Goal: Task Accomplishment & Management: Complete application form

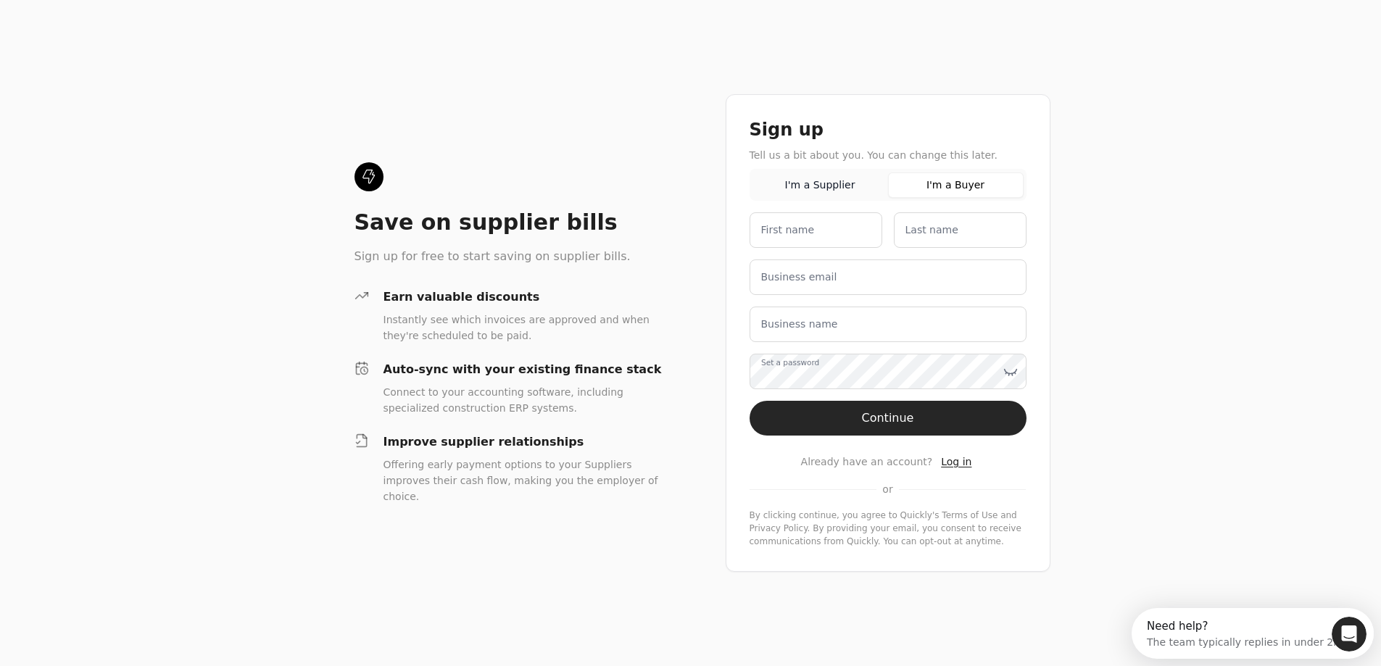
click at [973, 191] on button "I'm a Buyer" at bounding box center [956, 185] width 136 height 25
click at [850, 232] on name "First name" at bounding box center [816, 230] width 133 height 36
click at [1037, 283] on div "Sign up Tell us a bit about you. You can change this later. I'm a Supplier I'm …" at bounding box center [893, 333] width 325 height 478
click at [834, 228] on name "First name" at bounding box center [821, 230] width 133 height 36
type name "Joshua"
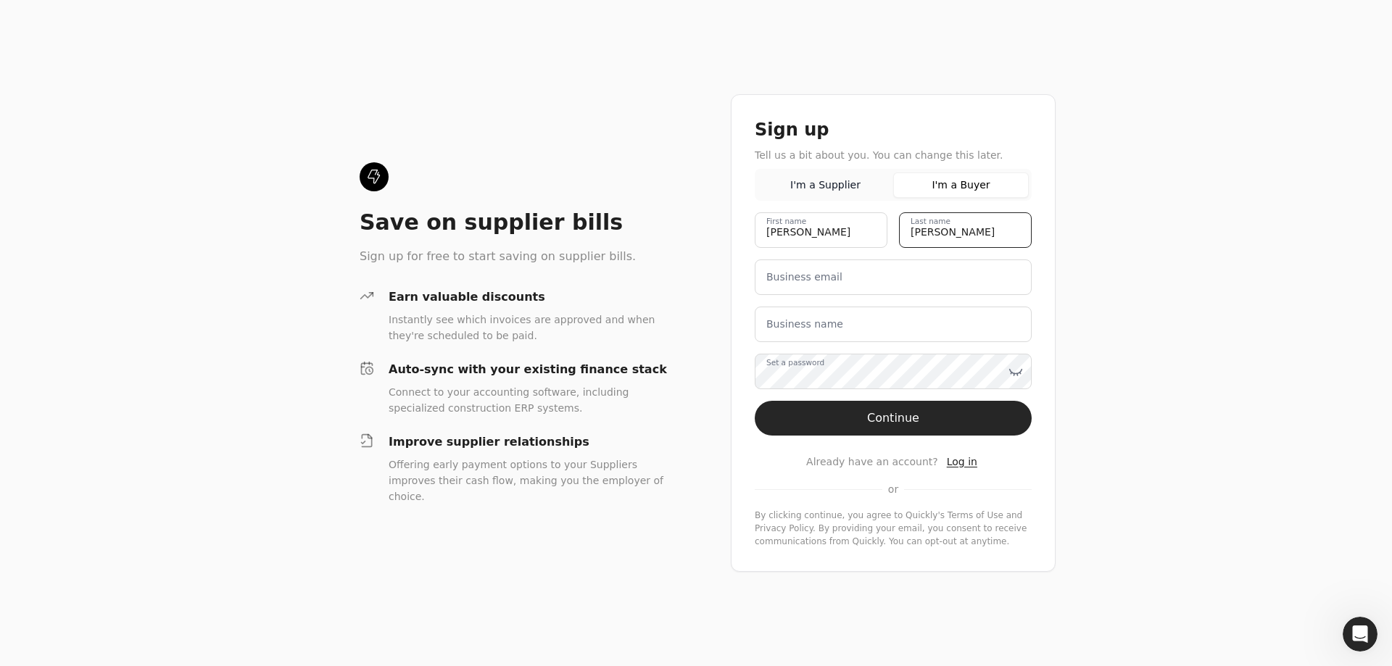
type name "Pritzkau"
type email "accounting@whitetailhomes.ca"
type name "Whitetail Homes Ltd."
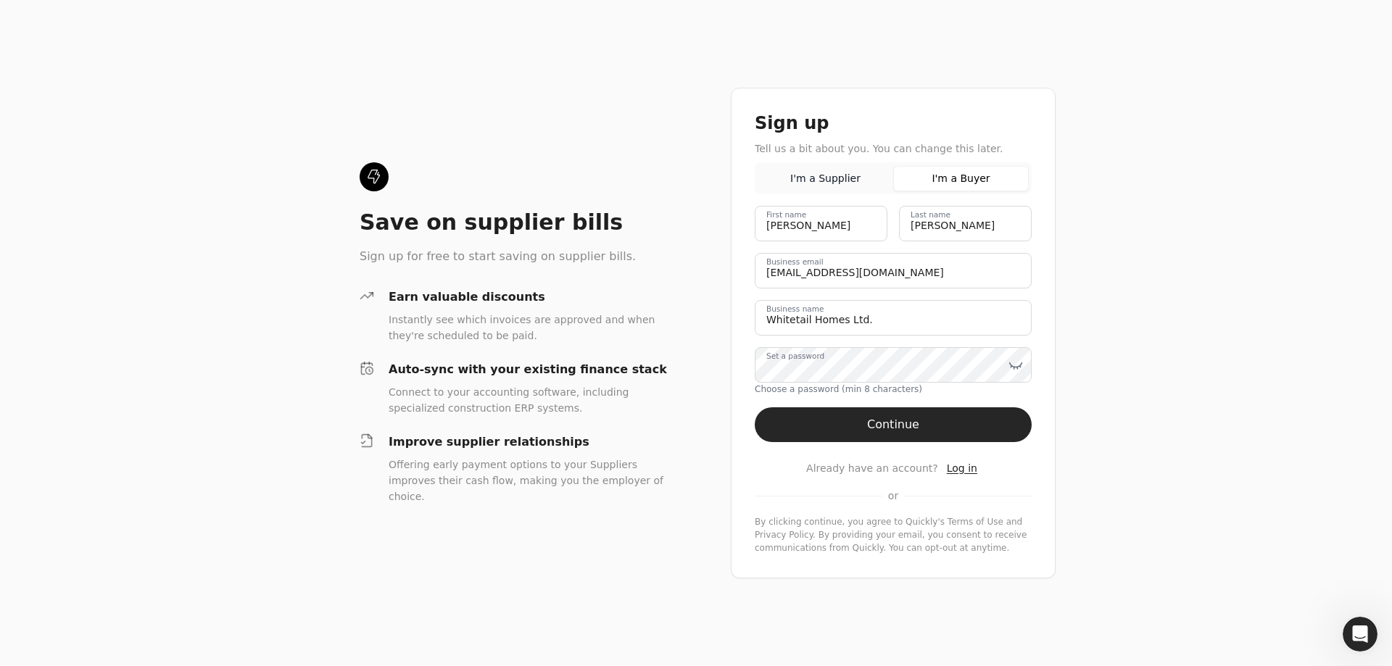
click at [1008, 374] on div at bounding box center [1015, 365] width 14 height 36
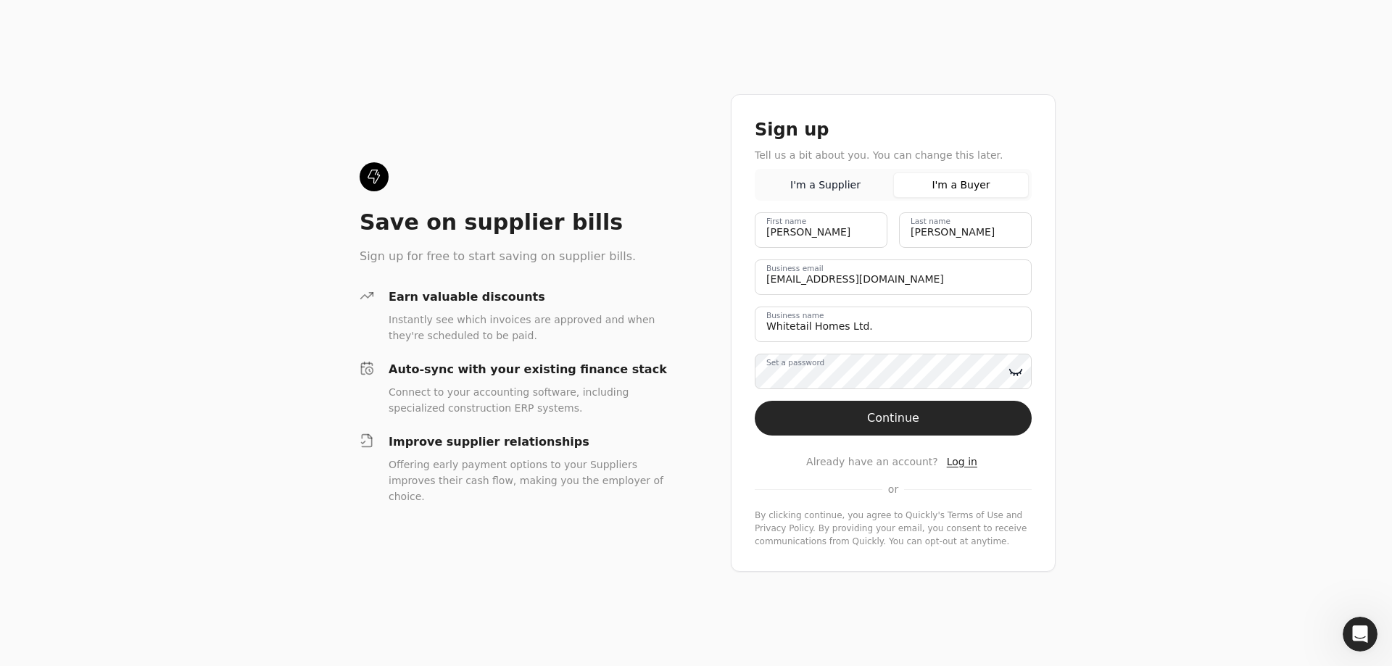
click at [1016, 370] on icon at bounding box center [1015, 372] width 14 height 14
click at [996, 410] on button "Continue" at bounding box center [893, 418] width 277 height 35
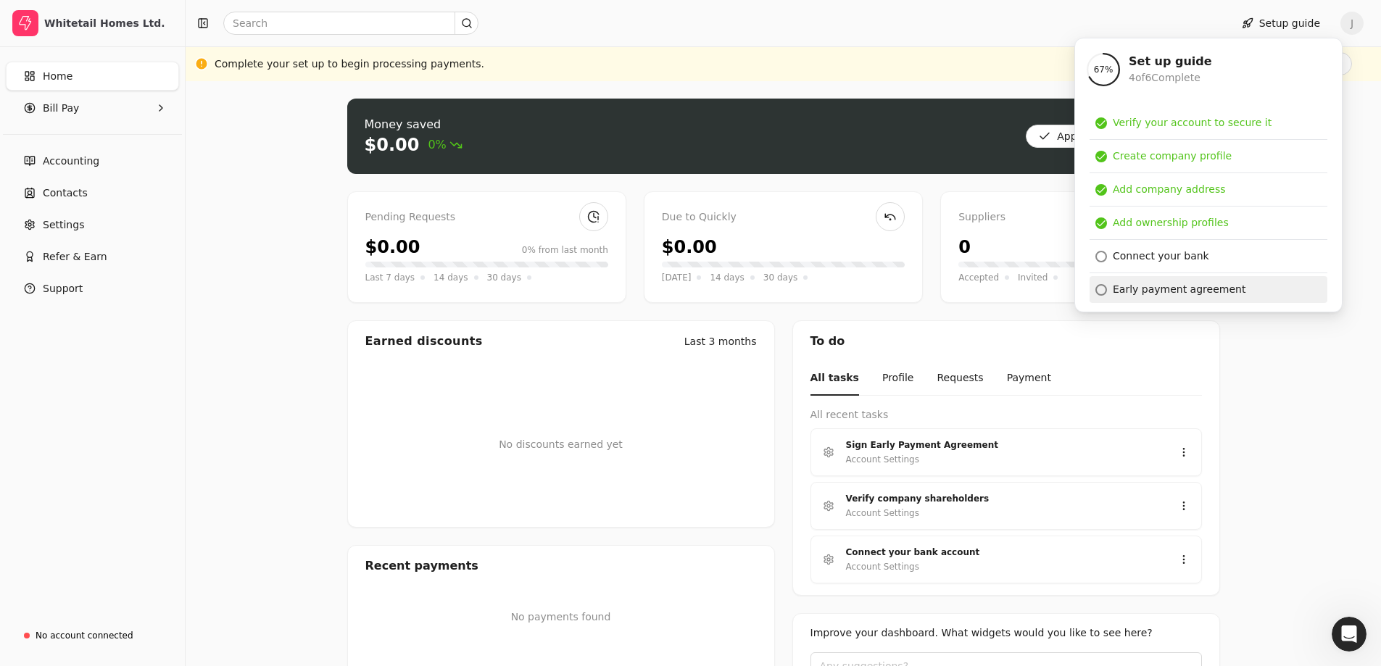
click at [1169, 291] on div "Early payment agreement" at bounding box center [1179, 289] width 133 height 15
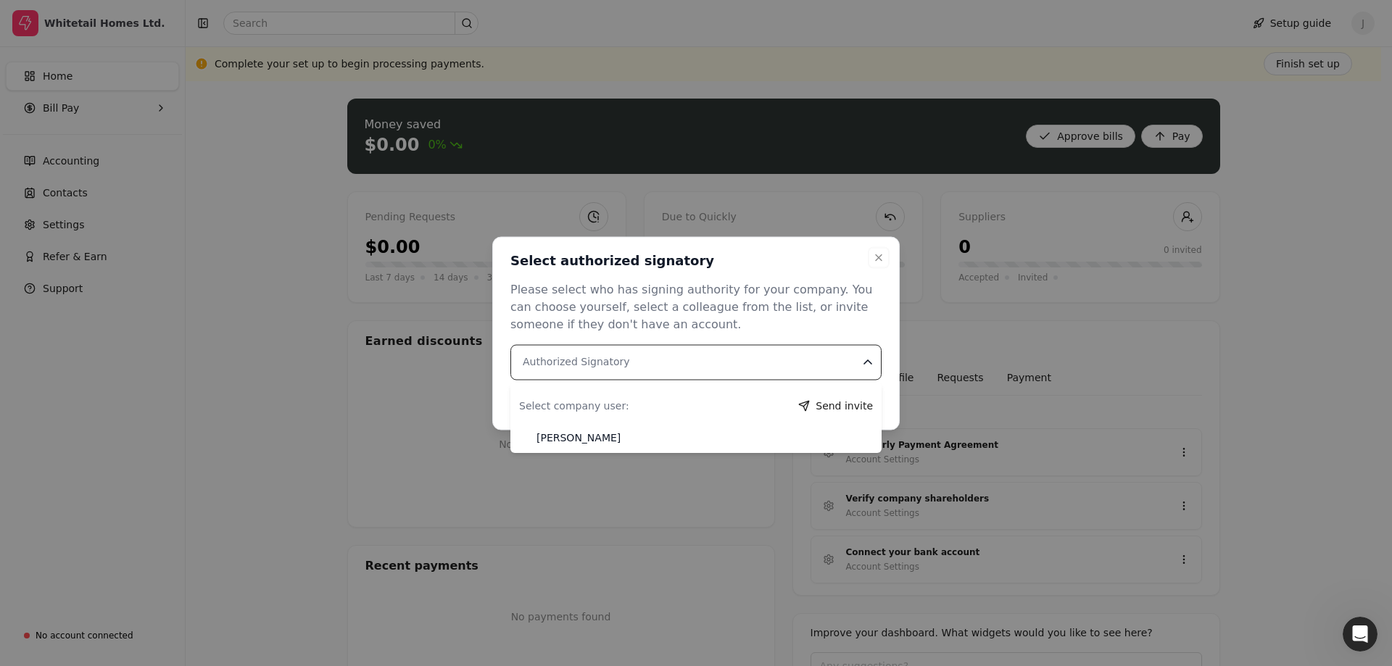
click at [768, 357] on Signatory "Authorized Signatory" at bounding box center [695, 362] width 371 height 36
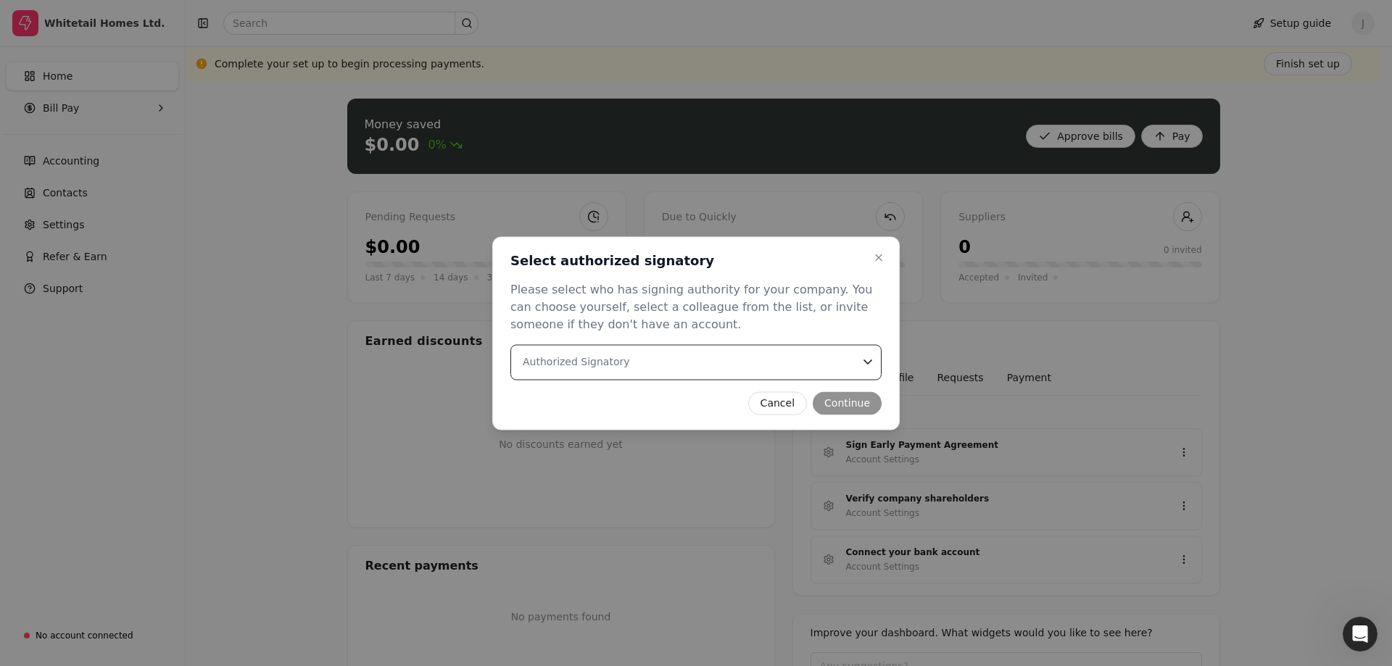
click at [768, 357] on Signatory "Authorized Signatory" at bounding box center [695, 362] width 371 height 36
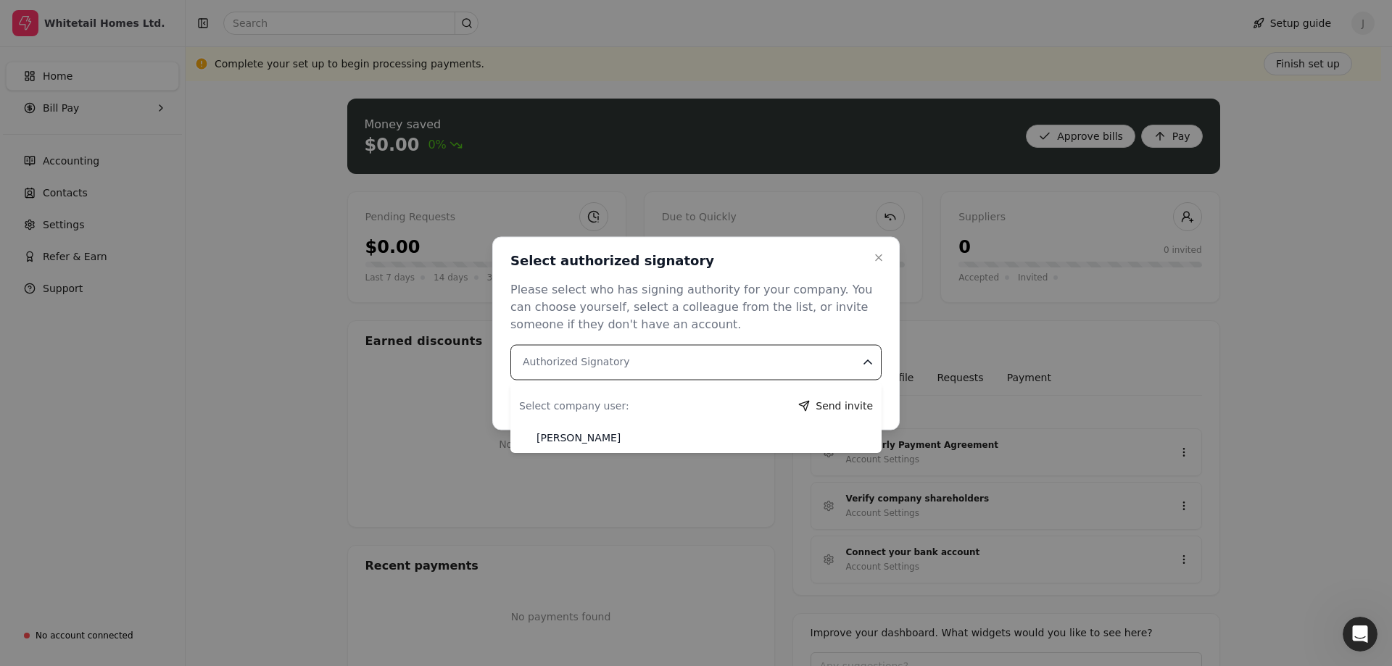
click at [768, 357] on Signatory "Authorized Signatory" at bounding box center [695, 362] width 371 height 36
click at [835, 407] on button "Send invite" at bounding box center [835, 405] width 75 height 23
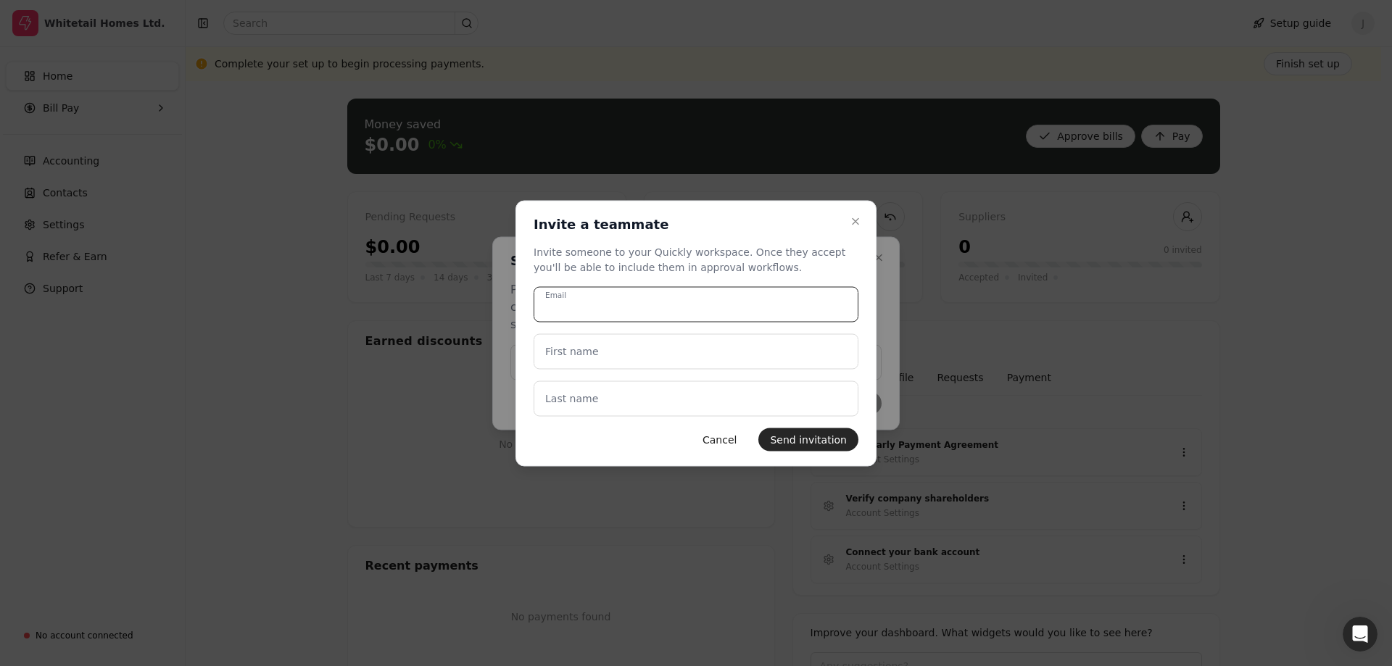
click at [733, 301] on input "Email" at bounding box center [695, 304] width 325 height 36
type input "Luc@whitetailhomes.ca"
click at [750, 341] on name "First name" at bounding box center [695, 351] width 325 height 36
type name "Luc"
click at [568, 396] on label "Last name" at bounding box center [571, 398] width 53 height 15
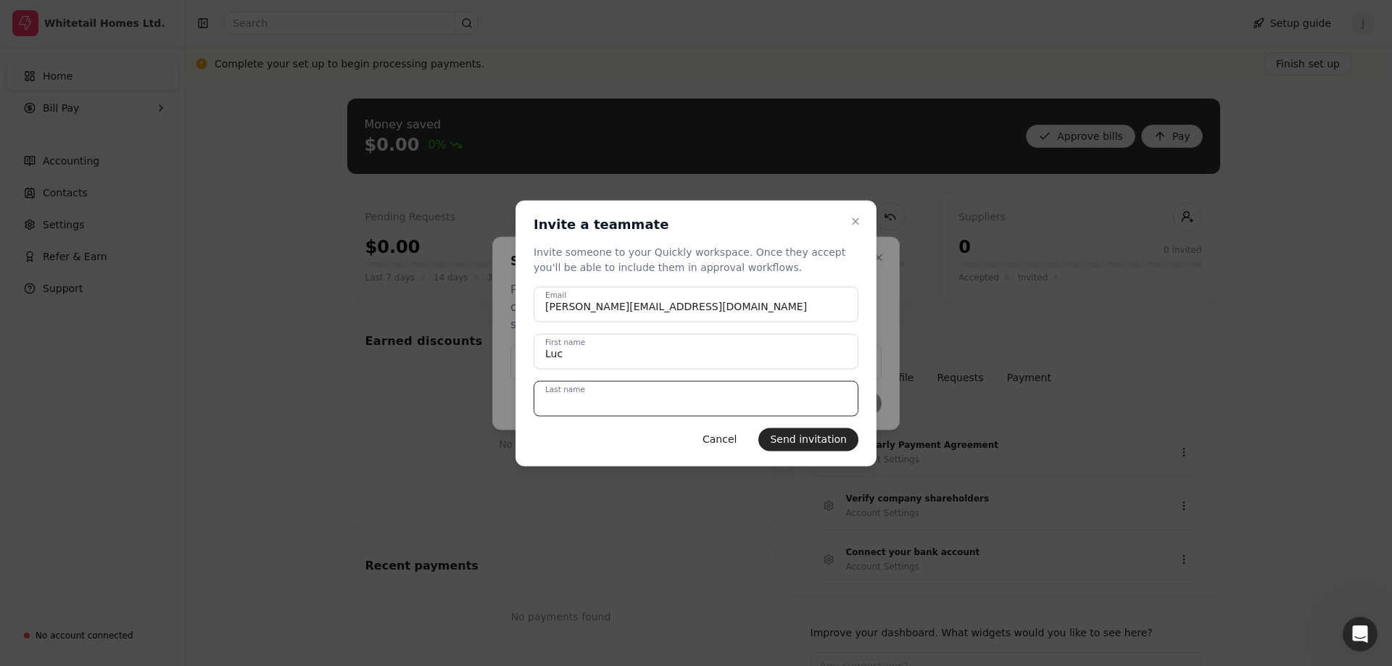
click at [568, 396] on name "Last name" at bounding box center [695, 399] width 325 height 36
type name "Gosselin"
click at [831, 441] on button "Send invitation" at bounding box center [808, 439] width 100 height 23
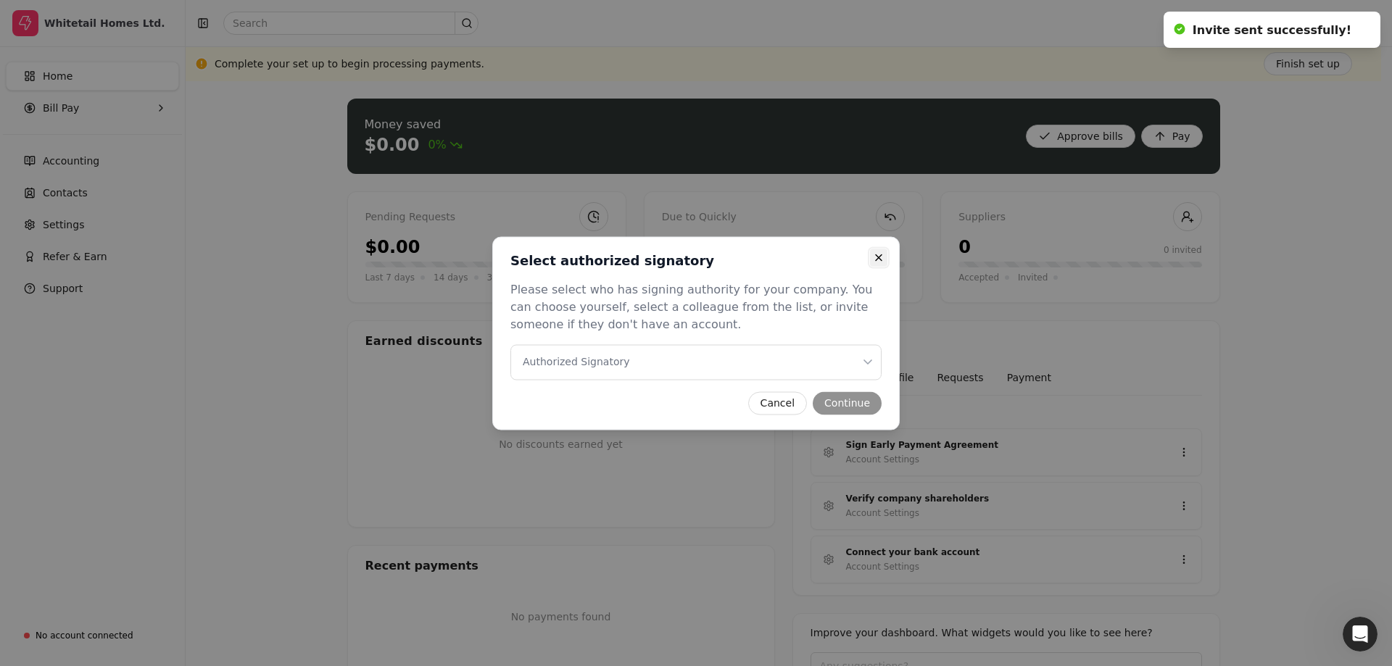
click at [878, 249] on button "Close" at bounding box center [878, 257] width 17 height 17
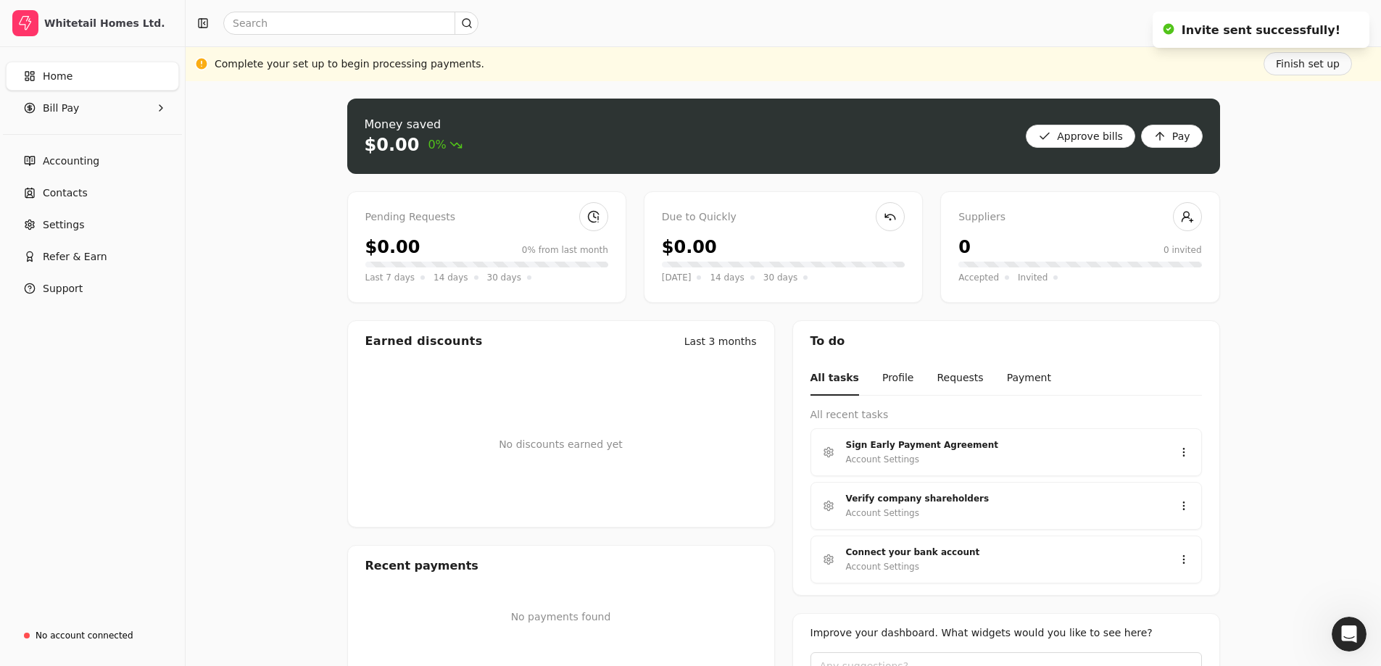
click at [1370, 24] on ol "Invite sent successfully!" at bounding box center [1261, 29] width 240 height 59
click at [1353, 25] on icon "Notifications (F8)" at bounding box center [1355, 26] width 12 height 12
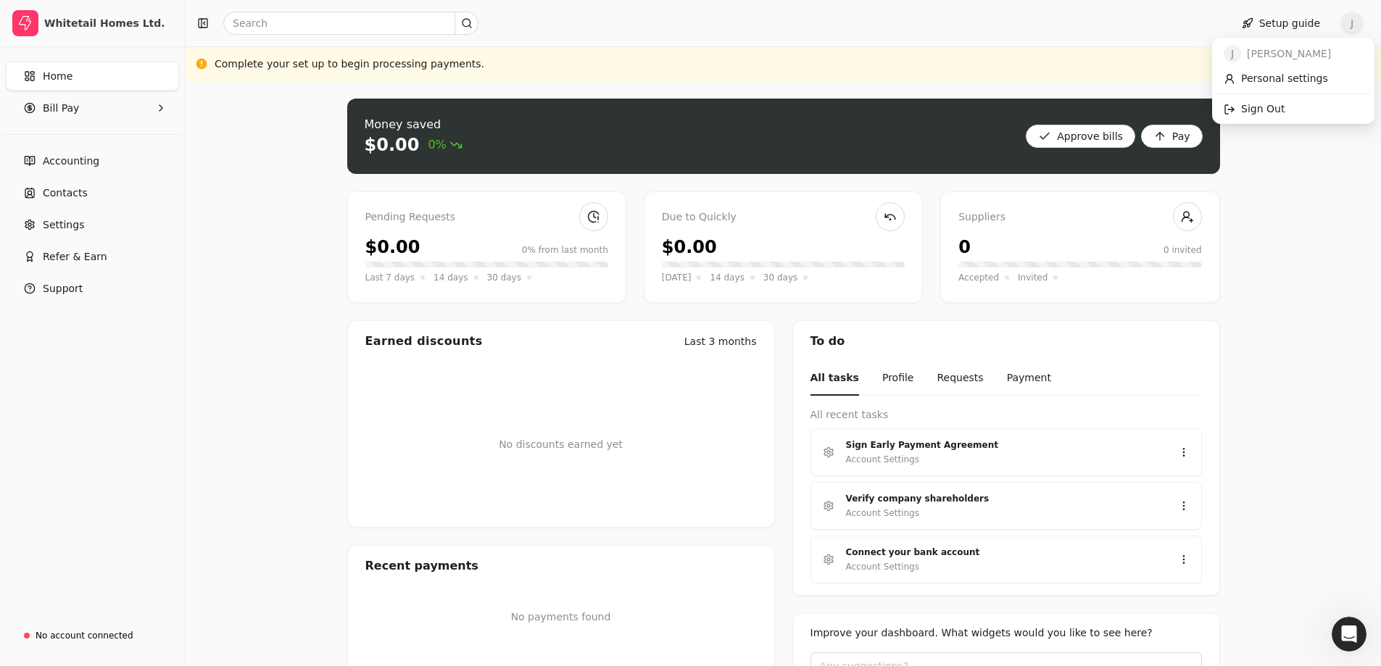
click at [1354, 23] on span "J" at bounding box center [1351, 23] width 23 height 23
click at [1329, 154] on div "Money saved $0.00 0% Approve bills Pay Pending Requests $0.00 0% from last mont…" at bounding box center [783, 431] width 1195 height 700
click at [1348, 634] on icon "Open Intercom Messenger" at bounding box center [1347, 632] width 24 height 24
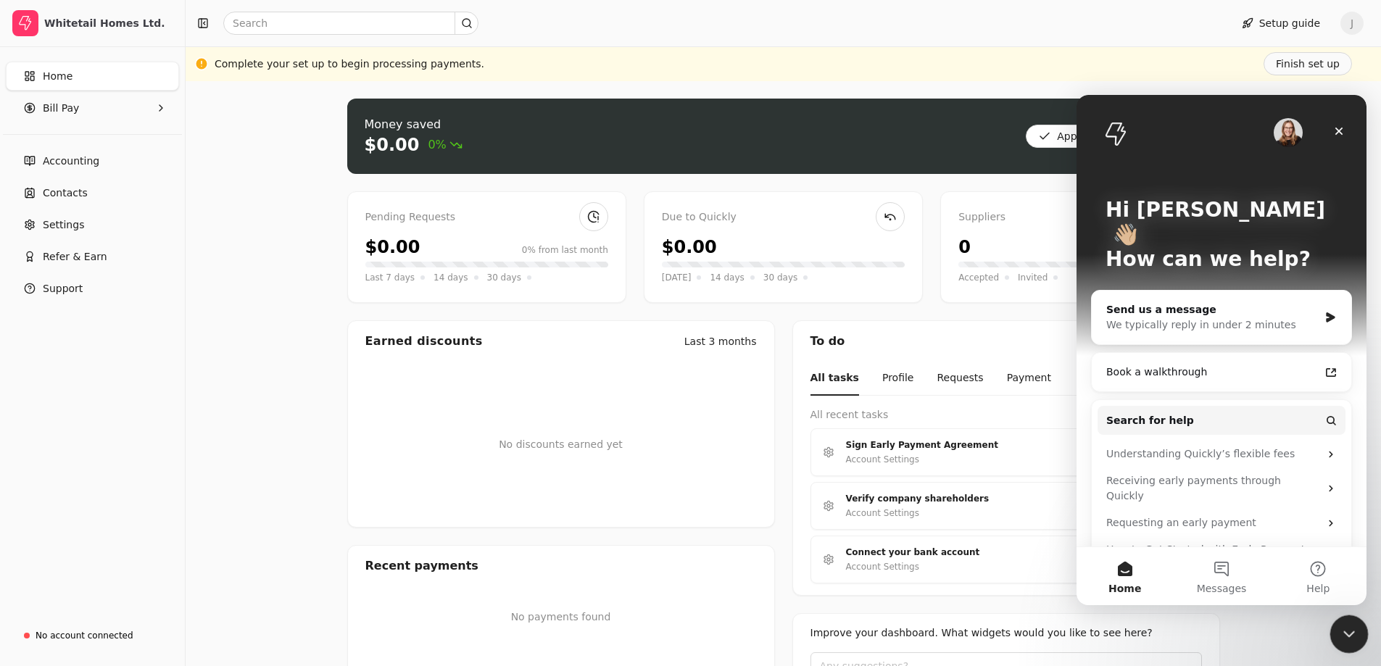
click at [1352, 638] on icon "Close Intercom Messenger" at bounding box center [1346, 631] width 17 height 17
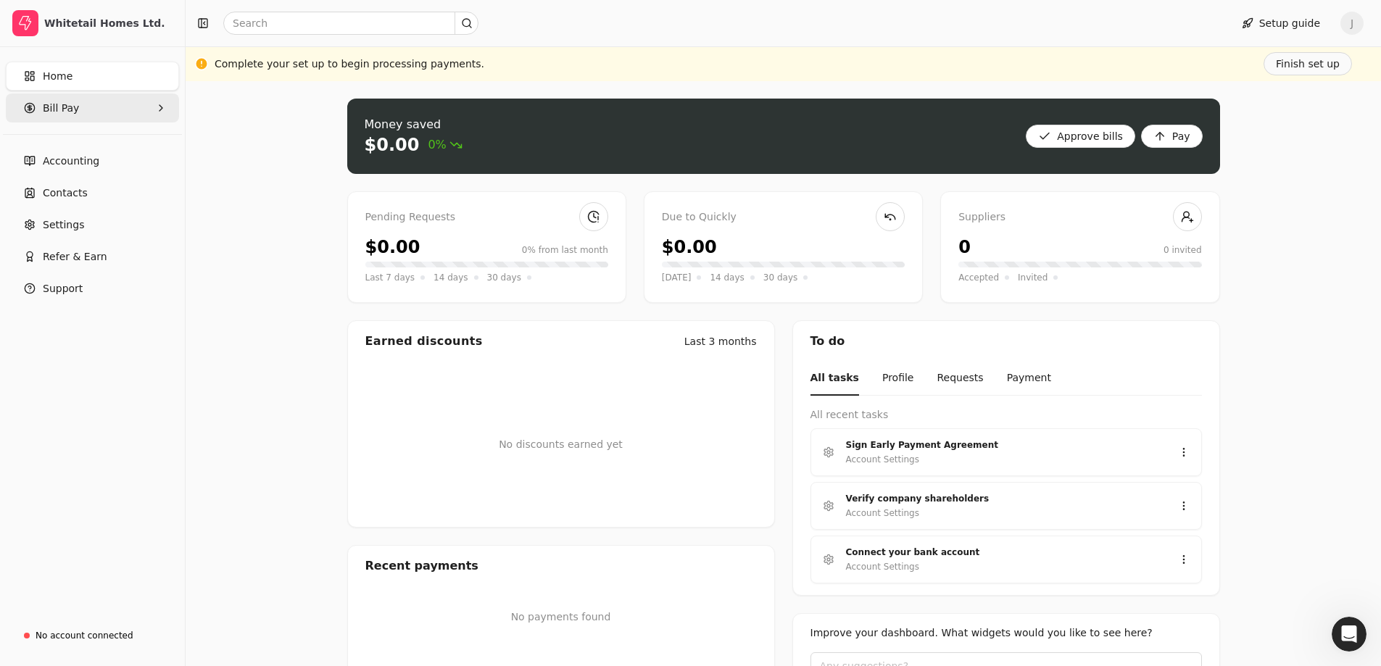
click at [147, 101] on Pay "Bill Pay" at bounding box center [92, 108] width 173 height 29
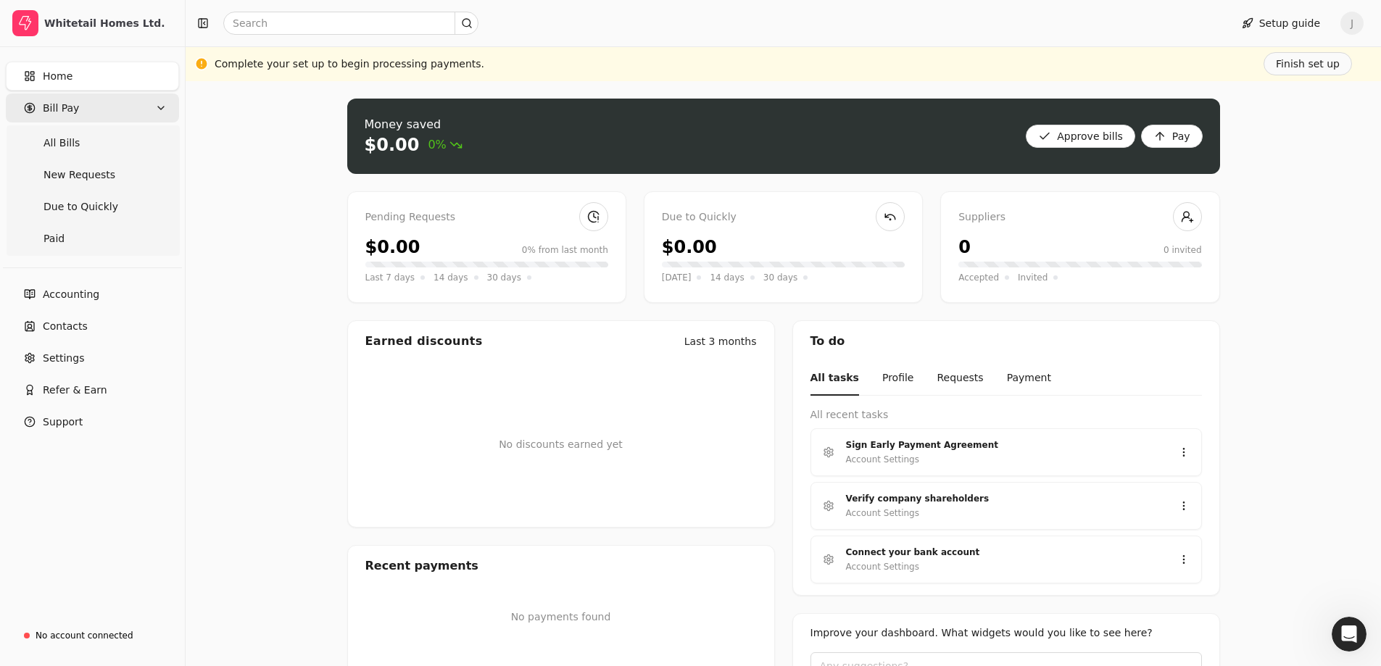
click at [147, 107] on Pay "Bill Pay" at bounding box center [92, 108] width 173 height 29
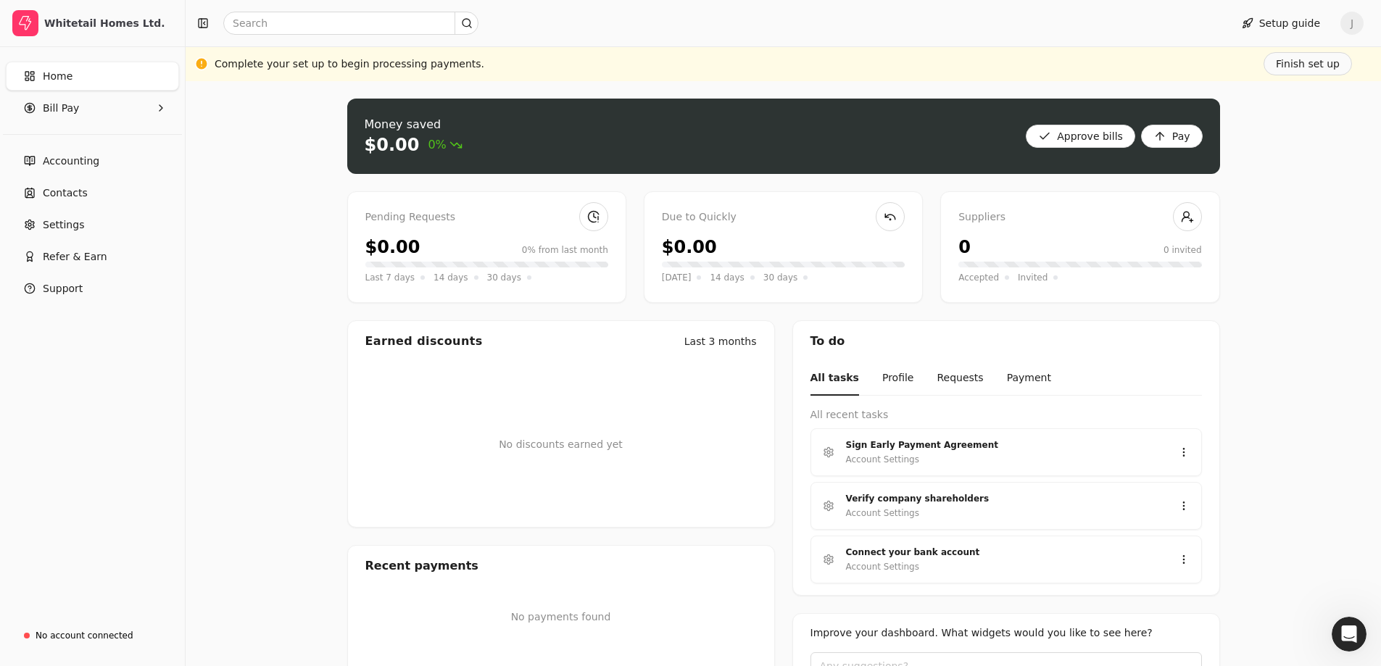
click at [1361, 21] on span "J" at bounding box center [1351, 23] width 23 height 23
drag, startPoint x: 1303, startPoint y: 196, endPoint x: 1339, endPoint y: 131, distance: 74.6
click at [1311, 176] on div "Money saved $0.00 0% Approve bills Pay Pending Requests $0.00 0% from last mont…" at bounding box center [783, 431] width 1195 height 700
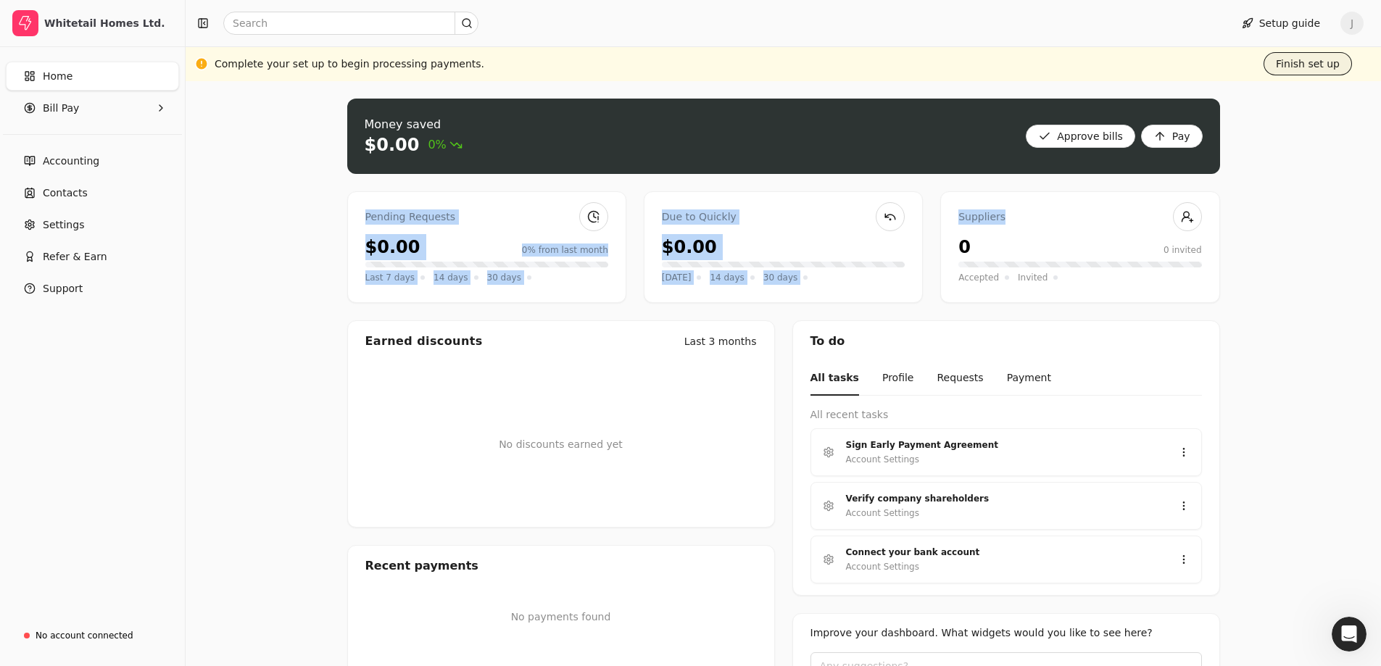
click at [1334, 70] on button "Finish set up" at bounding box center [1307, 63] width 88 height 23
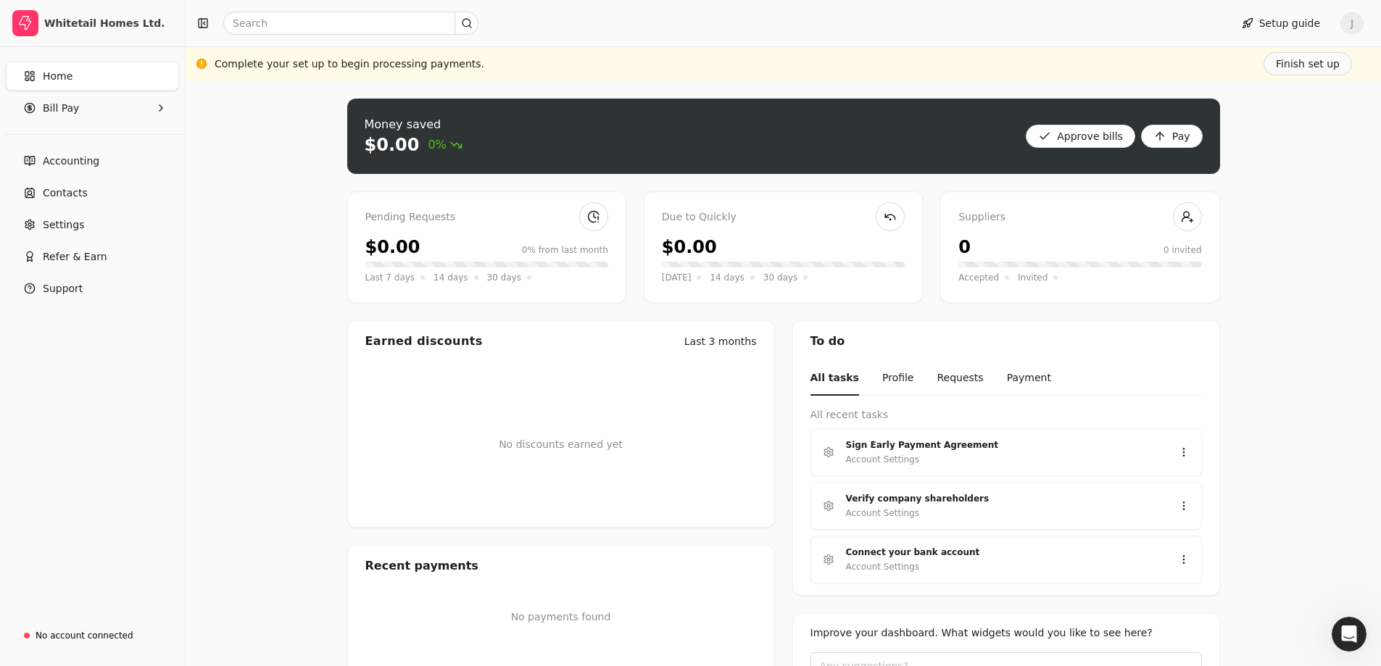
click at [1280, 342] on div "Money saved $0.00 0% Approve bills Pay Pending Requests $0.00 0% from last mont…" at bounding box center [783, 431] width 1195 height 700
click at [1332, 59] on button "Finish set up" at bounding box center [1307, 63] width 88 height 23
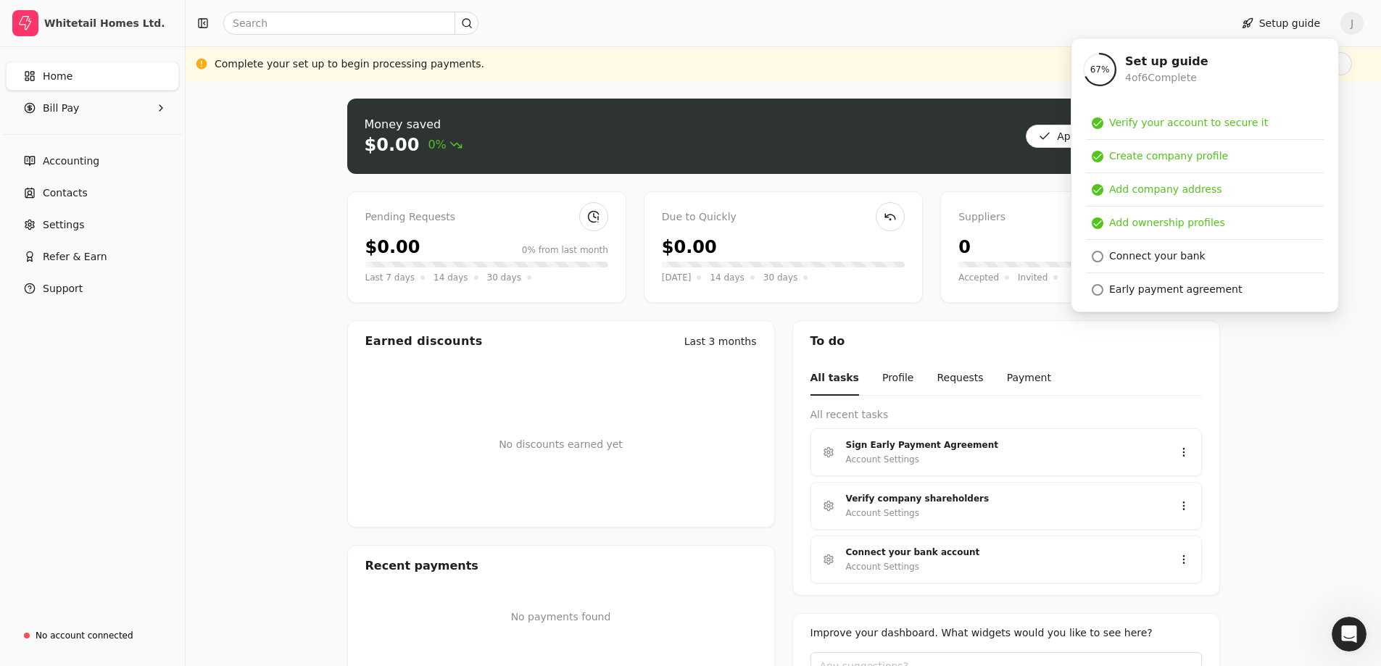
click at [1286, 410] on div "Money saved $0.00 0% Approve bills Pay Pending Requests $0.00 0% from last mont…" at bounding box center [783, 431] width 1195 height 700
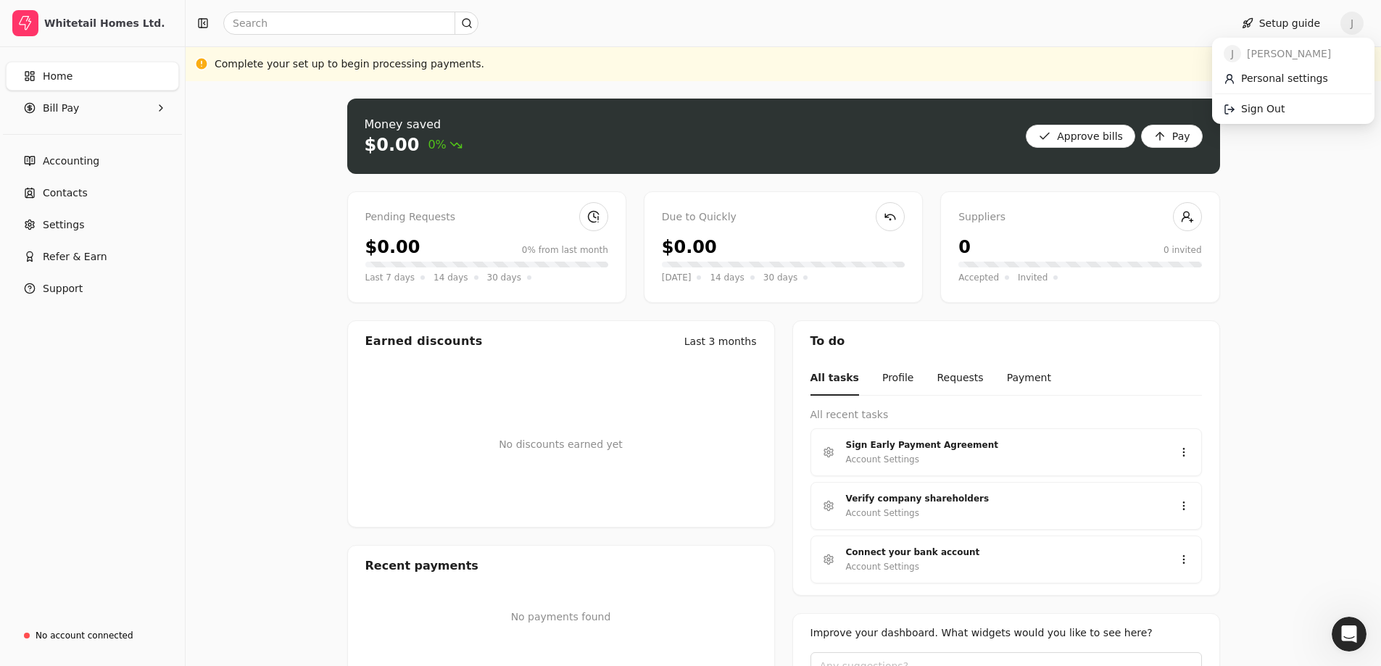
click at [1363, 16] on span "J" at bounding box center [1351, 23] width 23 height 23
click at [221, 159] on div "Money saved $0.00 0% Approve bills Pay Pending Requests $0.00 0% from last mont…" at bounding box center [783, 431] width 1195 height 700
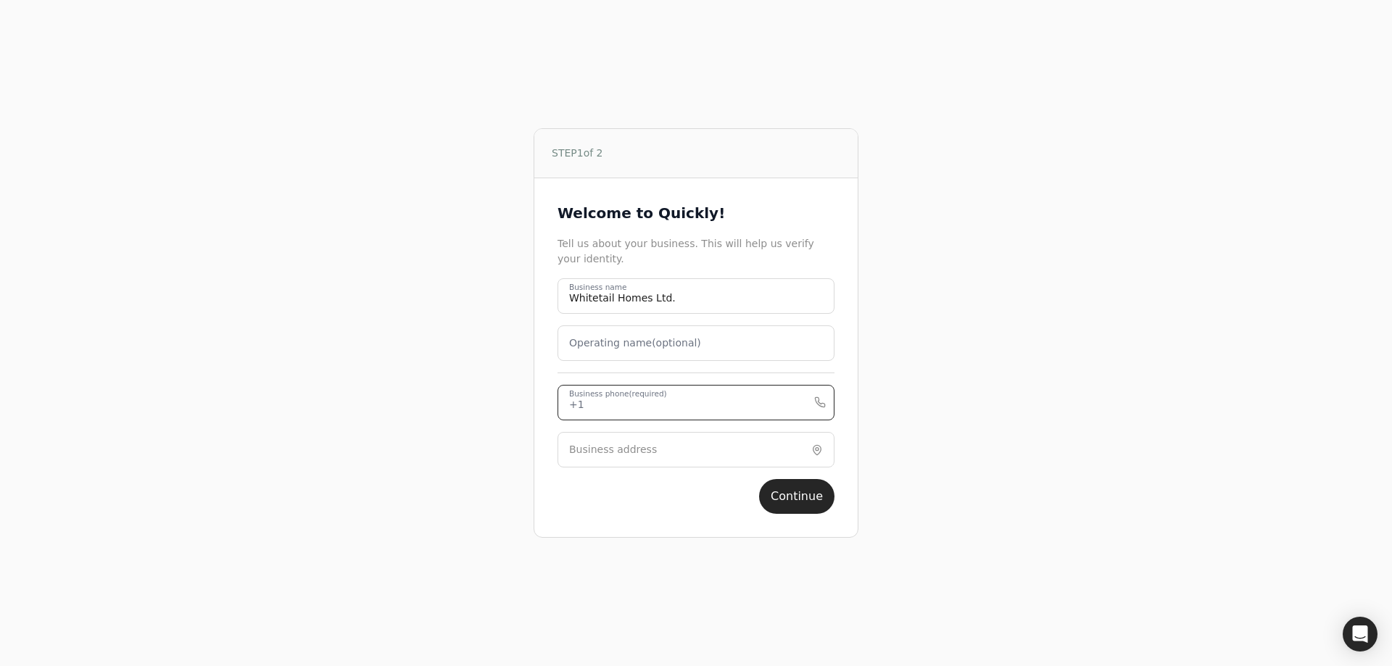
click at [733, 404] on phone "Business phone (required)" at bounding box center [695, 403] width 277 height 36
type phone "604-864-0714"
click at [712, 452] on input "Business address" at bounding box center [695, 450] width 277 height 36
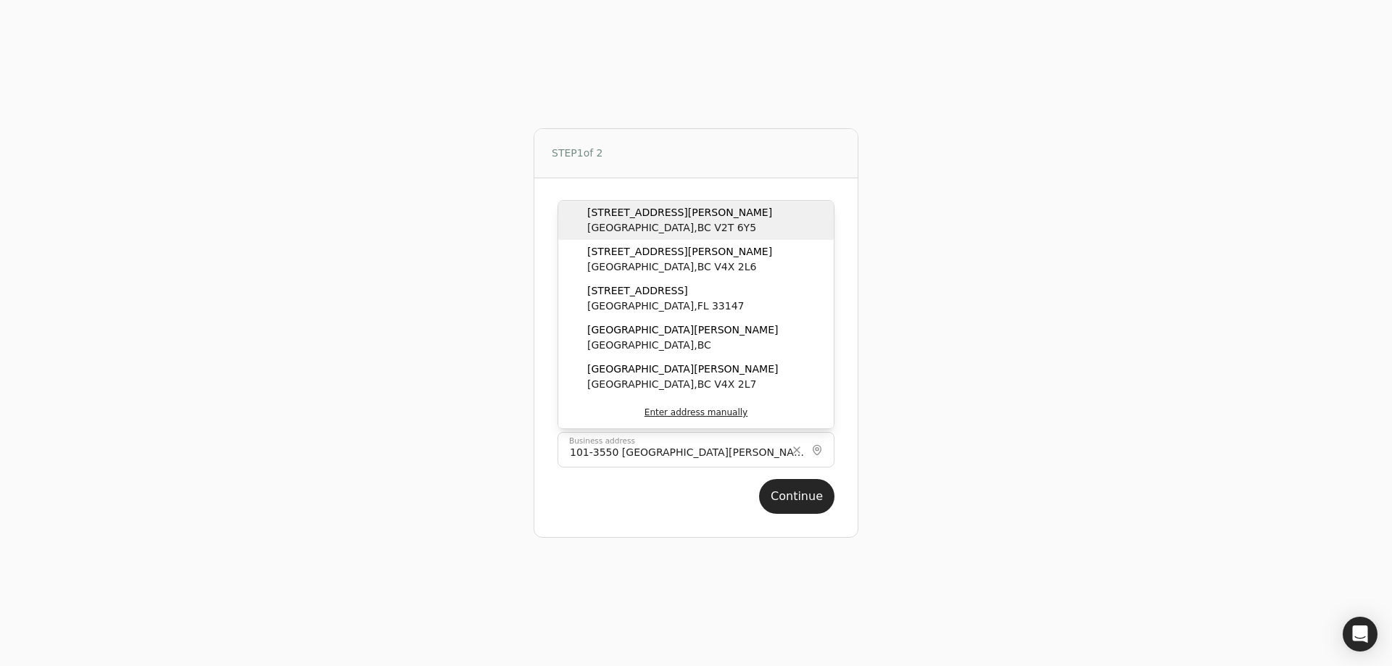
click at [708, 224] on span "Abbotsford , BC V2T 6Y5" at bounding box center [679, 227] width 185 height 15
type input "3550 Mount Lehman Road #101"
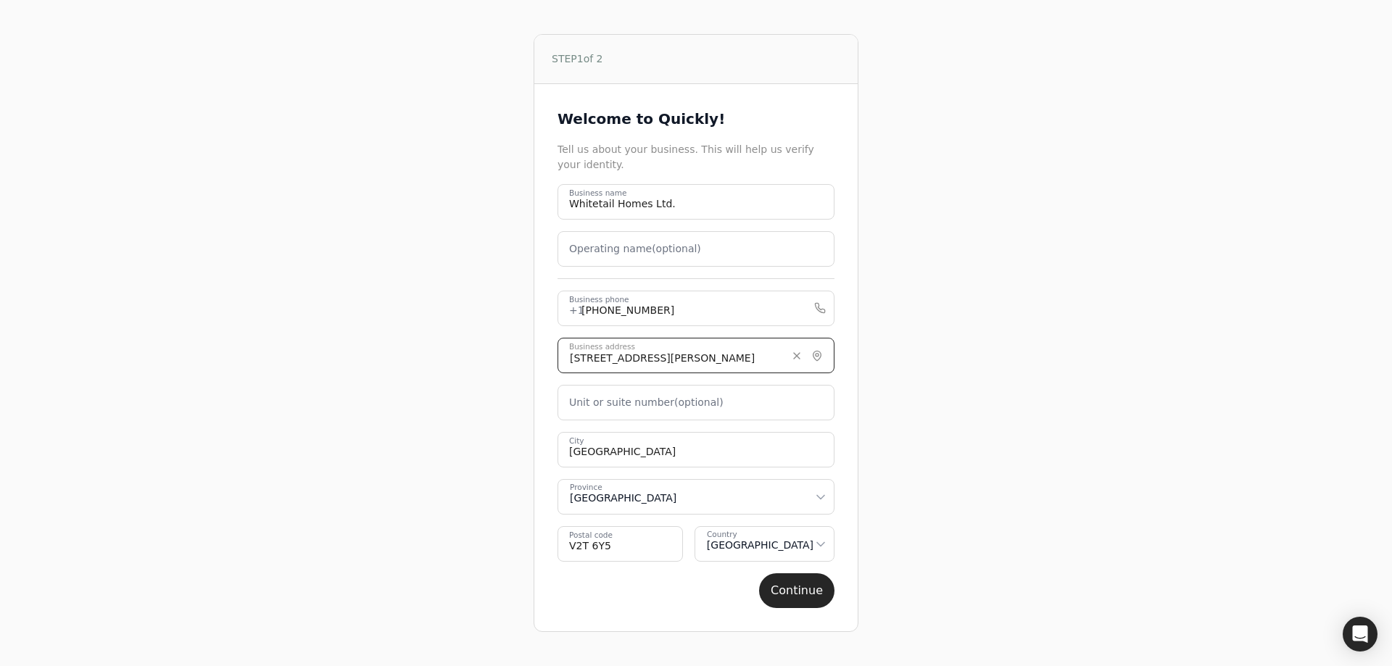
click at [698, 349] on input "3550 Mount Lehman Road #101" at bounding box center [695, 356] width 277 height 36
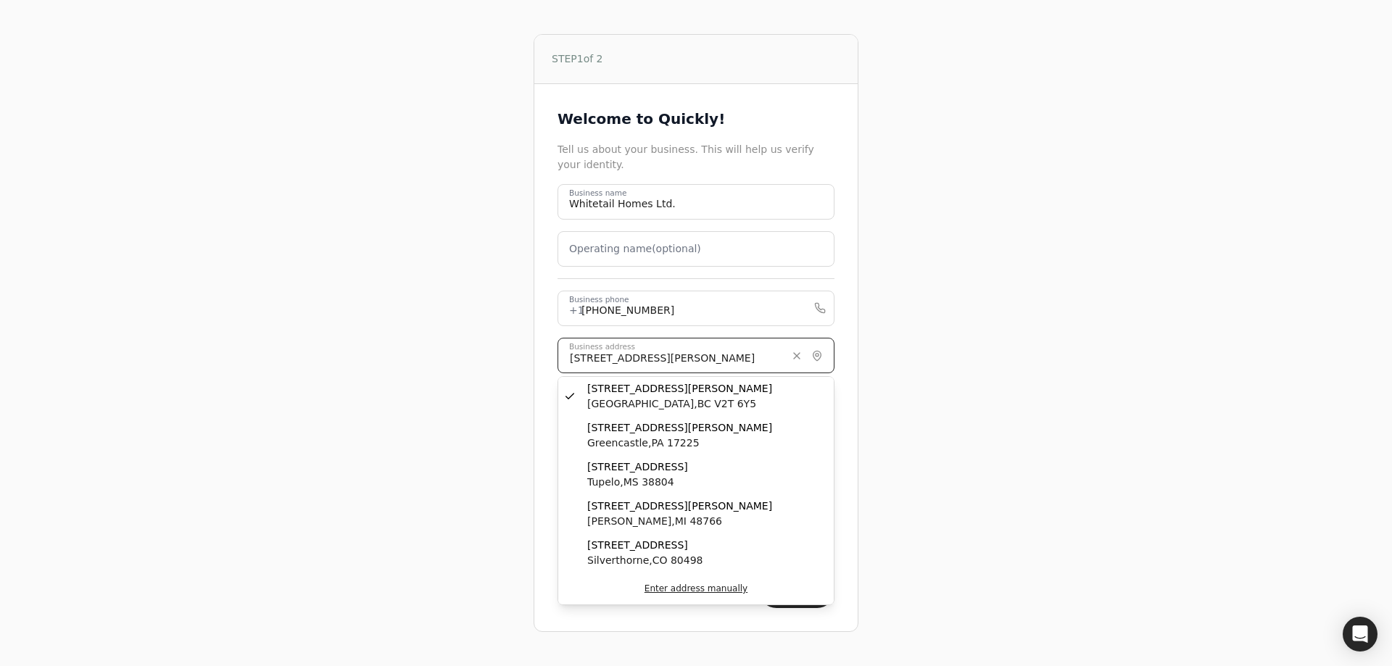
click at [730, 354] on input "3550 Mount Lehman Road #101" at bounding box center [695, 356] width 277 height 36
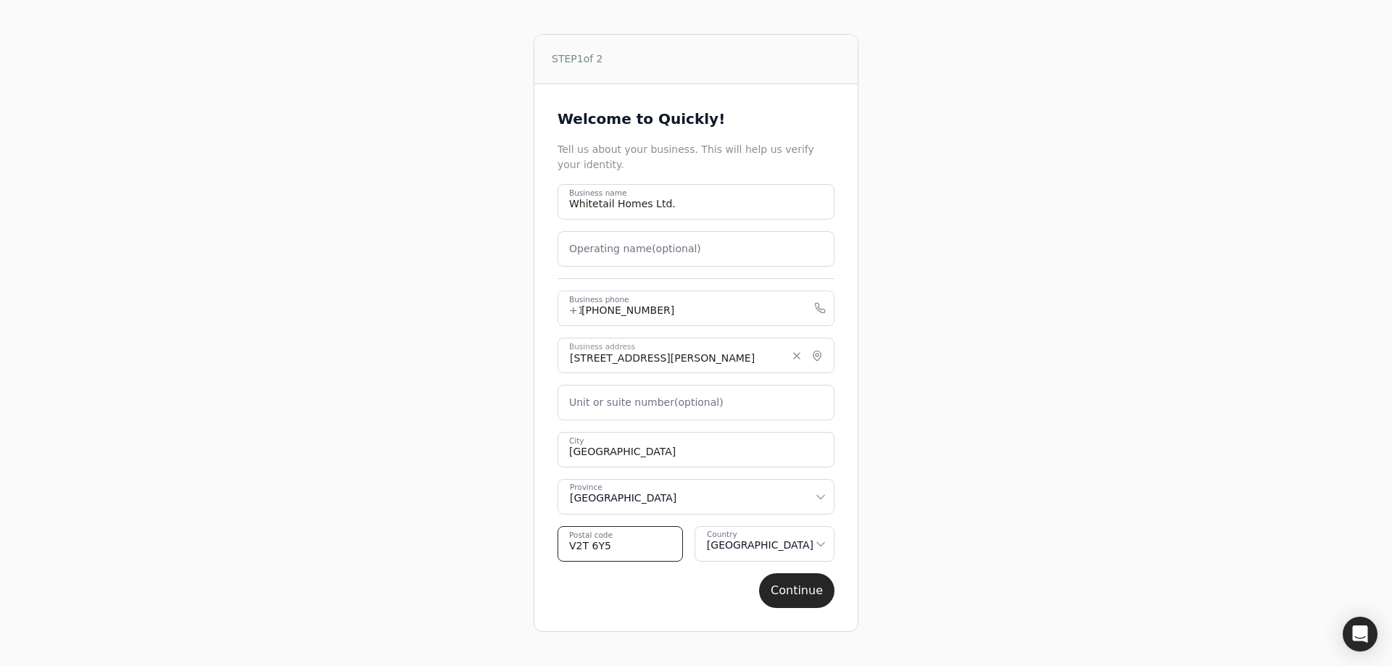
drag, startPoint x: 623, startPoint y: 547, endPoint x: 575, endPoint y: 553, distance: 48.2
click at [575, 553] on code "V2T 6Y5" at bounding box center [619, 544] width 125 height 36
type code "V4X2M9"
click at [797, 589] on button "Continue" at bounding box center [796, 590] width 75 height 35
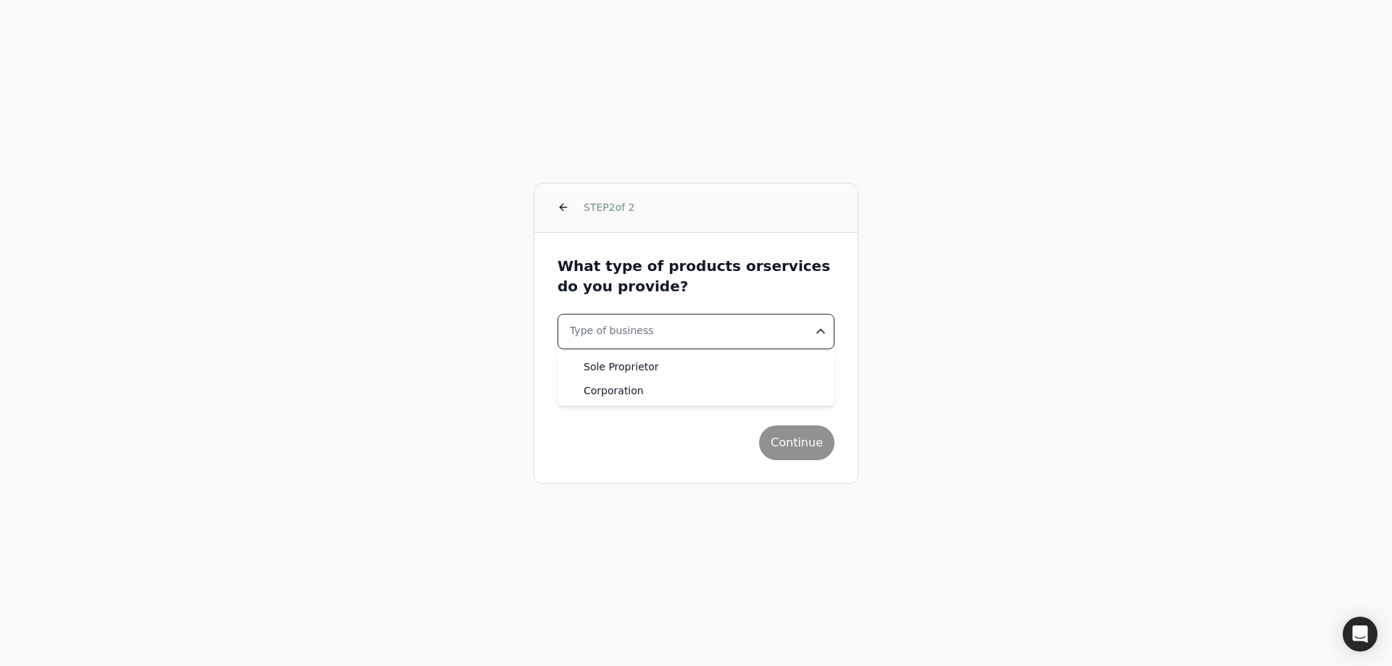
click at [776, 339] on html "STEP 2 of 2 What type of products or services do you provide? Type of business …" at bounding box center [696, 333] width 1392 height 666
select select "corporation"
click at [760, 388] on button "Industry" at bounding box center [695, 379] width 277 height 36
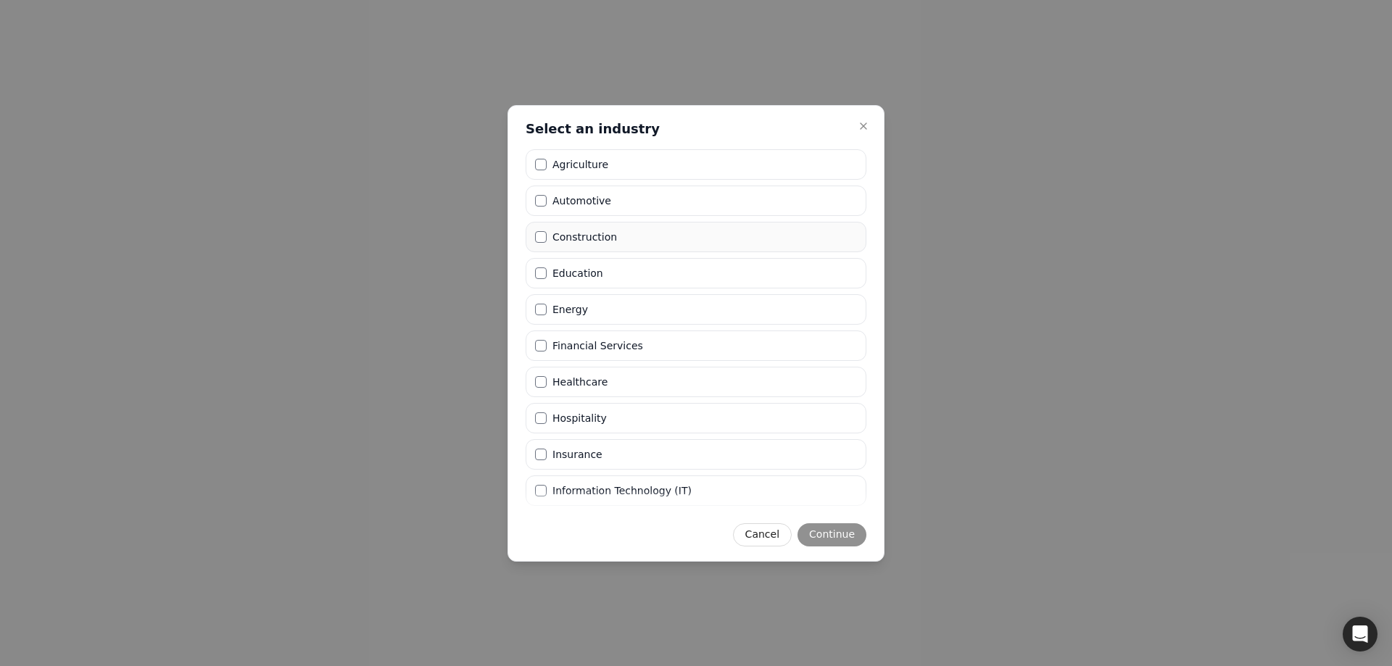
click at [690, 239] on li "Construction" at bounding box center [696, 237] width 341 height 30
drag, startPoint x: 536, startPoint y: 229, endPoint x: 543, endPoint y: 233, distance: 7.8
click at [537, 229] on li "Construction" at bounding box center [696, 237] width 341 height 30
click at [545, 237] on button "Construction" at bounding box center [541, 237] width 12 height 12
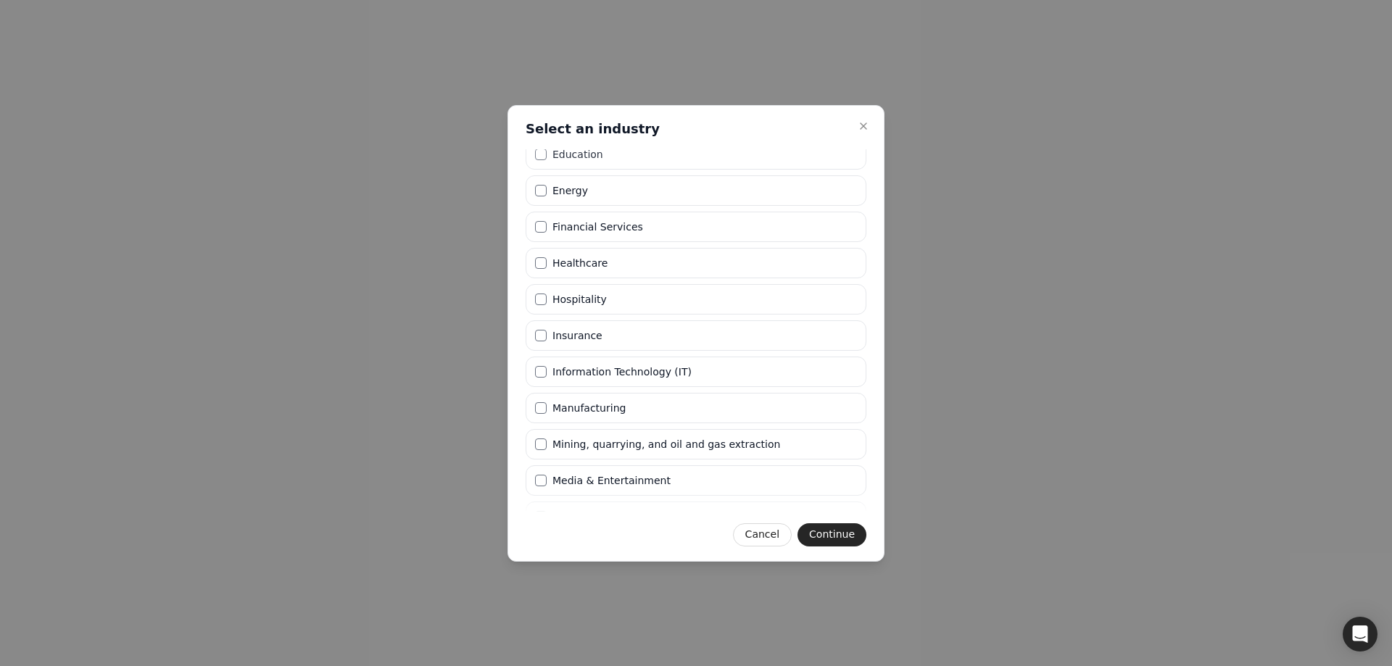
scroll to position [357, 0]
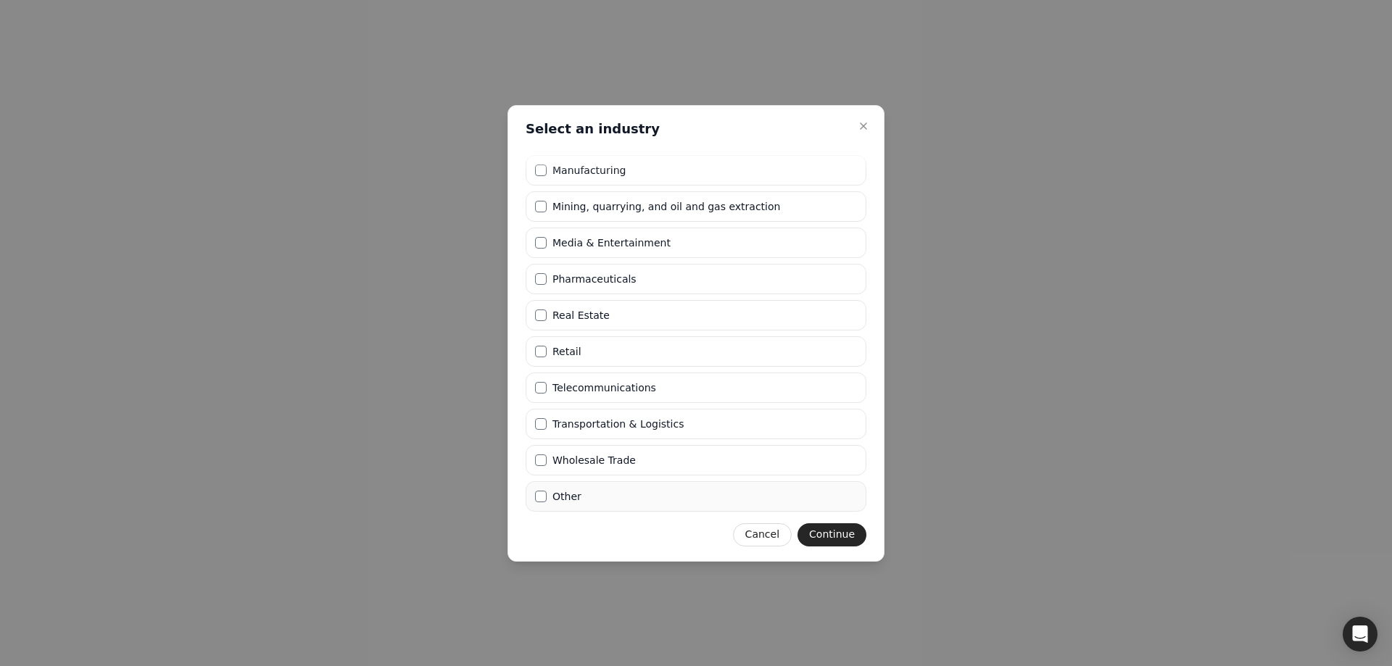
click at [689, 497] on li "Other" at bounding box center [696, 496] width 341 height 30
click at [856, 535] on button "Continue" at bounding box center [831, 534] width 69 height 23
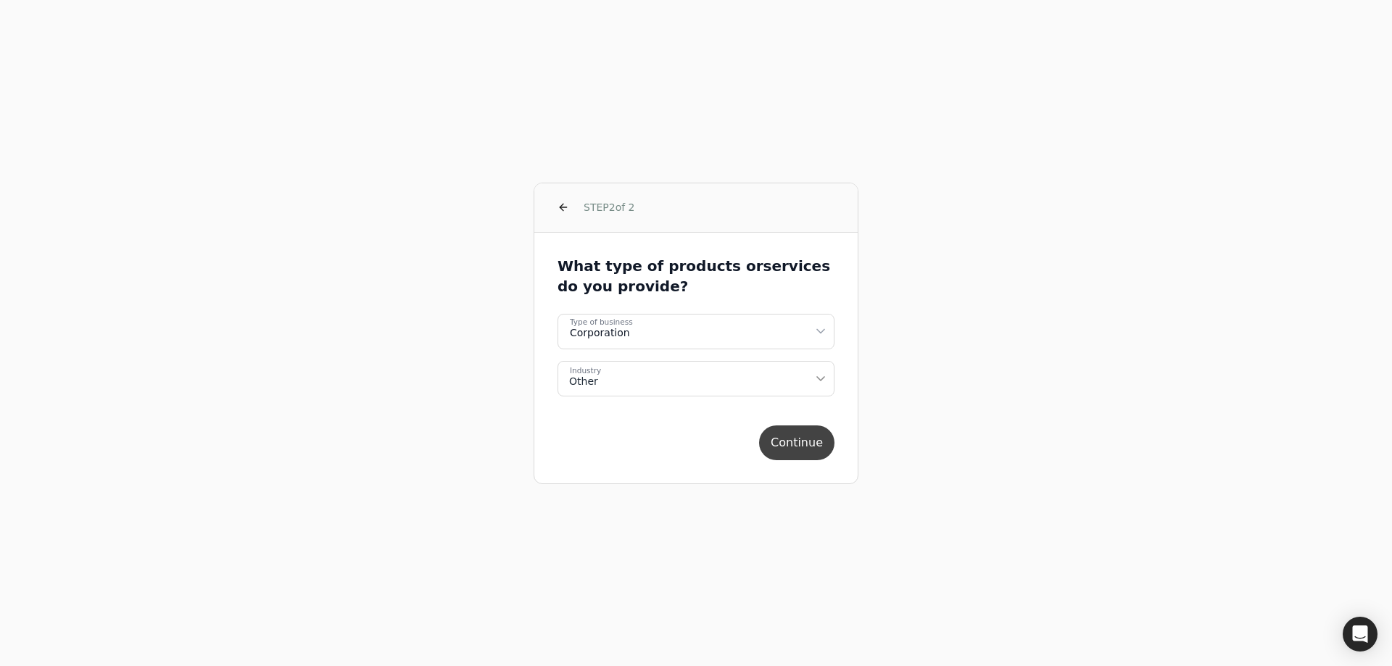
click at [817, 444] on button "Continue" at bounding box center [796, 442] width 75 height 35
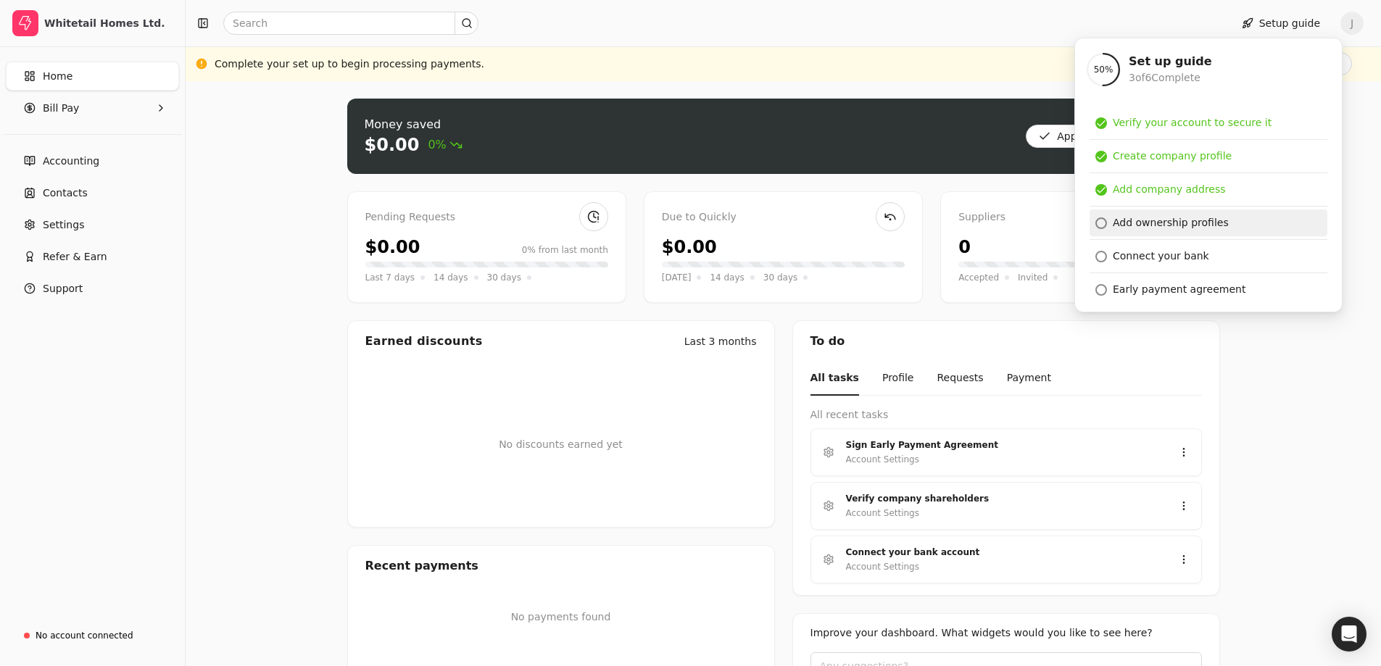
click at [1216, 219] on div "Add ownership profiles" at bounding box center [1171, 222] width 116 height 15
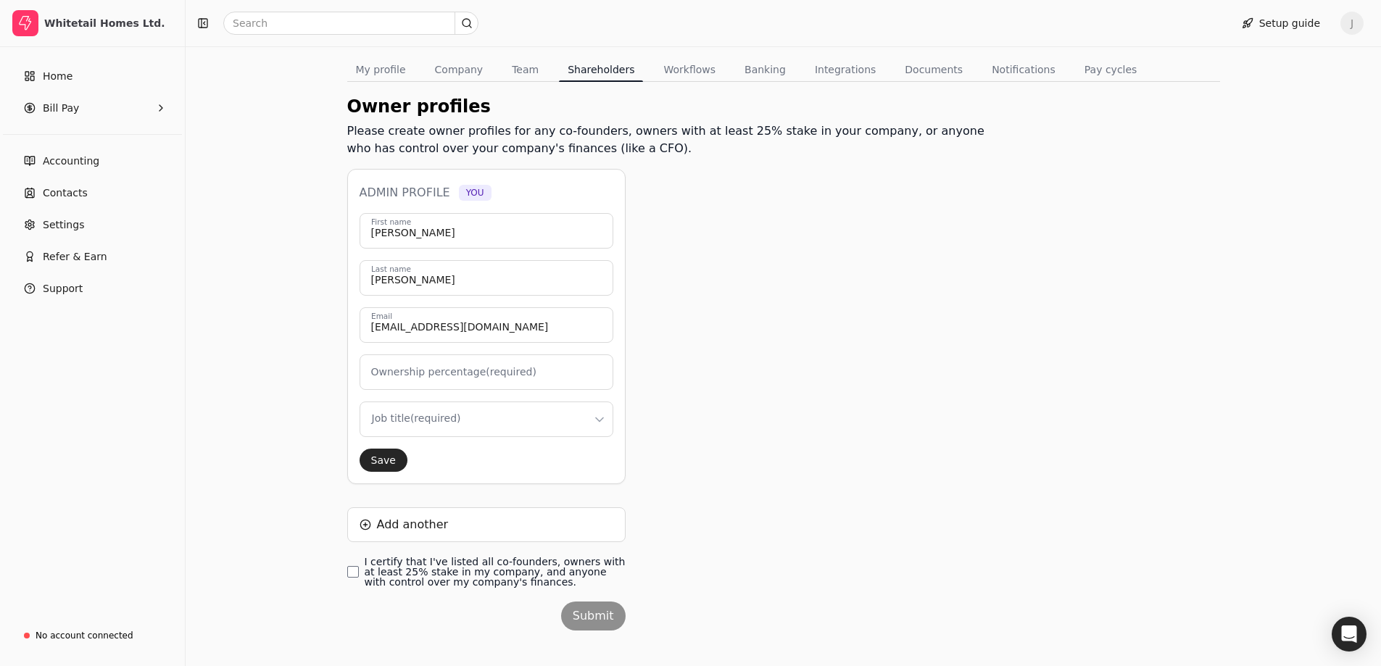
scroll to position [119, 0]
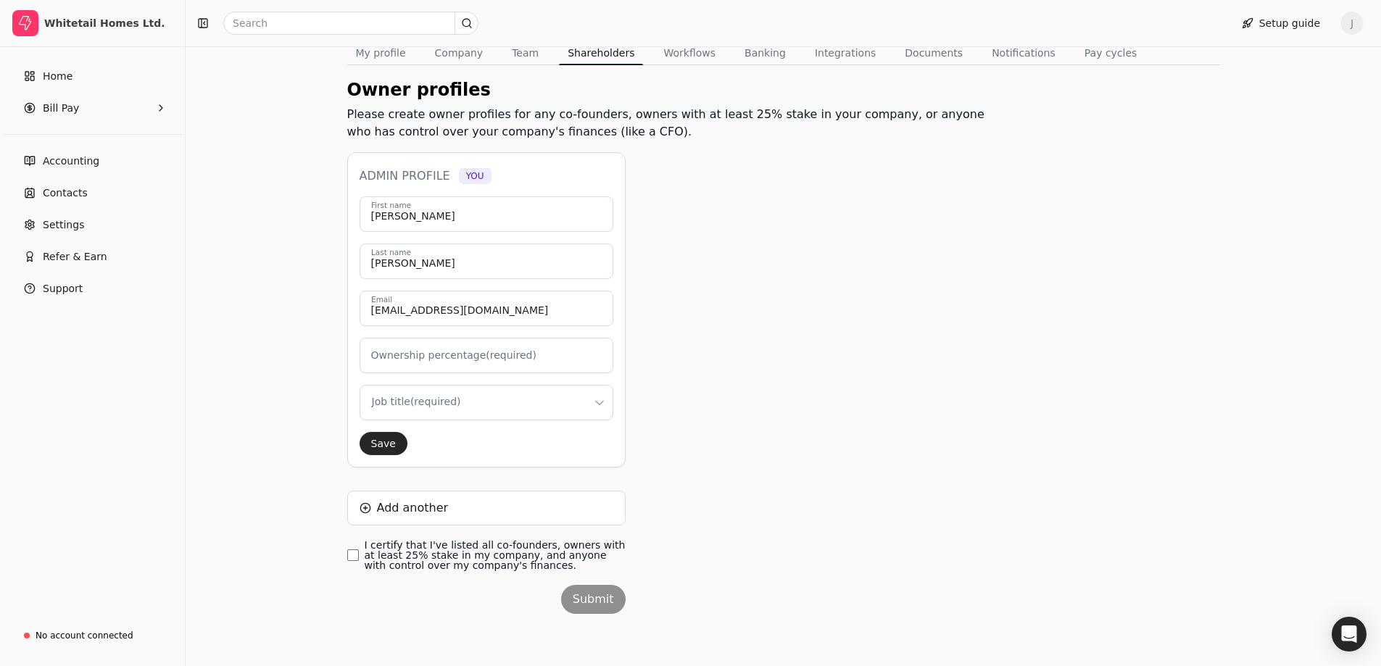
click at [519, 404] on html "Whitetail Homes Ltd. Home Bill Pay Accounting Contacts Settings Refer & Earn Su…" at bounding box center [690, 273] width 1381 height 785
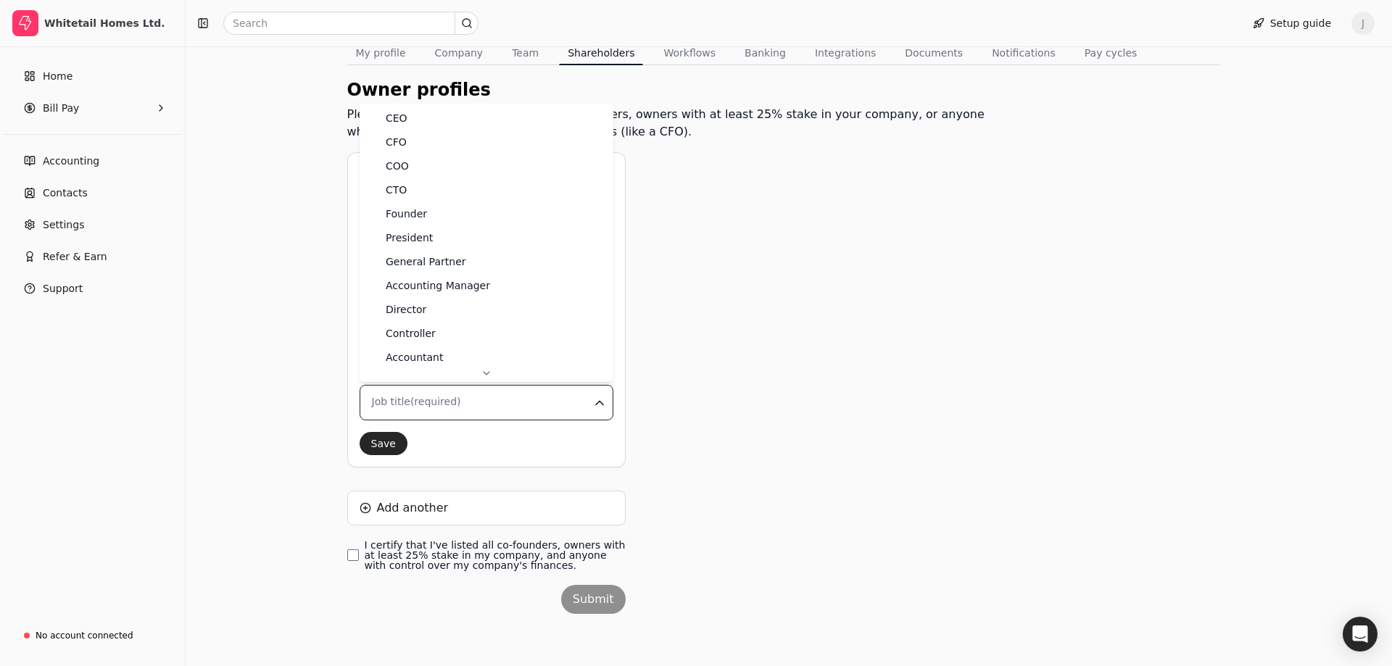
click at [519, 404] on html "Whitetail Homes Ltd. Home Bill Pay Accounting Contacts Settings Refer & Earn Su…" at bounding box center [696, 273] width 1392 height 785
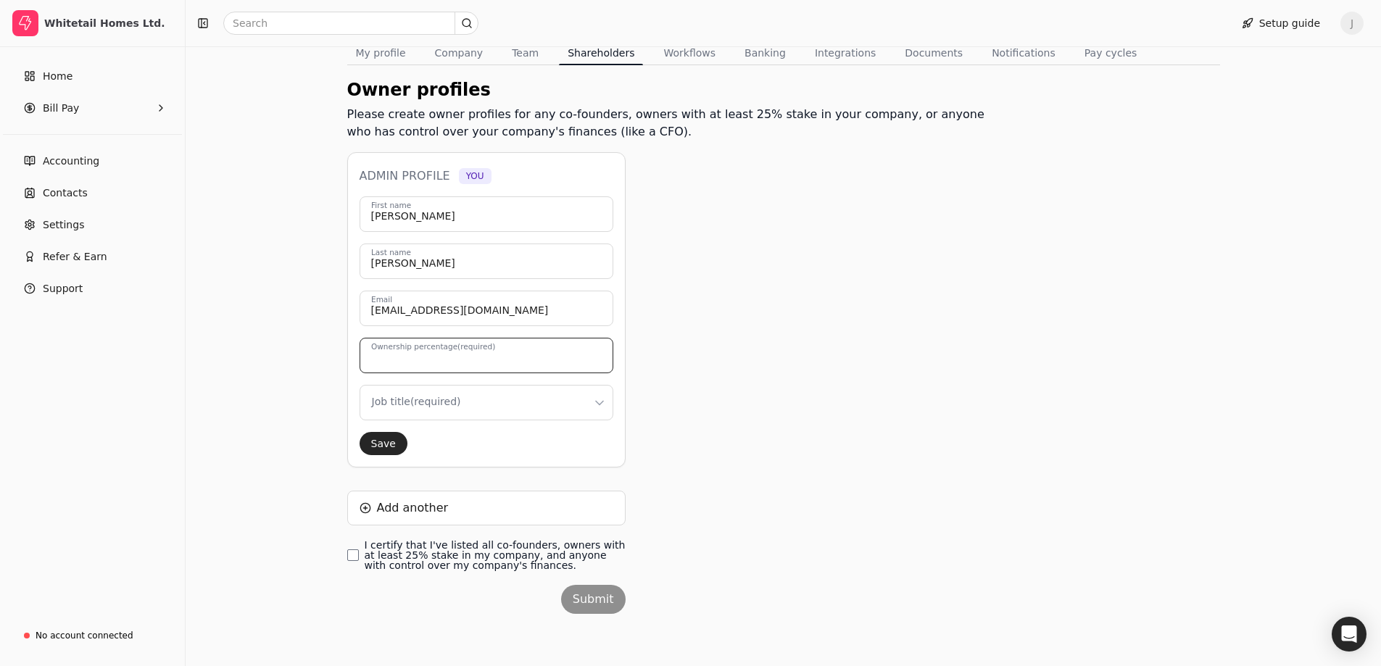
click at [523, 361] on input "Ownership percentage (required)" at bounding box center [487, 356] width 254 height 36
type input "0"
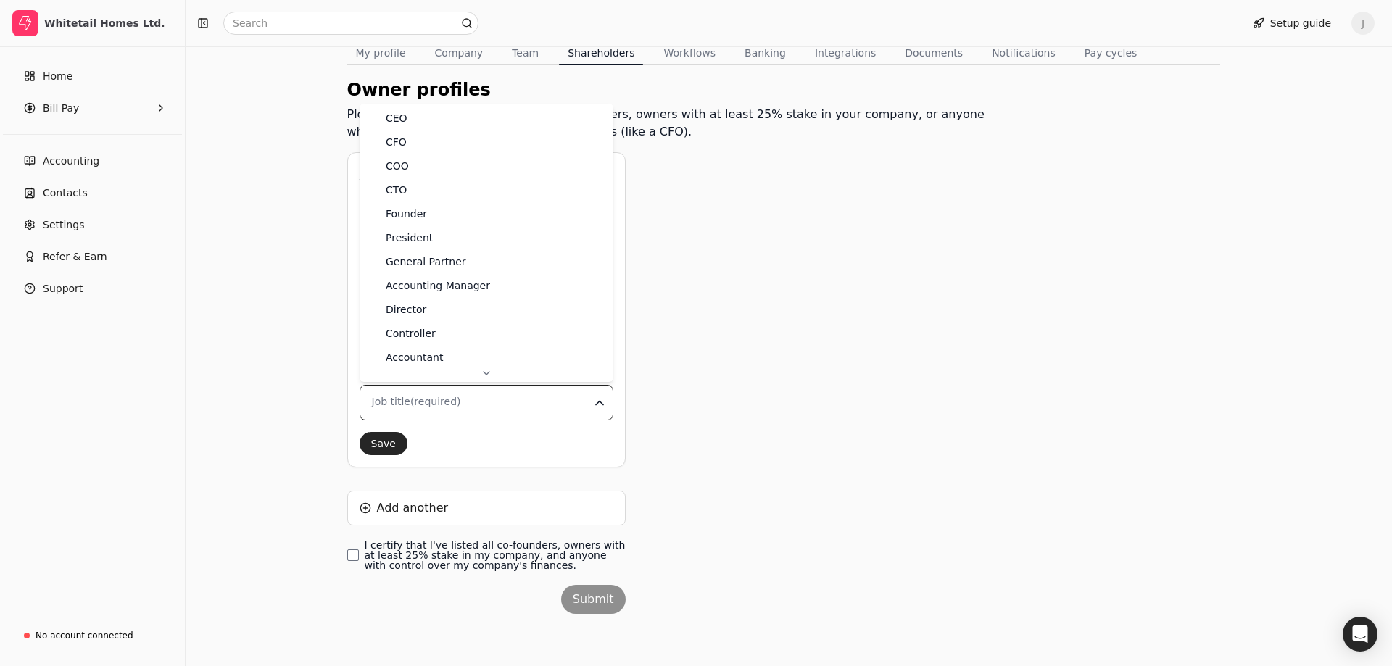
click at [513, 411] on html "Whitetail Homes Ltd. Home Bill Pay Accounting Contacts Settings Refer & Earn Su…" at bounding box center [696, 273] width 1392 height 785
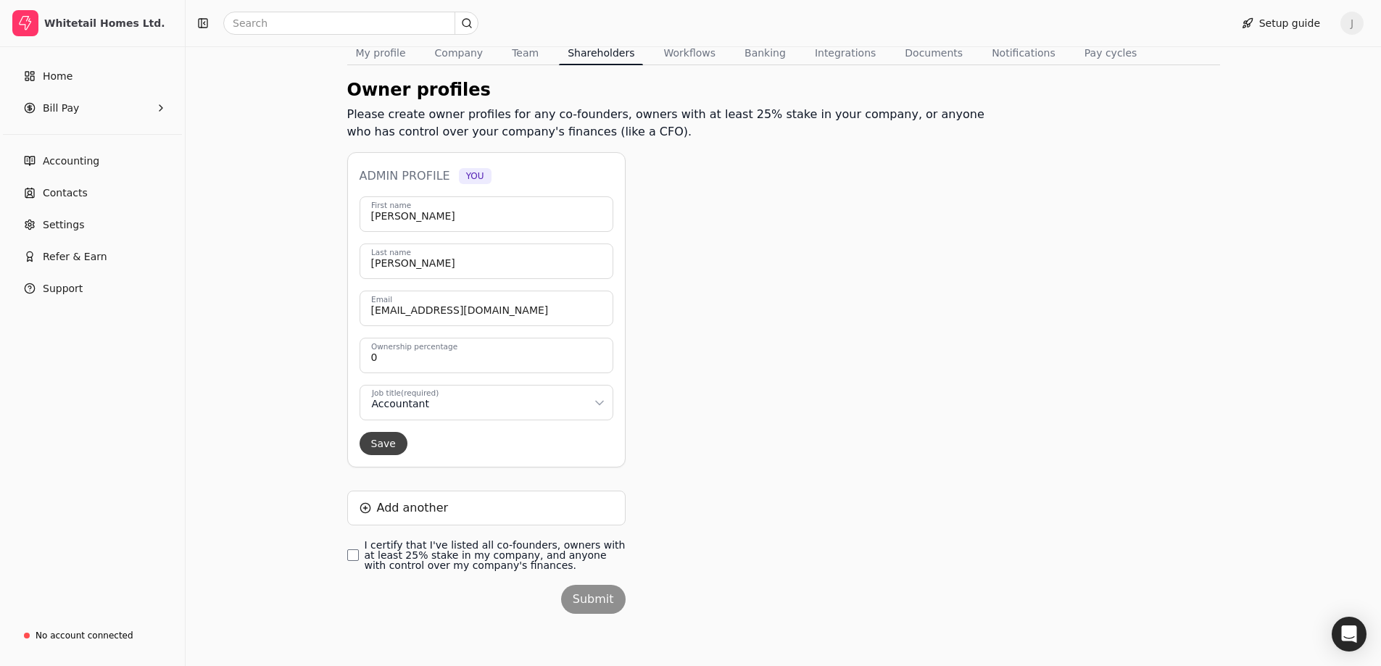
click at [386, 441] on button "Save" at bounding box center [384, 443] width 48 height 23
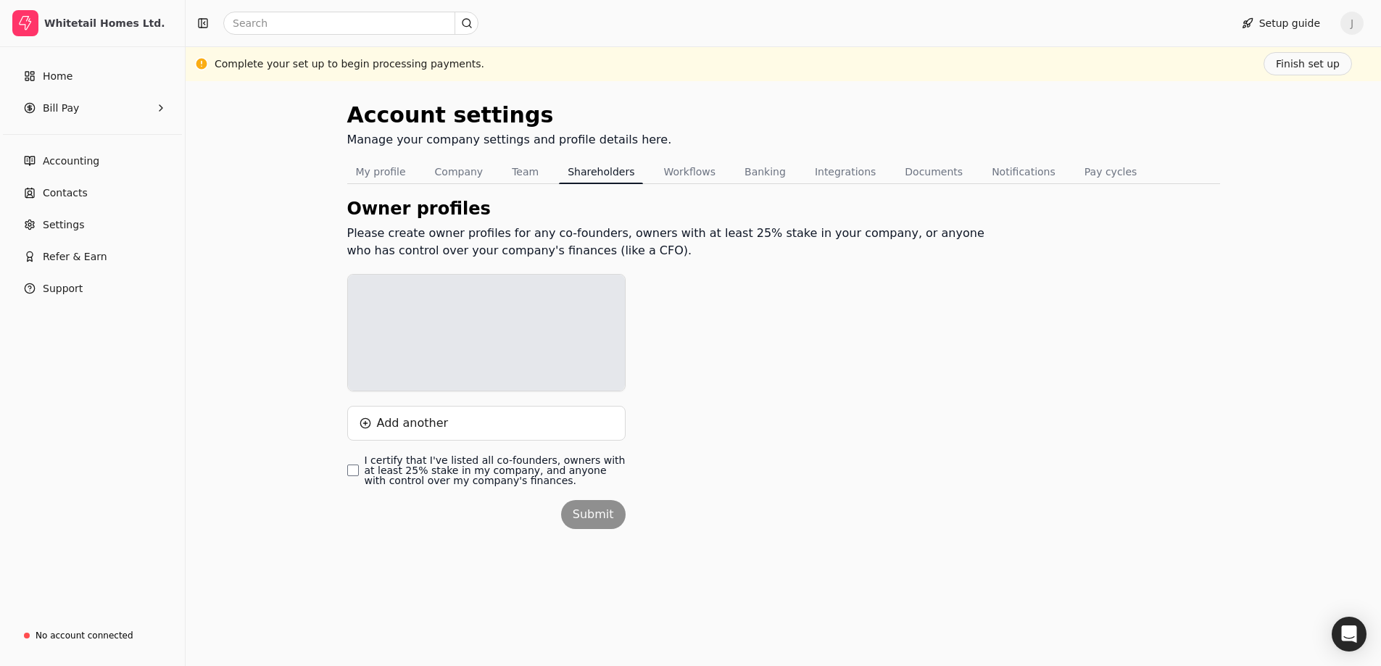
scroll to position [0, 0]
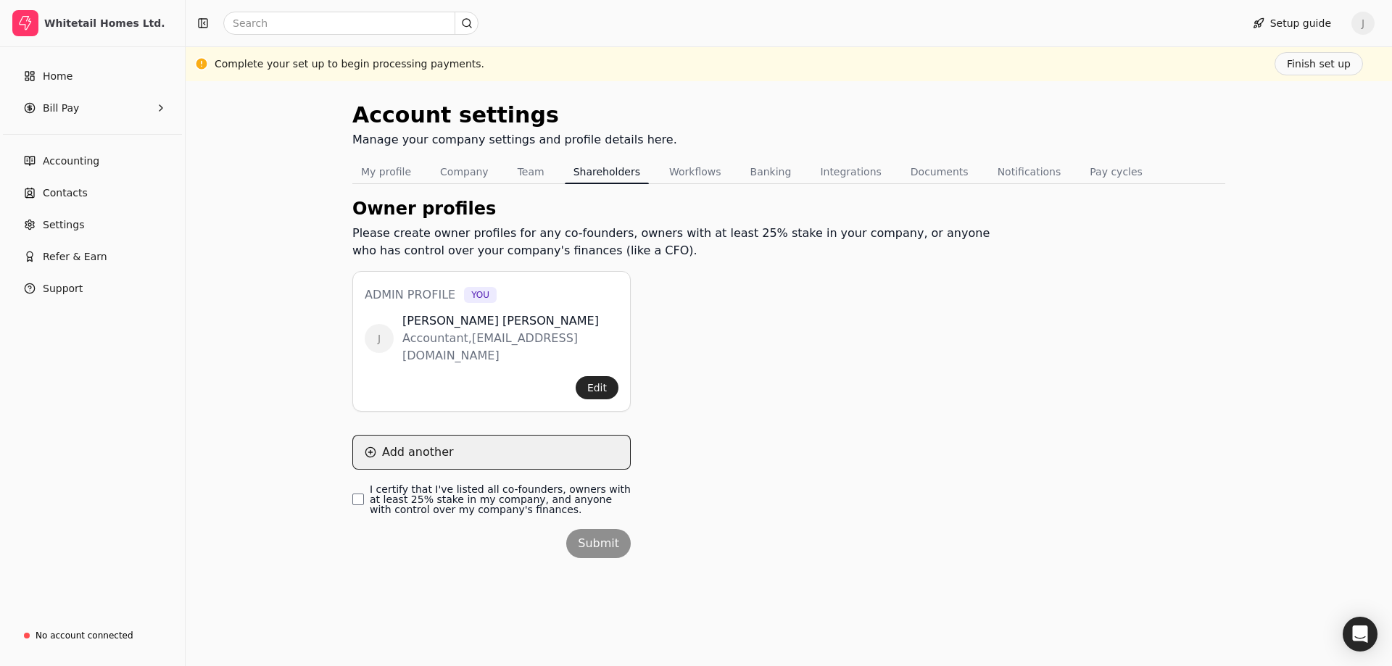
click at [389, 455] on button "Add another" at bounding box center [491, 452] width 278 height 35
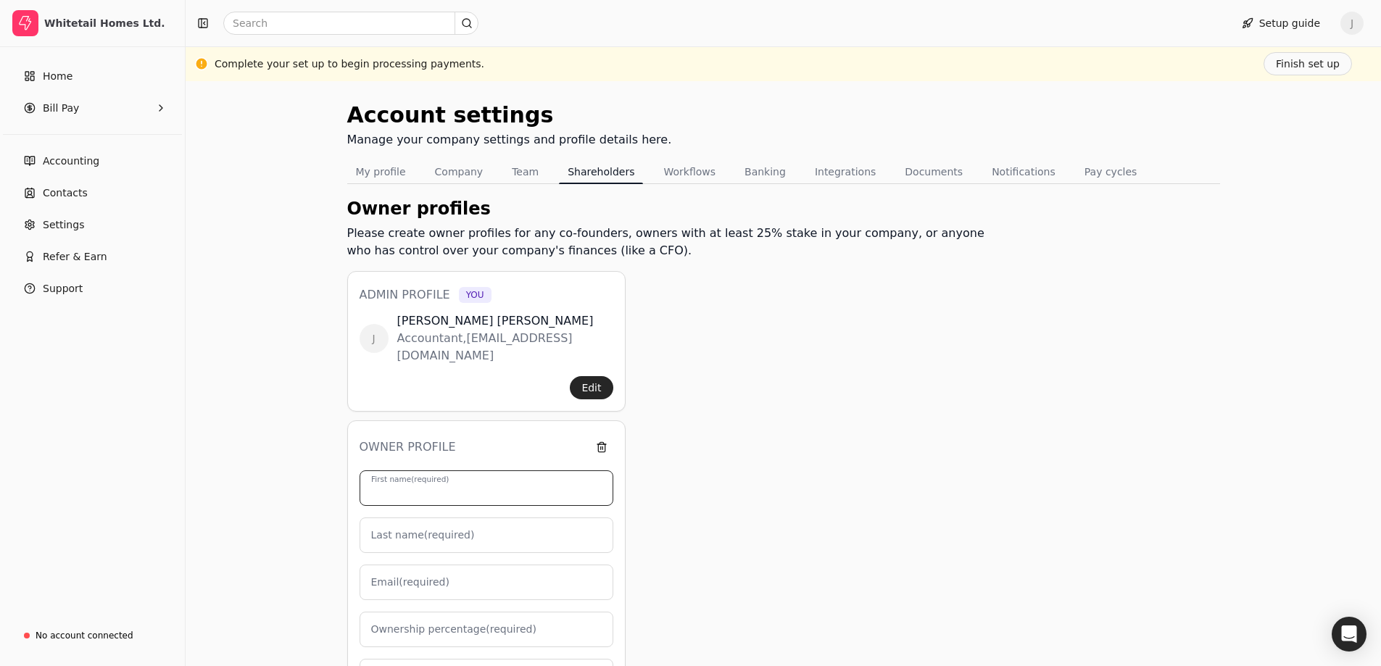
click at [420, 500] on input "First name (required)" at bounding box center [487, 488] width 254 height 36
type input "L"
type input "0"
type input "Luc"
click at [413, 544] on input "Last name (required)" at bounding box center [487, 536] width 254 height 36
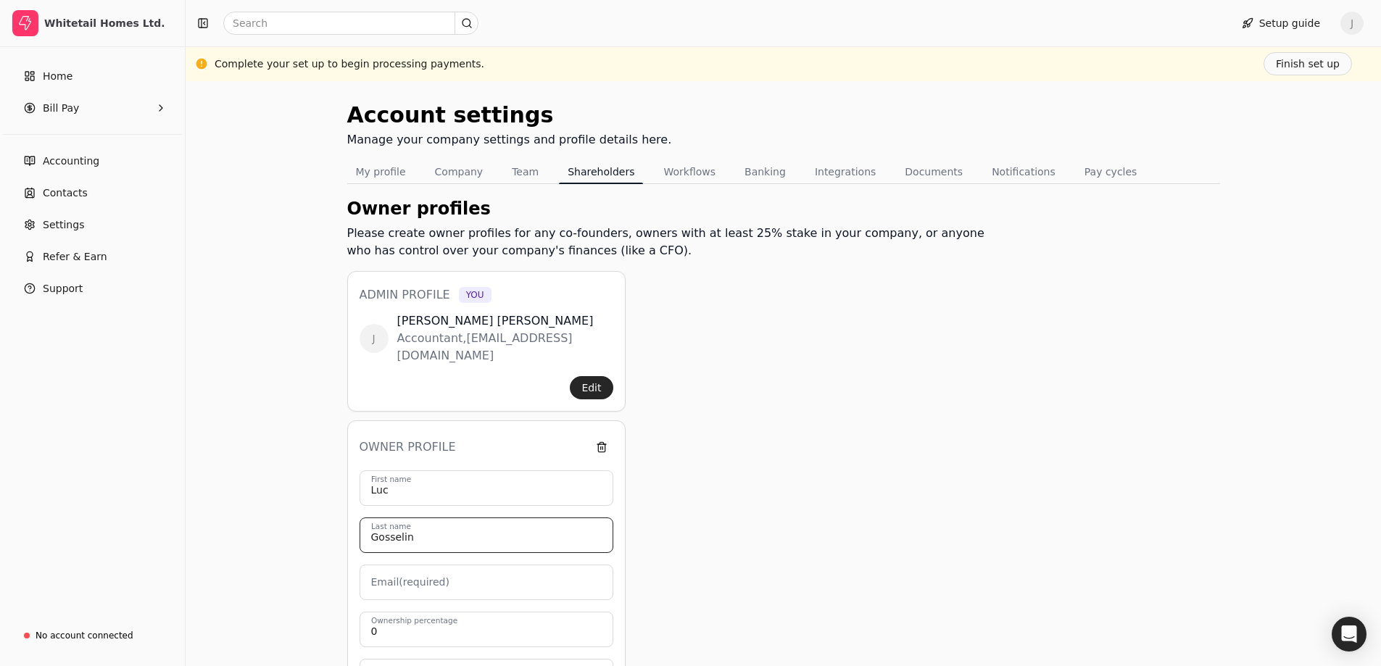
type input "Gosselin"
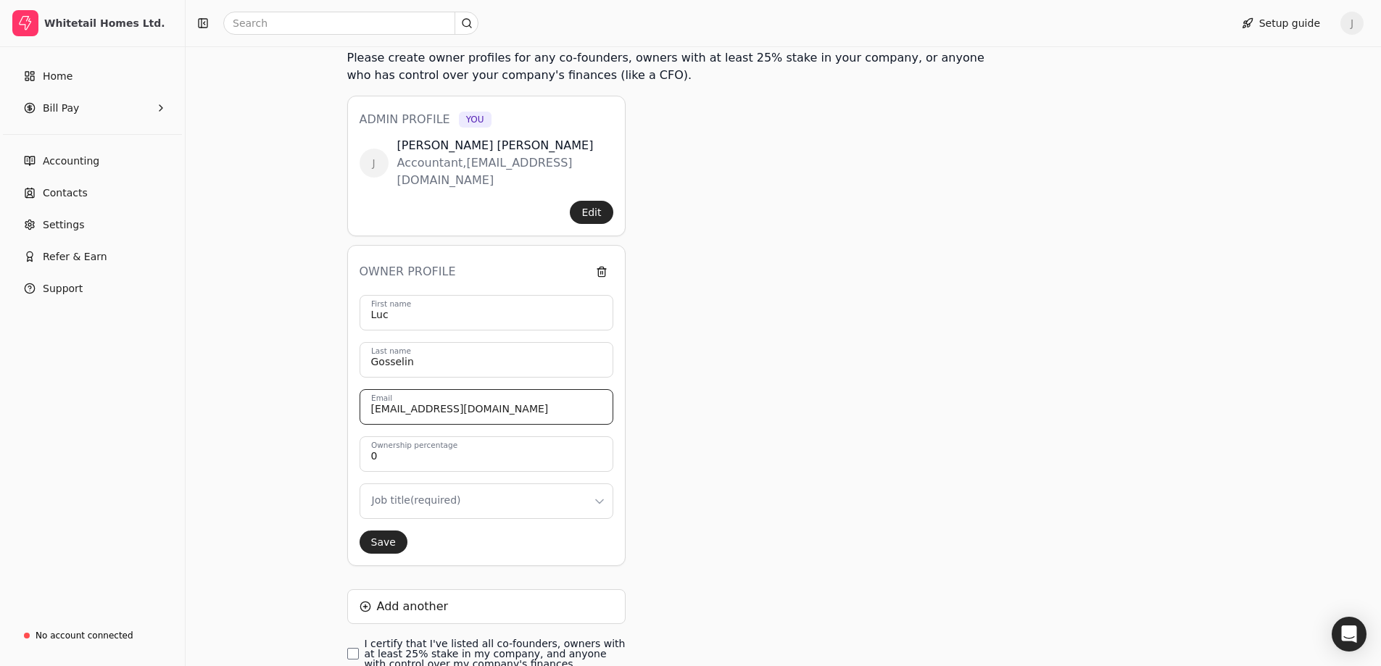
scroll to position [217, 0]
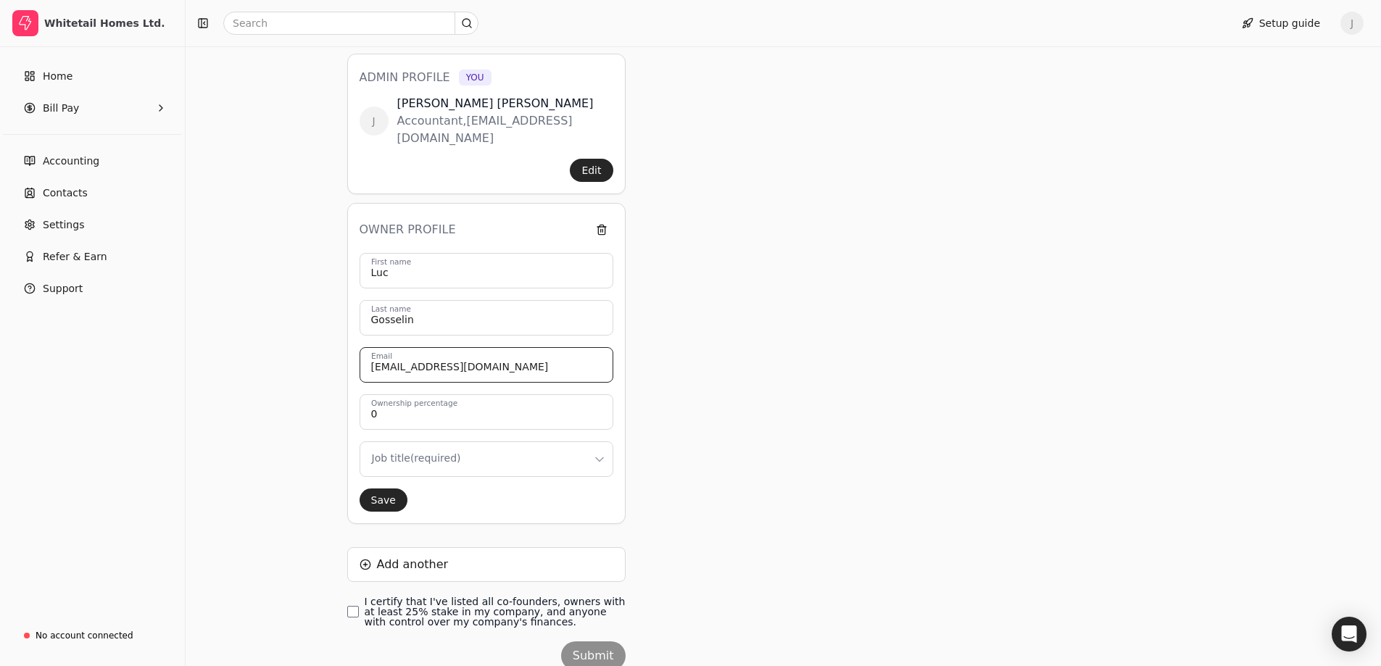
type input "luc@whitetailhomes.ca"
drag, startPoint x: 431, startPoint y: 414, endPoint x: 367, endPoint y: 412, distance: 64.5
click at [367, 412] on input "0" at bounding box center [487, 412] width 254 height 36
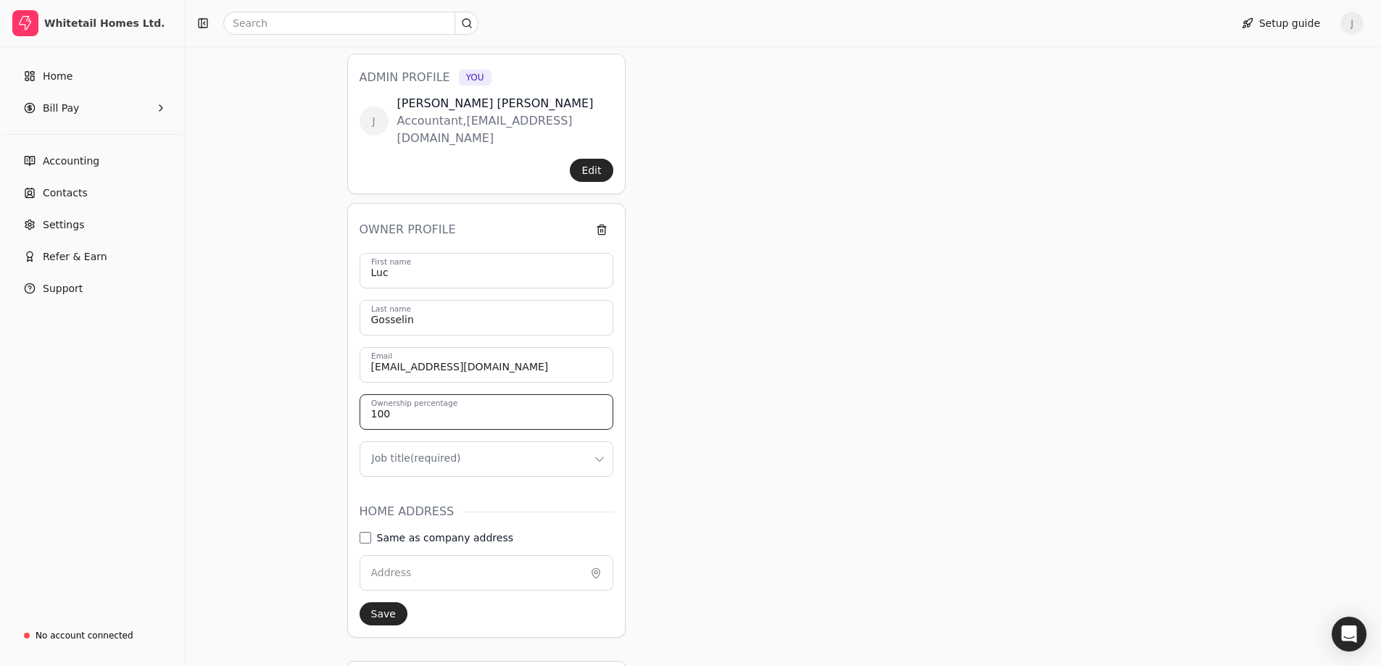
type input "100"
click at [417, 463] on html "Whitetail Homes Ltd. Home Bill Pay Accounting Contacts Settings Refer & Earn Su…" at bounding box center [696, 310] width 1392 height 1054
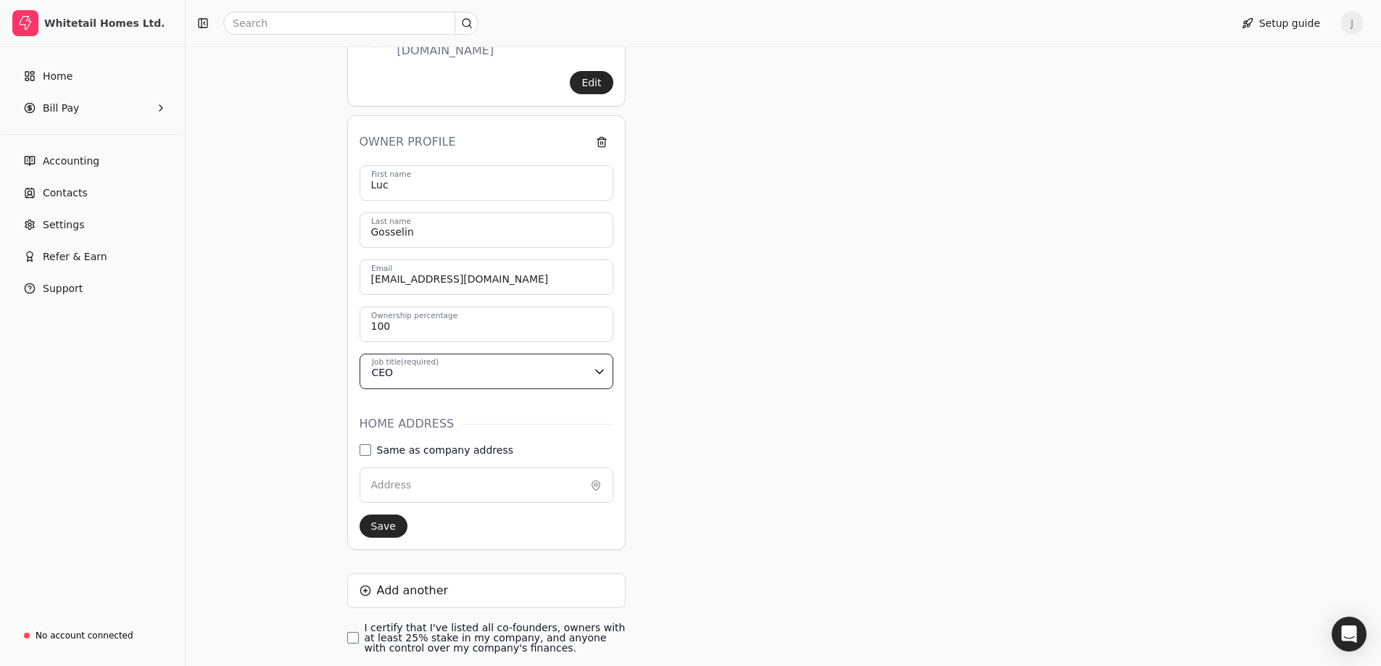
scroll to position [315, 0]
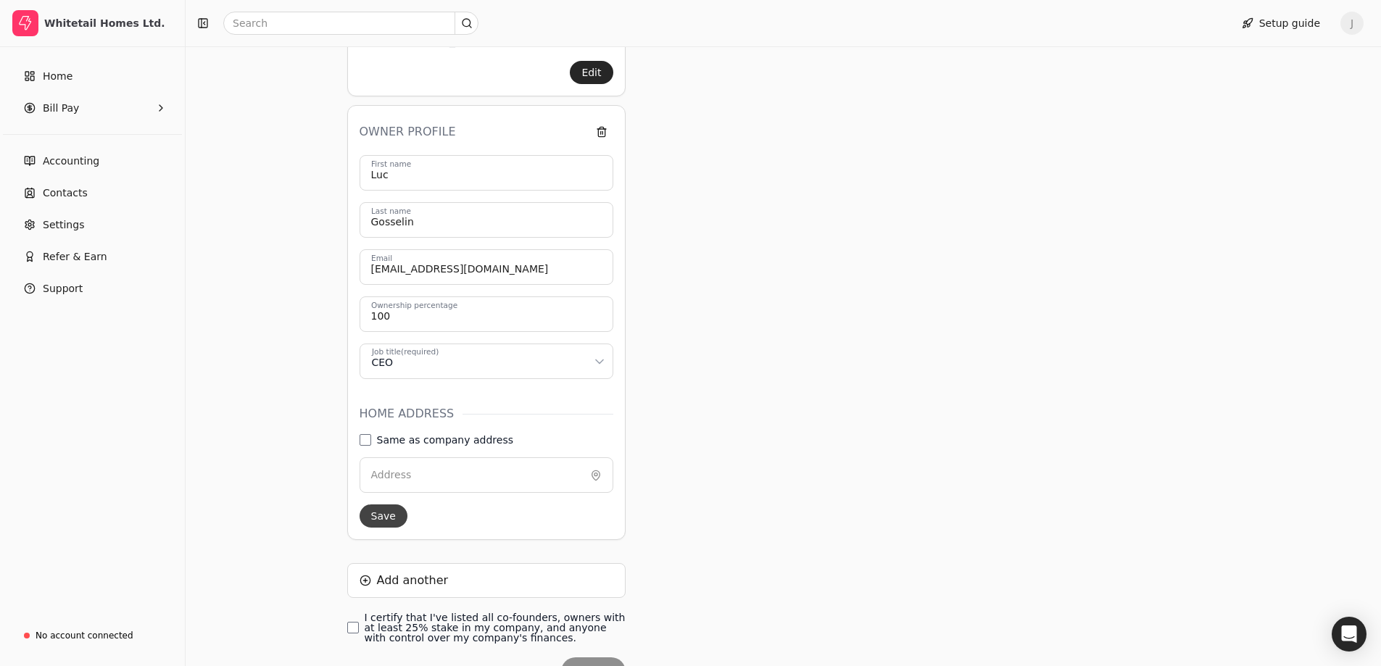
click at [388, 511] on button "Save" at bounding box center [384, 516] width 48 height 23
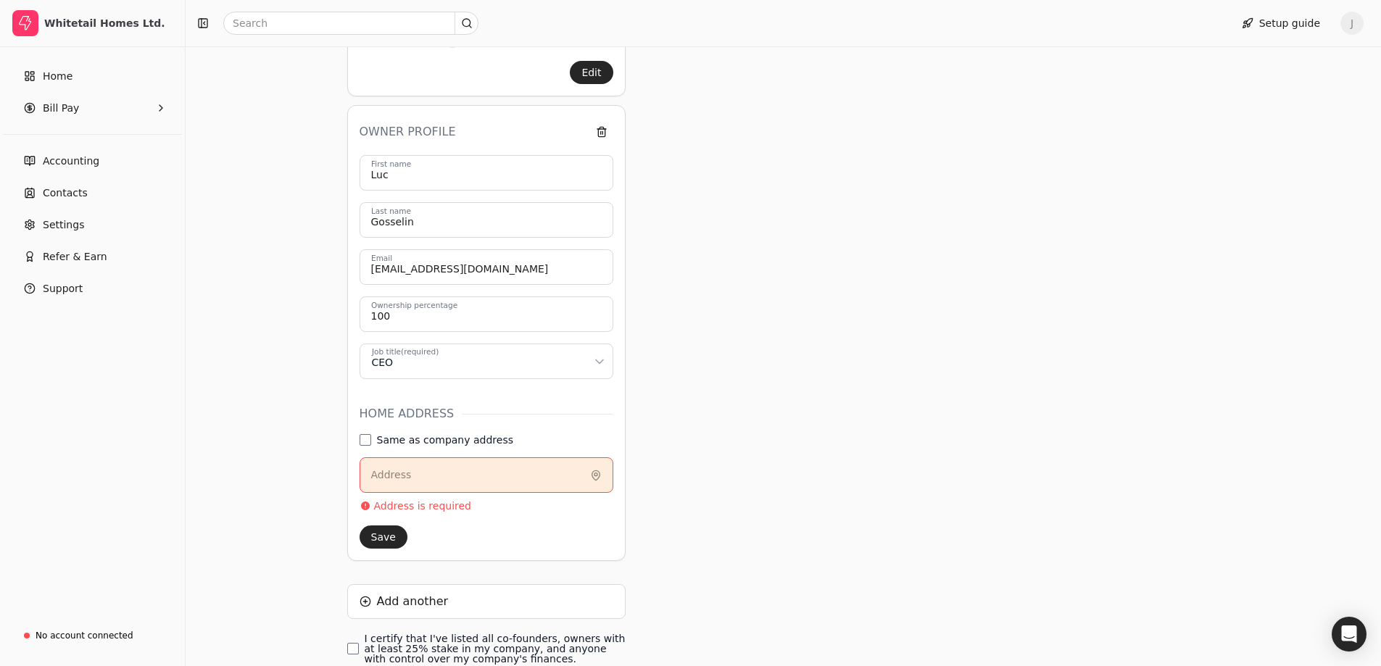
click at [404, 473] on label "Address" at bounding box center [391, 475] width 41 height 15
click at [410, 444] on label "Same as company address" at bounding box center [445, 440] width 136 height 10
click at [371, 444] on address "Same as company address" at bounding box center [366, 440] width 12 height 12
type input "3550 Mount Lehman Road #101"
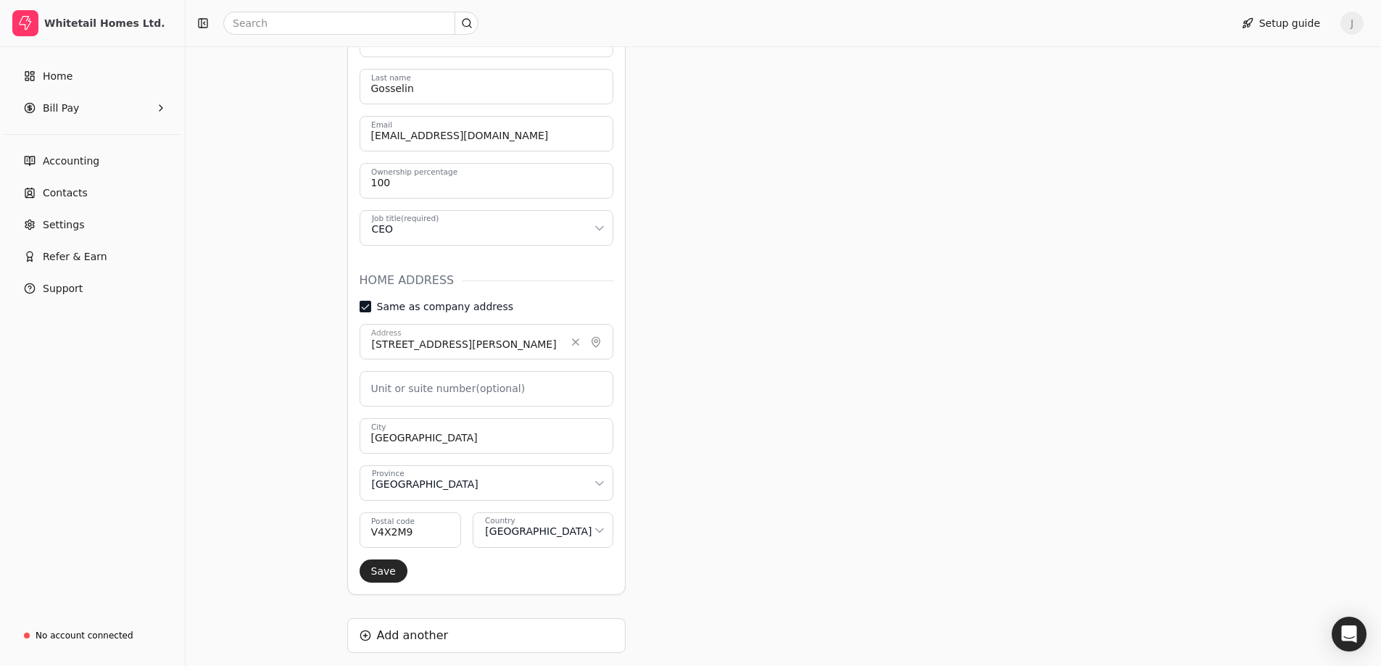
scroll to position [460, 0]
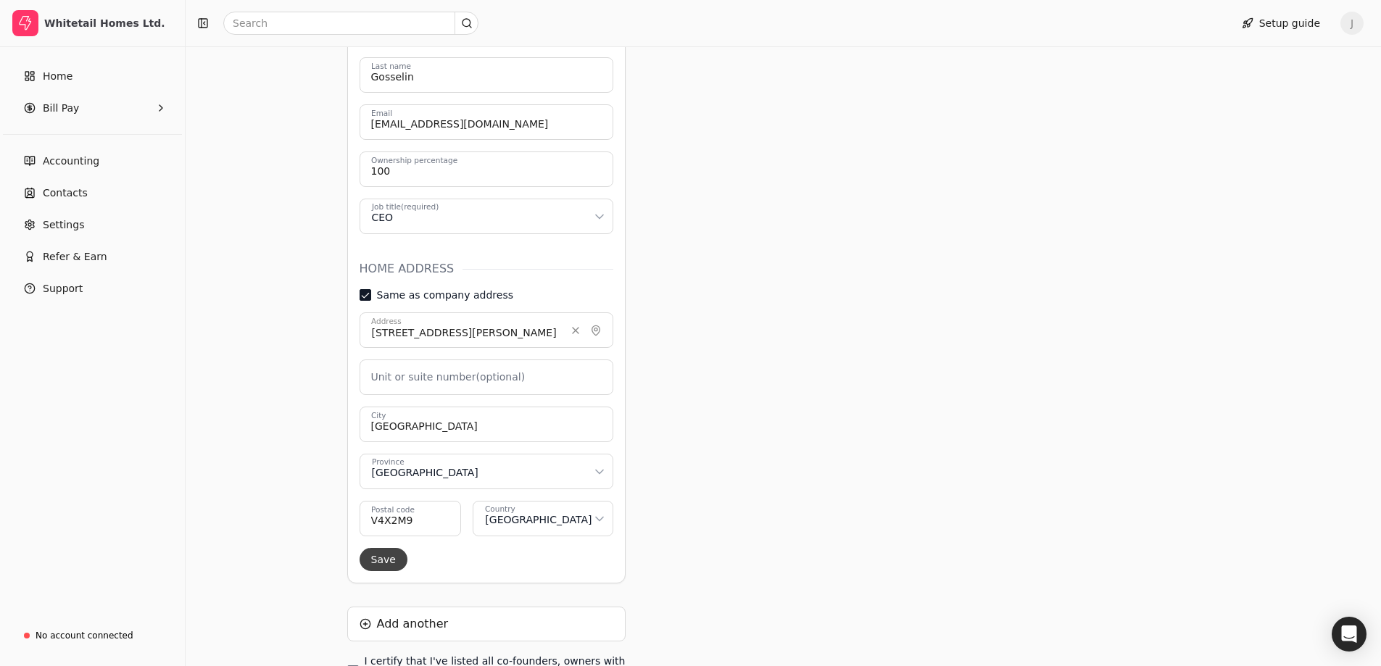
click at [380, 564] on button "Save" at bounding box center [384, 559] width 48 height 23
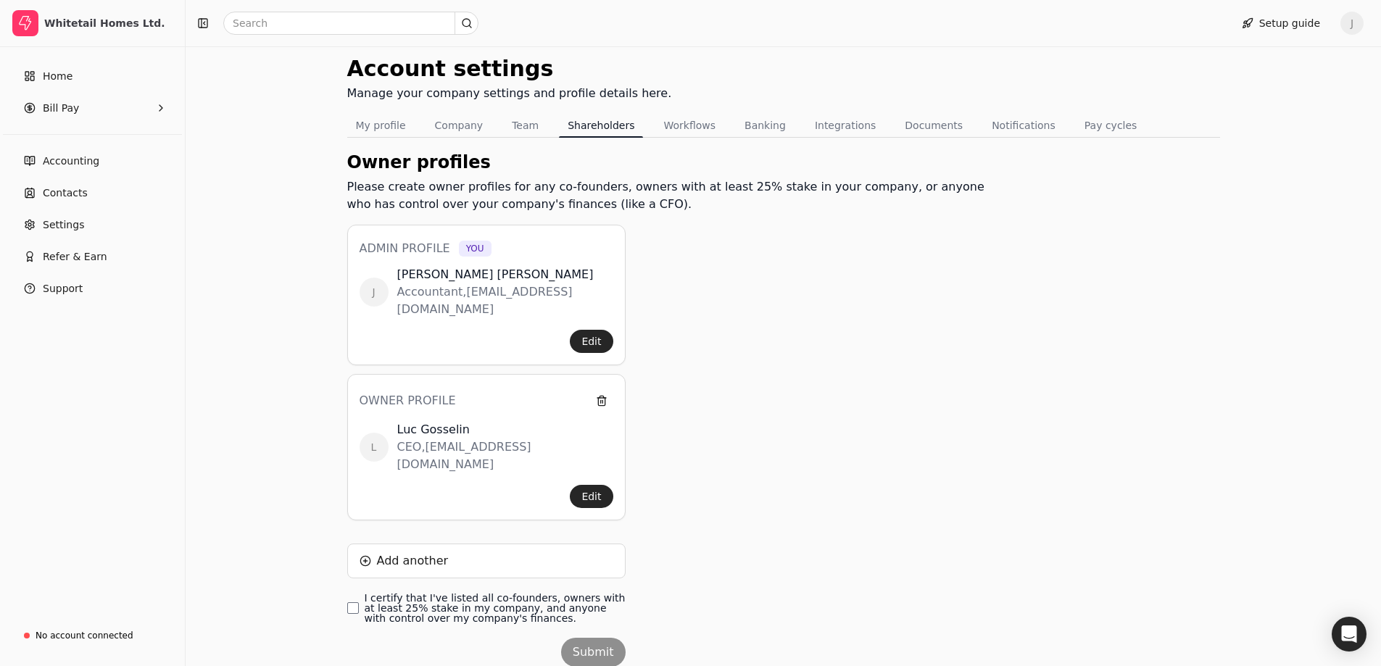
scroll to position [72, 0]
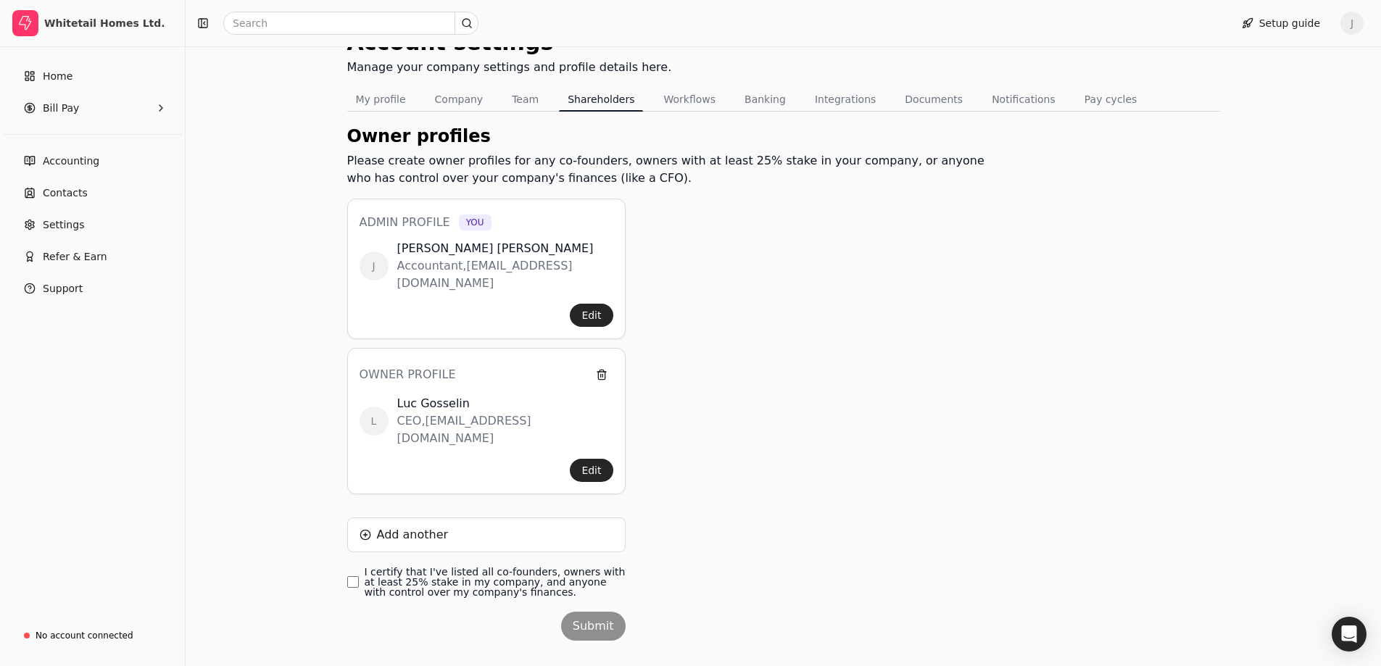
click at [463, 567] on label "I certify that I've listed all co-founders, owners with at least 25% stake in m…" at bounding box center [495, 582] width 261 height 30
click at [359, 576] on finances\ "I certify that I've listed all co-founders, owners with at least 25% stake in m…" at bounding box center [353, 582] width 12 height 12
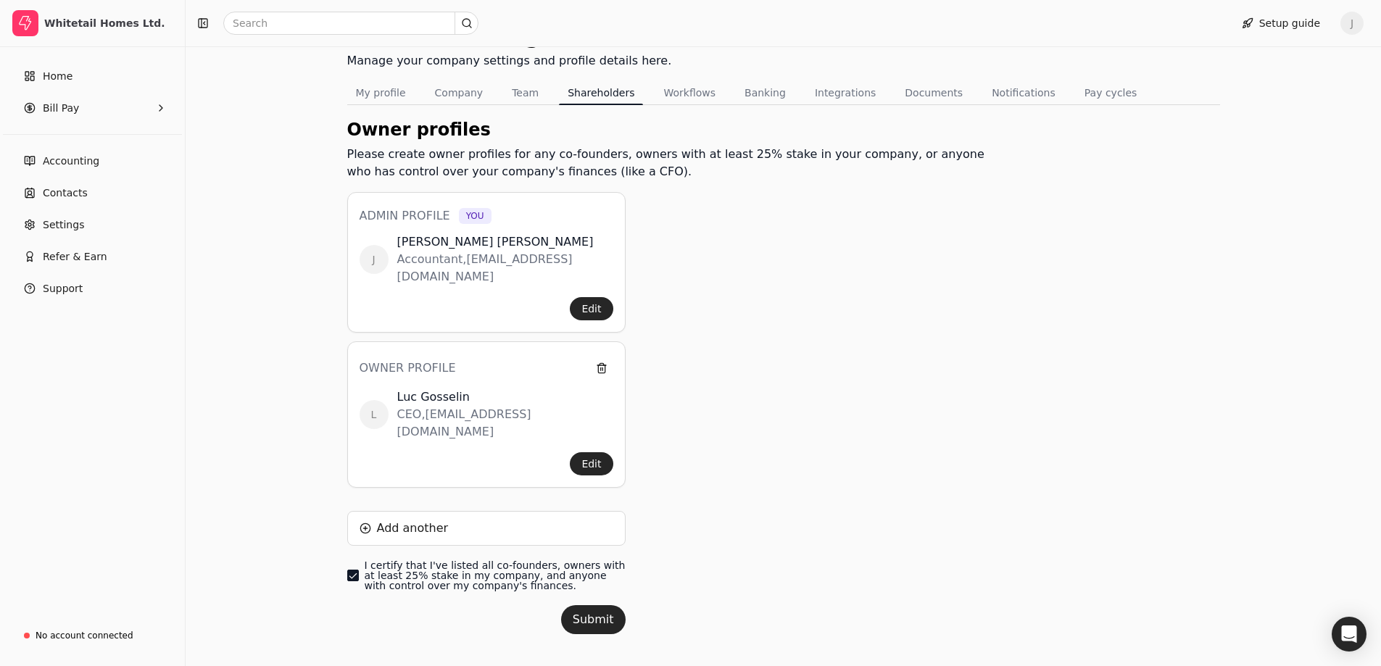
scroll to position [82, 0]
click at [598, 603] on button "Submit" at bounding box center [593, 616] width 65 height 29
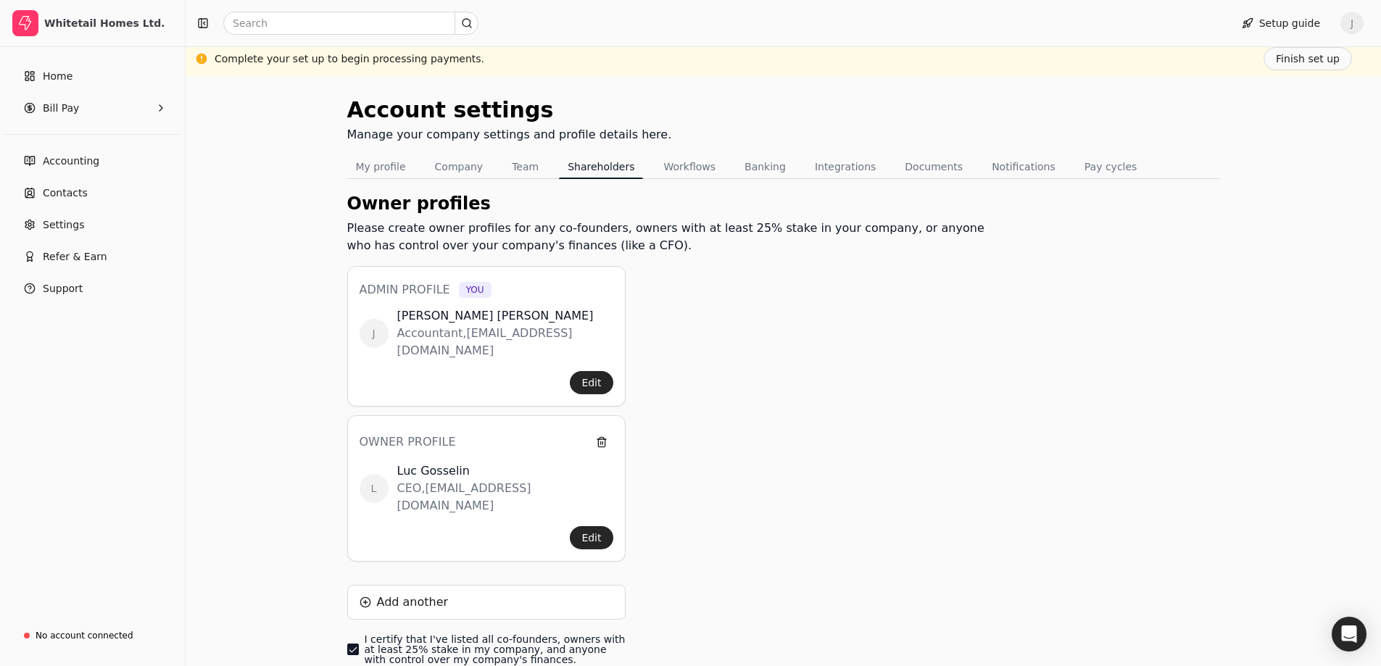
scroll to position [0, 0]
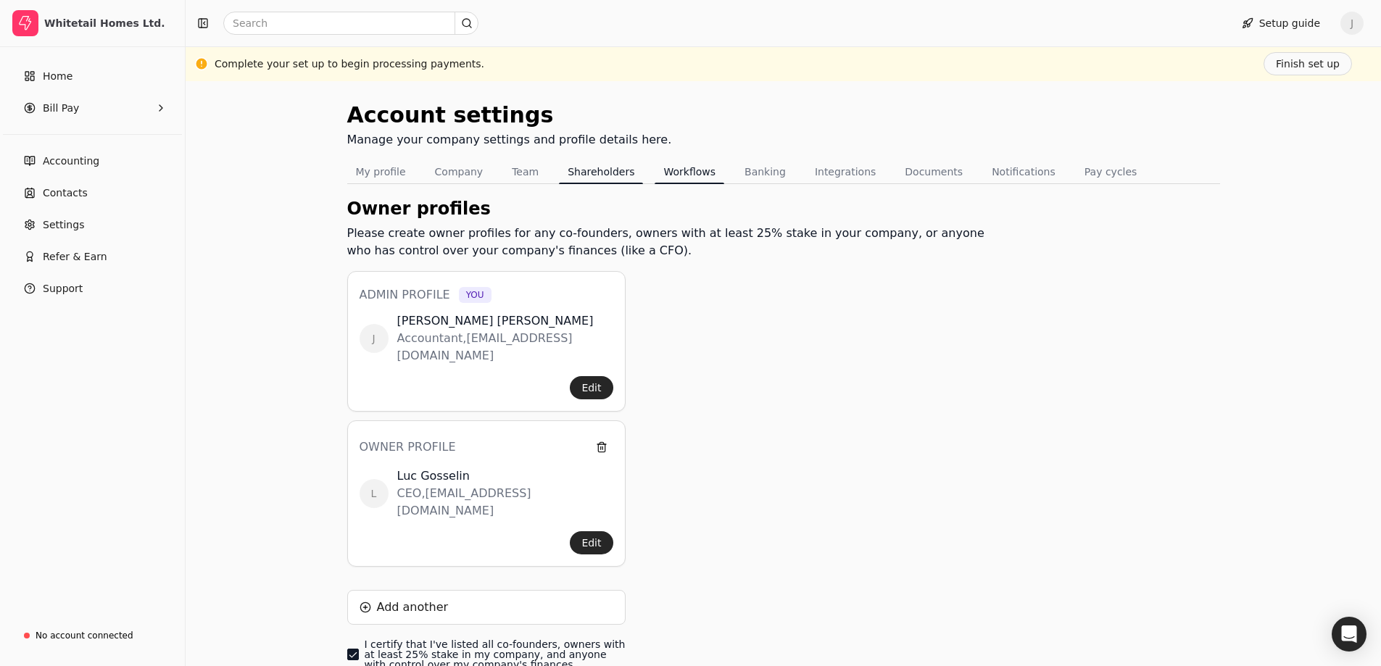
click at [670, 171] on button "Workflows" at bounding box center [690, 171] width 70 height 23
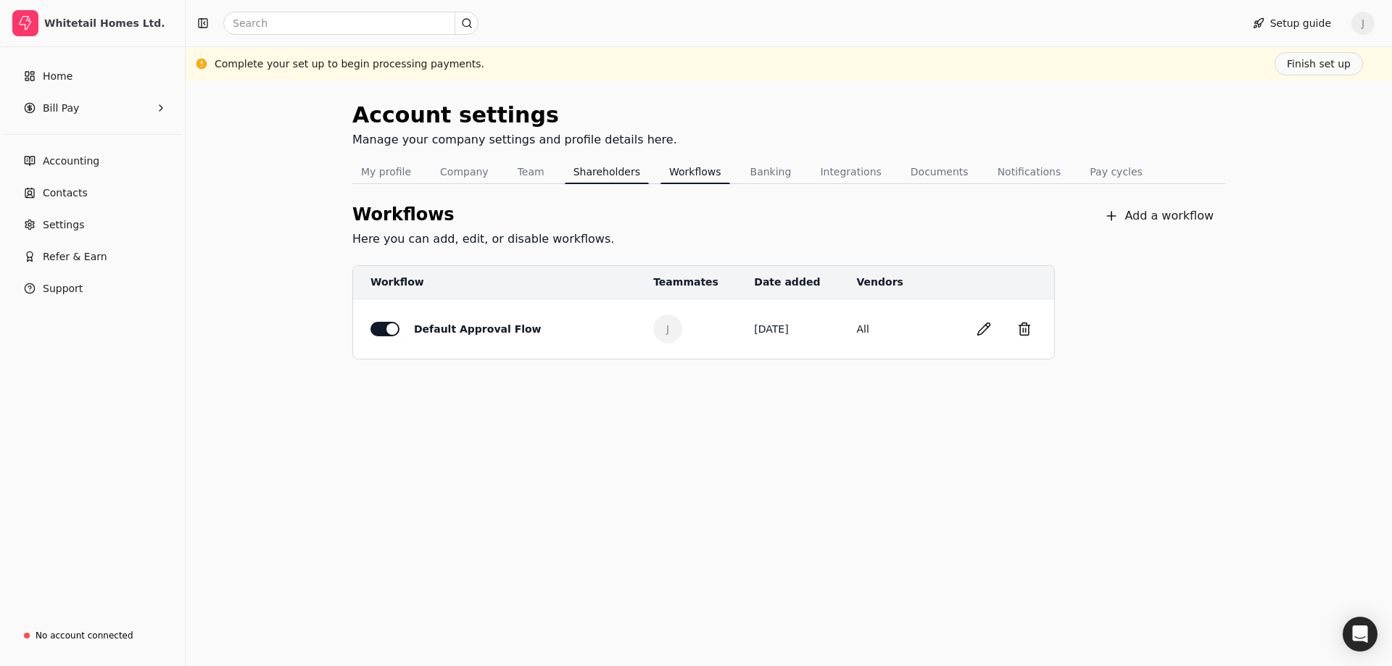
click at [593, 170] on button "Shareholders" at bounding box center [607, 171] width 84 height 23
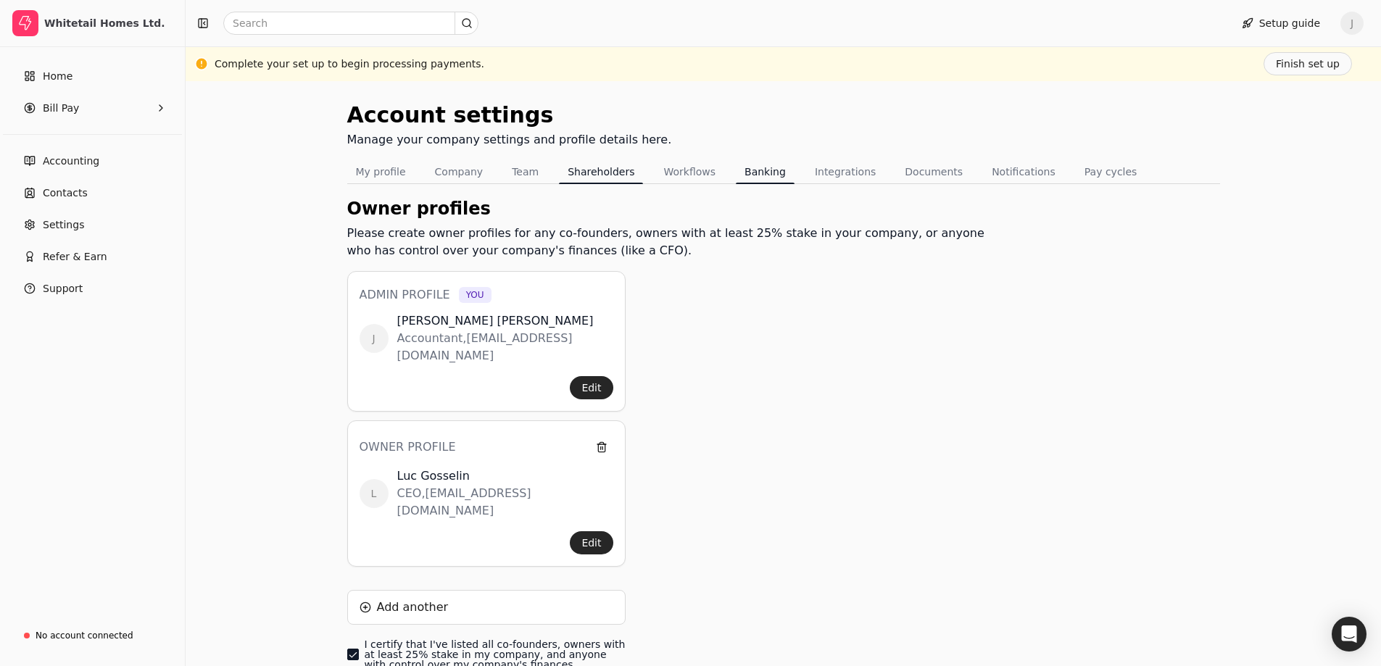
drag, startPoint x: 753, startPoint y: 172, endPoint x: 743, endPoint y: 169, distance: 10.6
click at [752, 172] on button "Banking" at bounding box center [765, 171] width 59 height 23
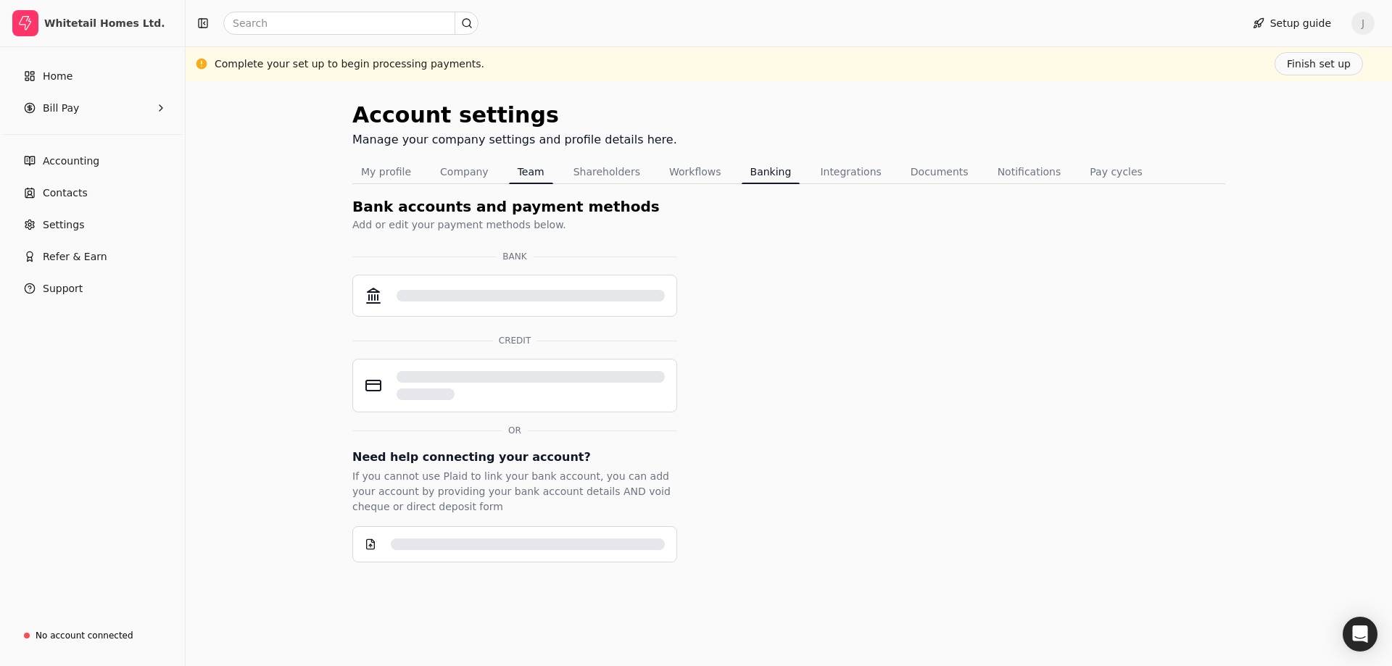
click at [528, 169] on button "Team" at bounding box center [531, 171] width 44 height 23
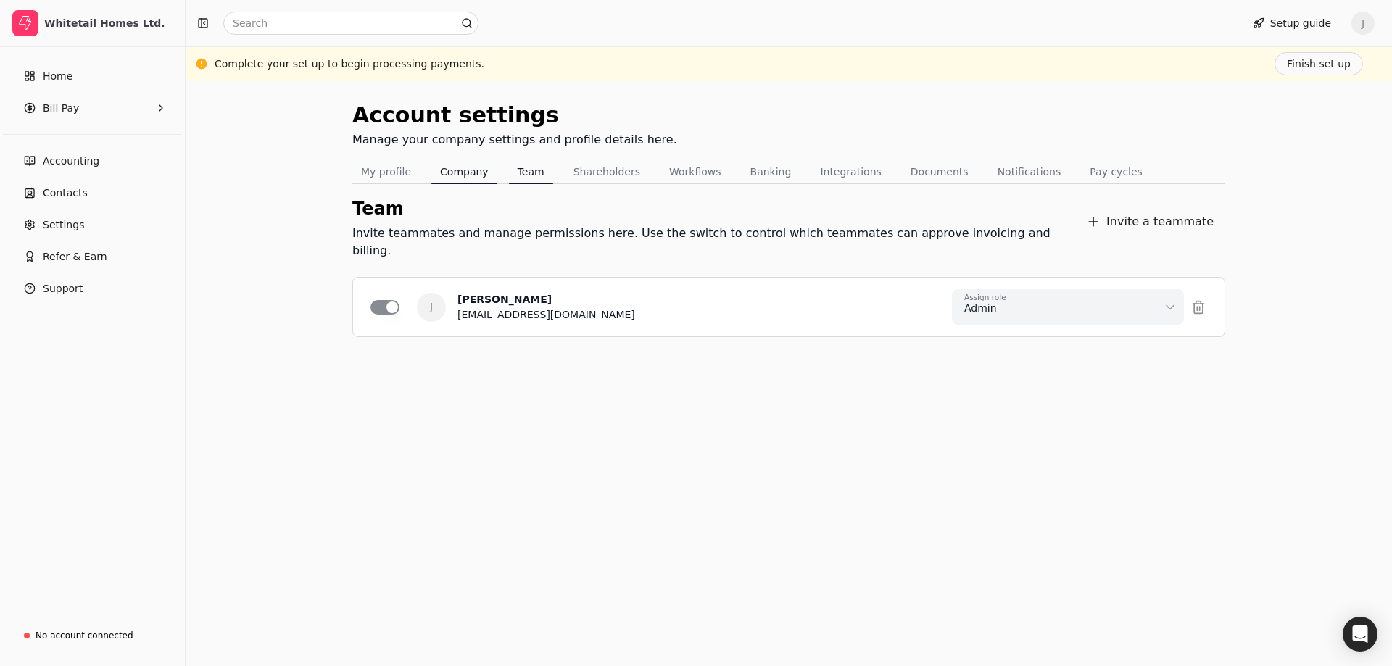
click at [473, 170] on button "Company" at bounding box center [464, 171] width 66 height 23
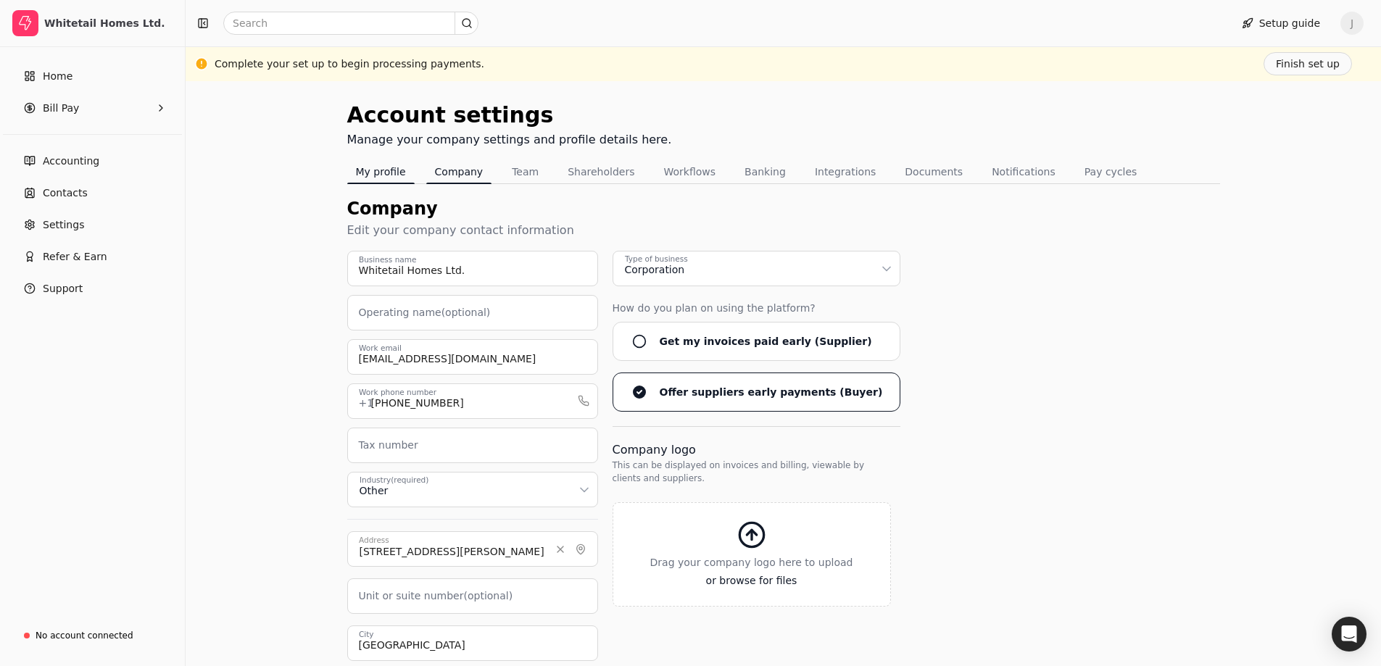
click at [401, 171] on button "My profile" at bounding box center [380, 171] width 67 height 23
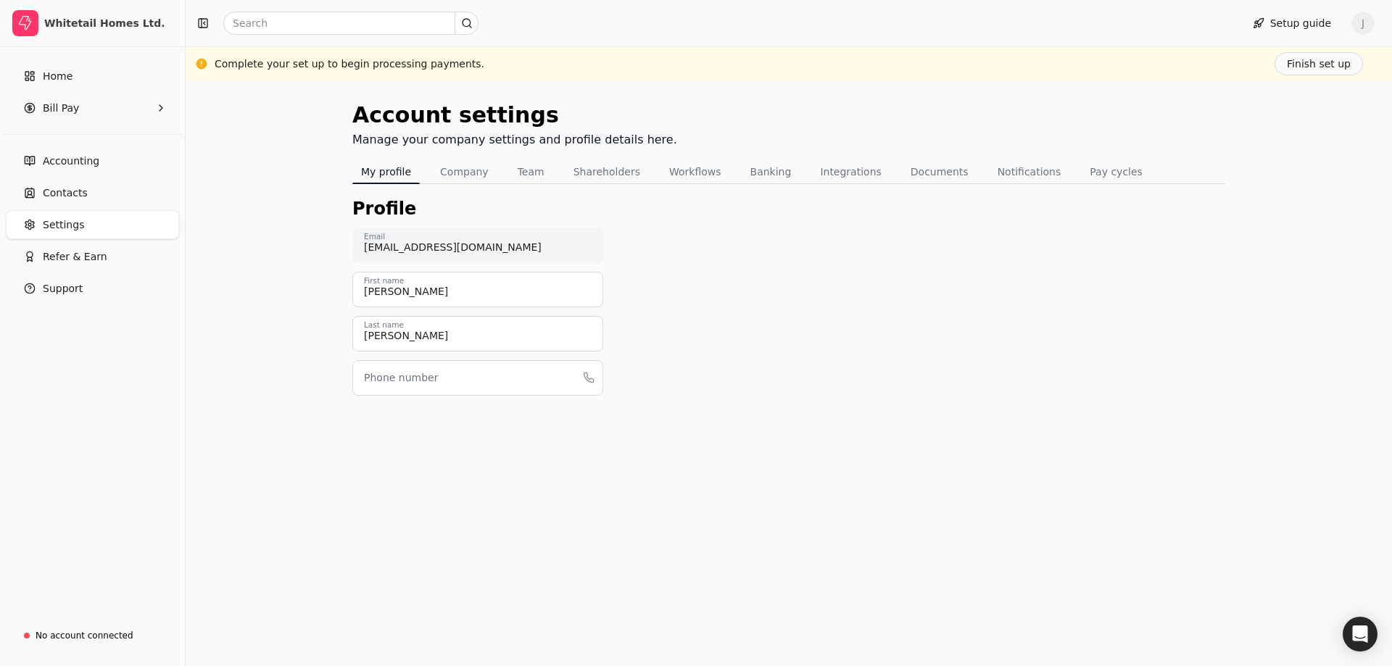
click at [423, 382] on label "Phone number" at bounding box center [401, 377] width 74 height 15
click at [423, 382] on input "Phone number" at bounding box center [477, 378] width 251 height 36
type input "6048640714"
click at [740, 315] on div "Profile accounting@whitetailhomes.ca Email Joshua First name Pritzkau Last name…" at bounding box center [788, 307] width 873 height 223
click at [1168, 636] on button "Save" at bounding box center [1175, 640] width 51 height 29
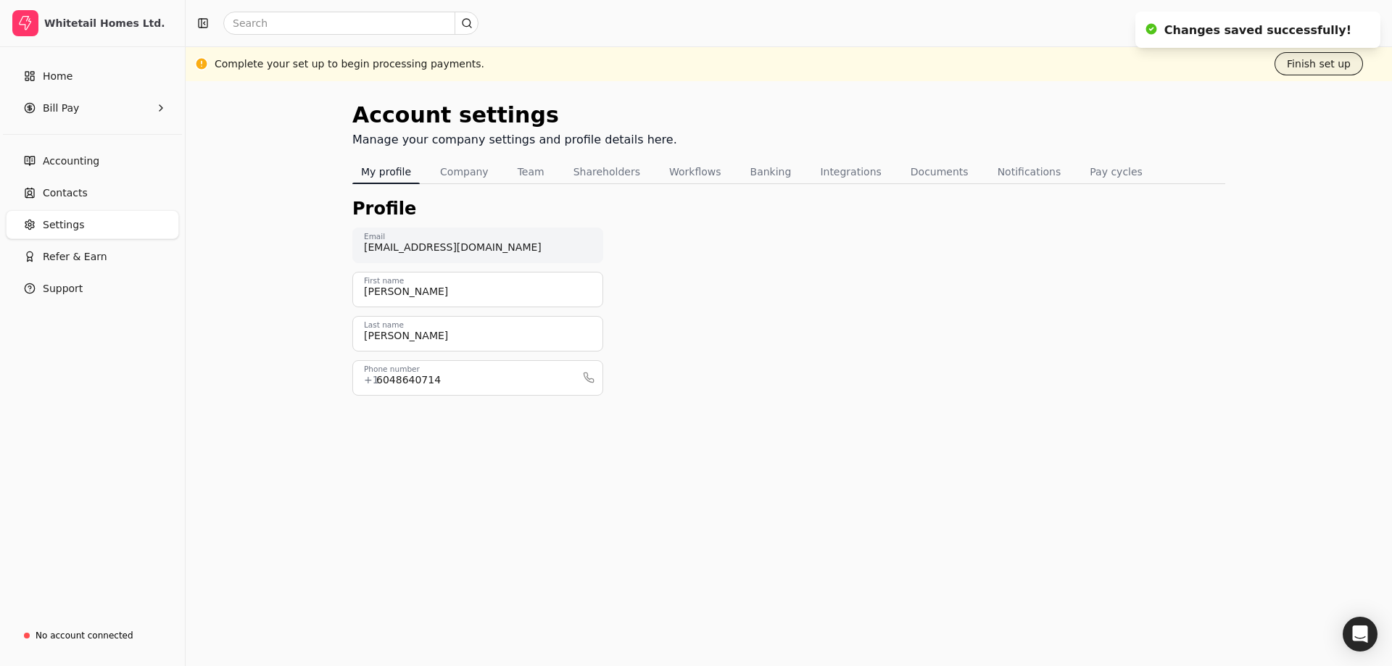
click at [1320, 64] on button "Finish set up" at bounding box center [1318, 63] width 88 height 23
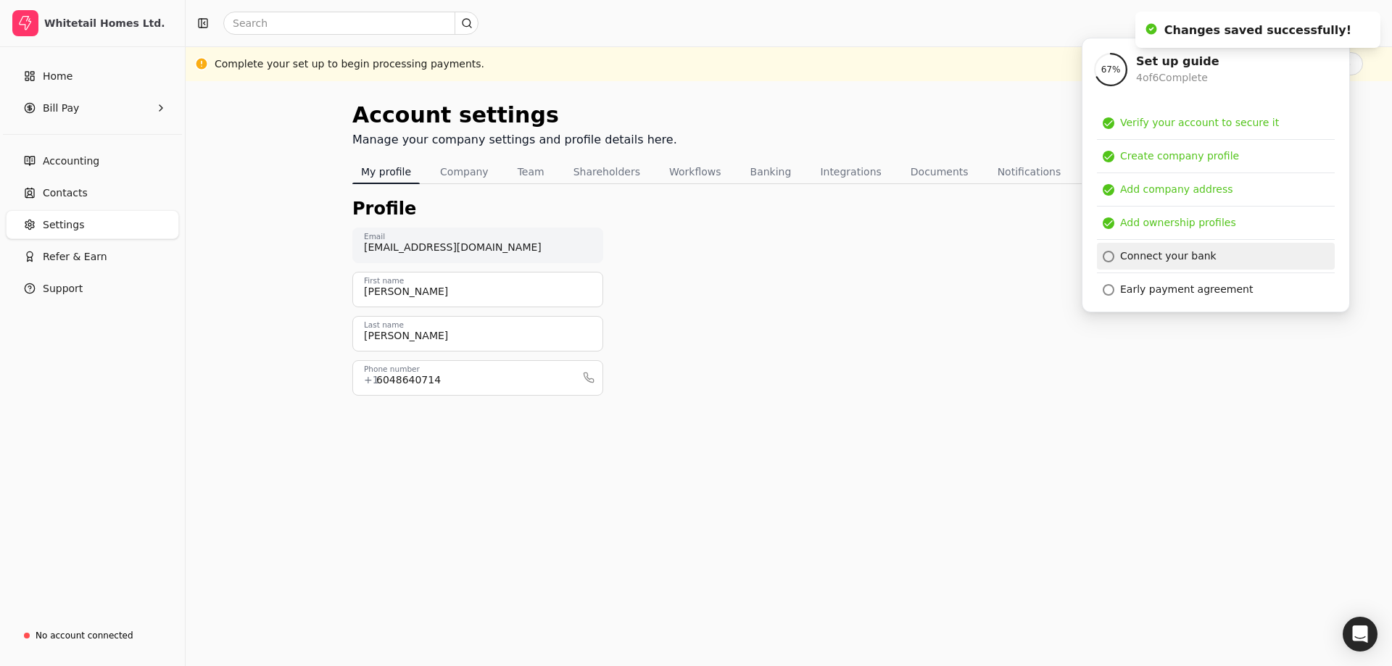
click at [1183, 257] on div "Connect your bank" at bounding box center [1168, 256] width 96 height 15
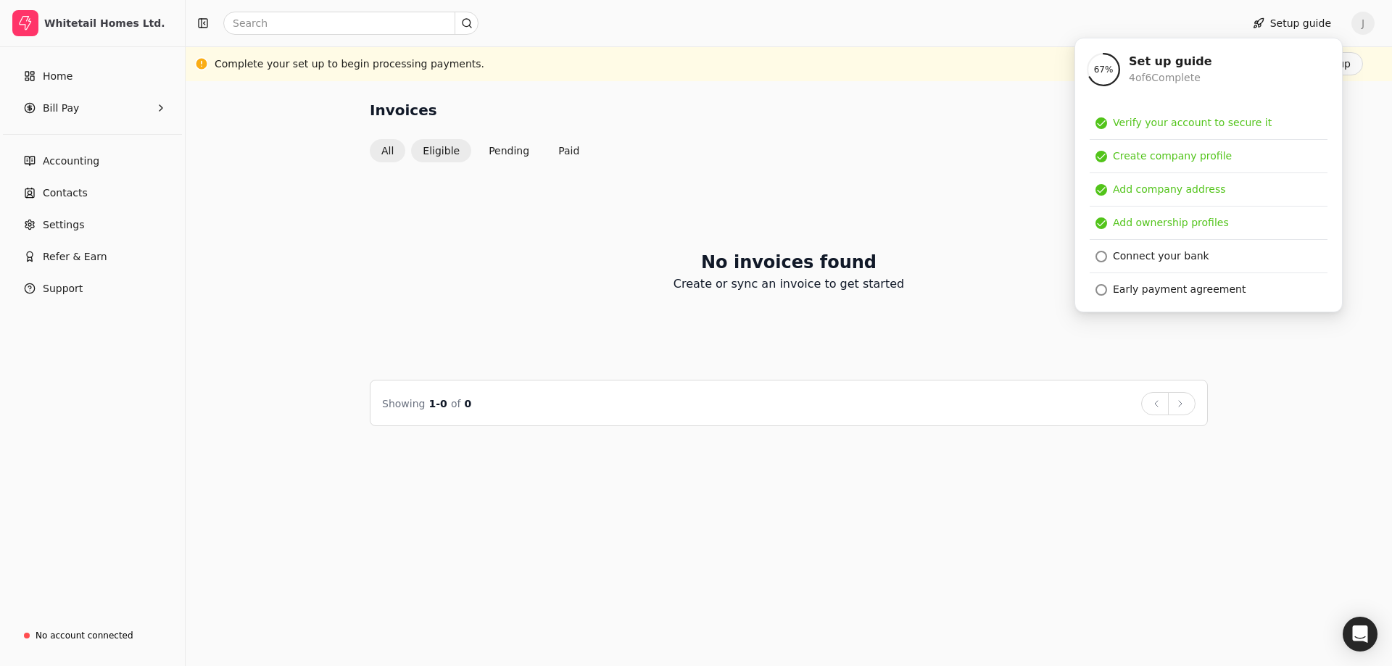
click at [431, 146] on button "Eligible" at bounding box center [441, 150] width 60 height 23
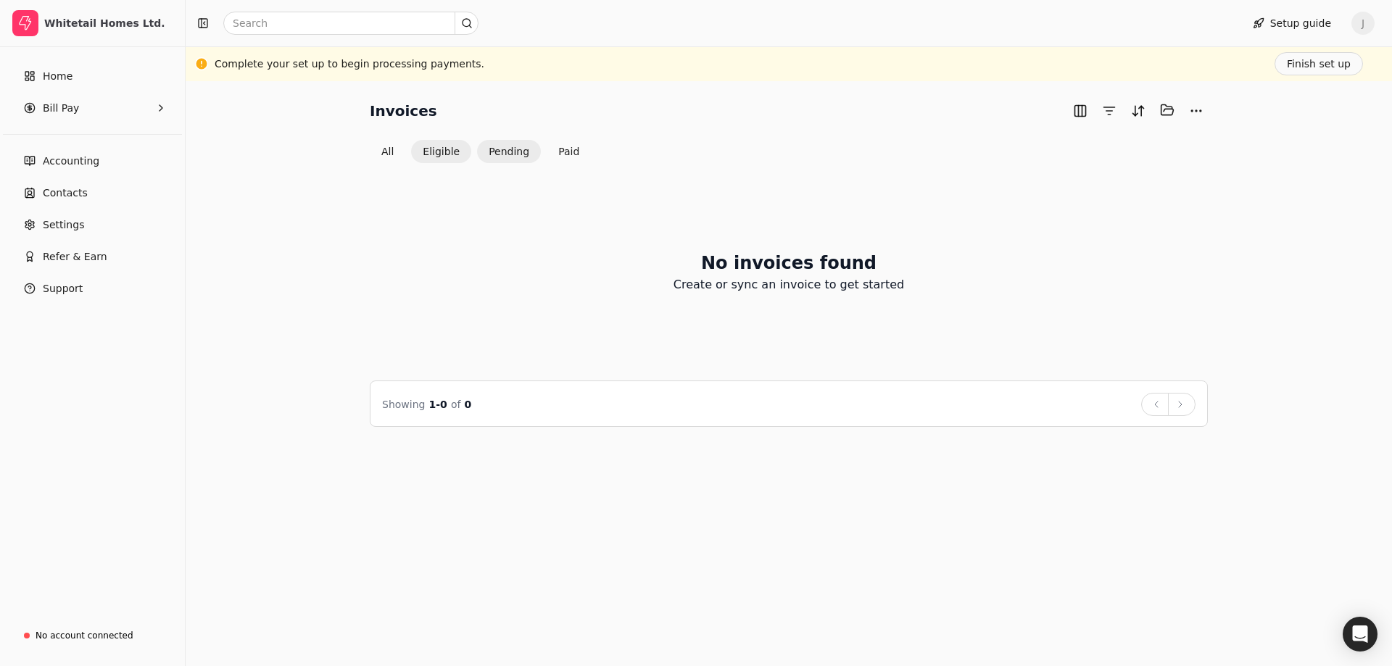
click at [494, 145] on button "Pending" at bounding box center [509, 151] width 64 height 23
click at [558, 151] on button "Paid" at bounding box center [569, 150] width 44 height 23
click at [394, 146] on button "All" at bounding box center [388, 150] width 36 height 23
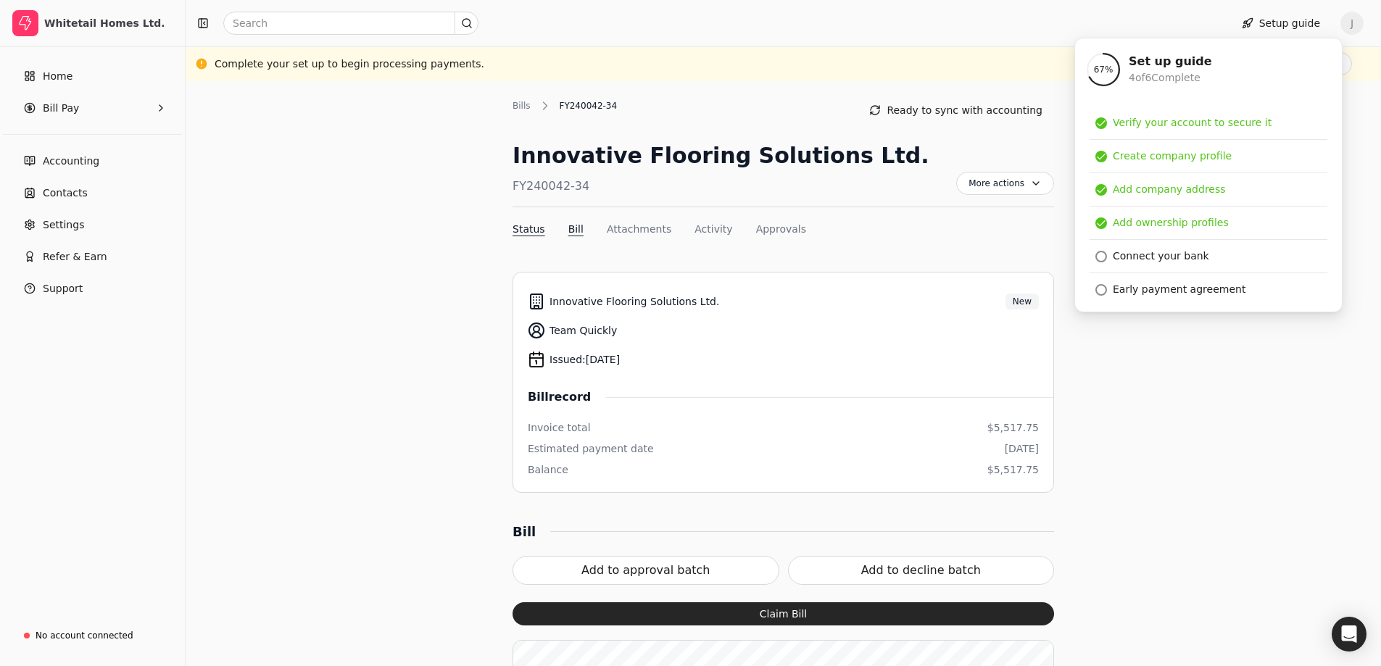
click at [571, 232] on button "Bill" at bounding box center [575, 229] width 15 height 15
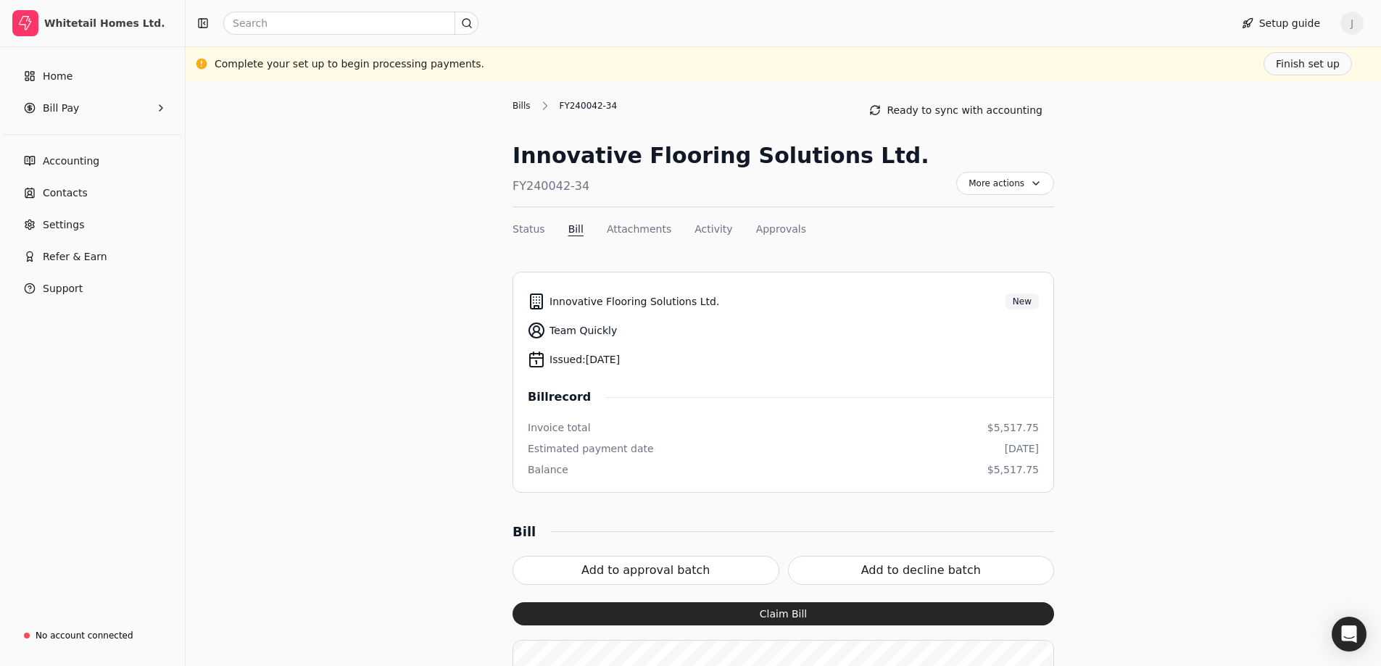
click at [518, 104] on div "Bills" at bounding box center [524, 105] width 25 height 13
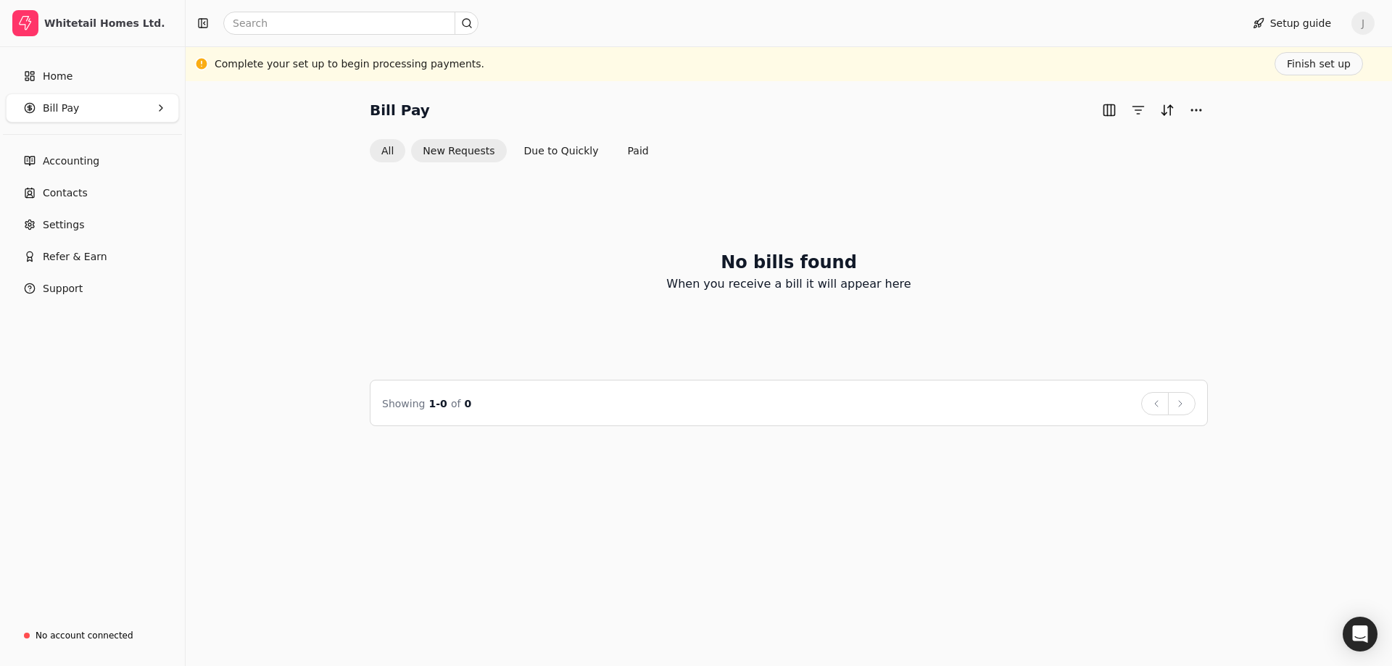
click at [475, 156] on button "New Requests" at bounding box center [458, 150] width 95 height 23
click at [392, 149] on button "All" at bounding box center [388, 151] width 36 height 23
click at [539, 151] on button "Due to Quickly" at bounding box center [561, 150] width 98 height 23
drag, startPoint x: 461, startPoint y: 151, endPoint x: 386, endPoint y: 158, distance: 74.9
click at [460, 151] on button "New Requests" at bounding box center [458, 151] width 95 height 23
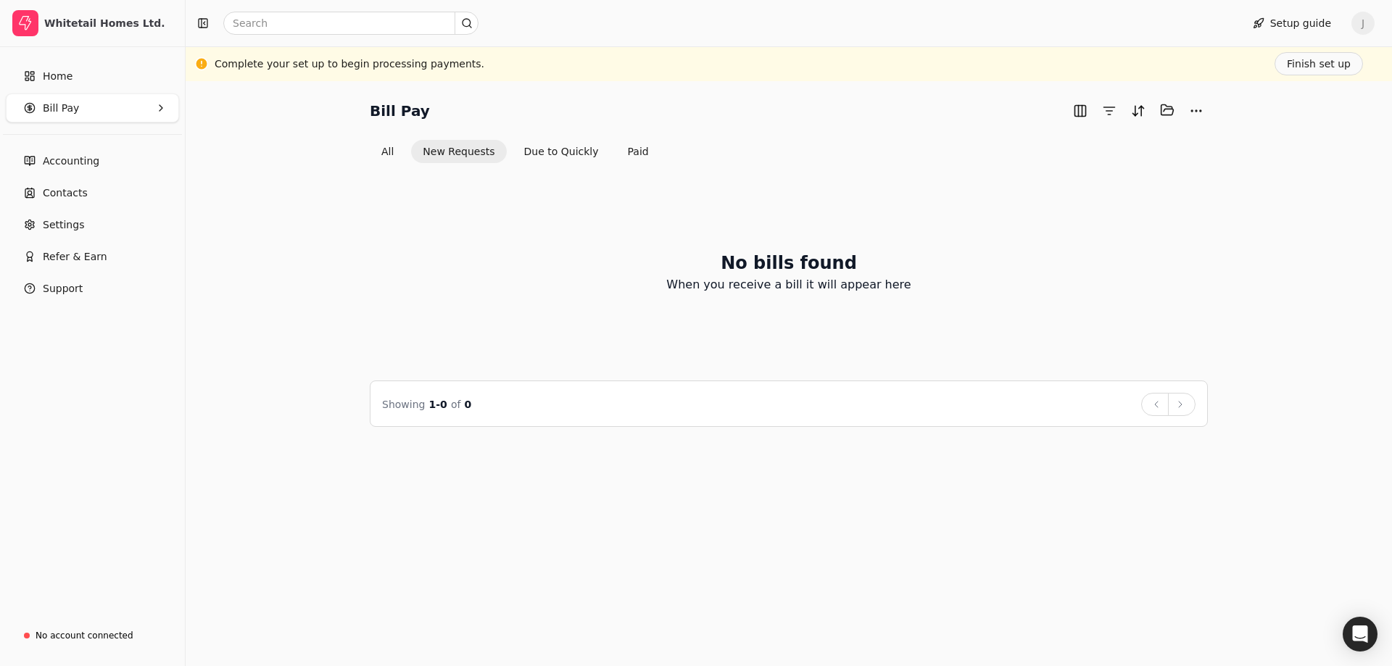
click at [361, 162] on div "Bill Pay Selected items: 0 All New Requests Due to Quickly Paid No bills found …" at bounding box center [788, 263] width 1171 height 328
click at [381, 148] on button "All" at bounding box center [388, 151] width 36 height 23
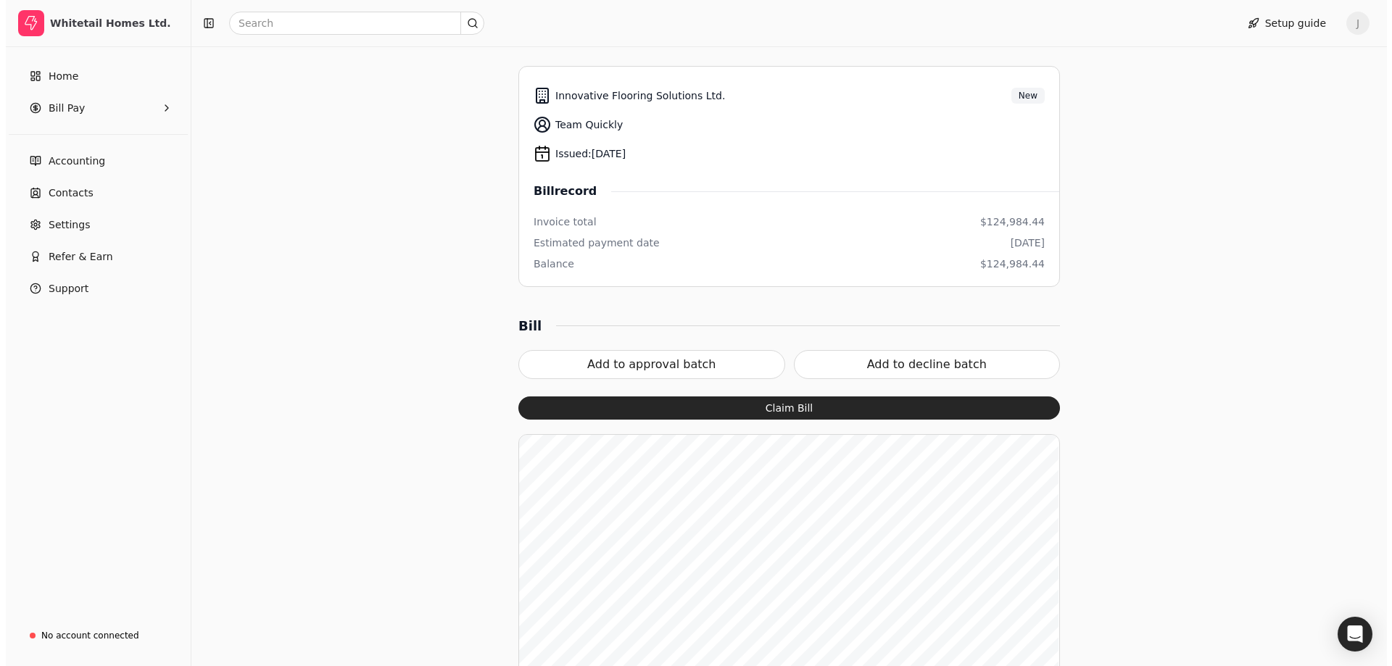
scroll to position [217, 0]
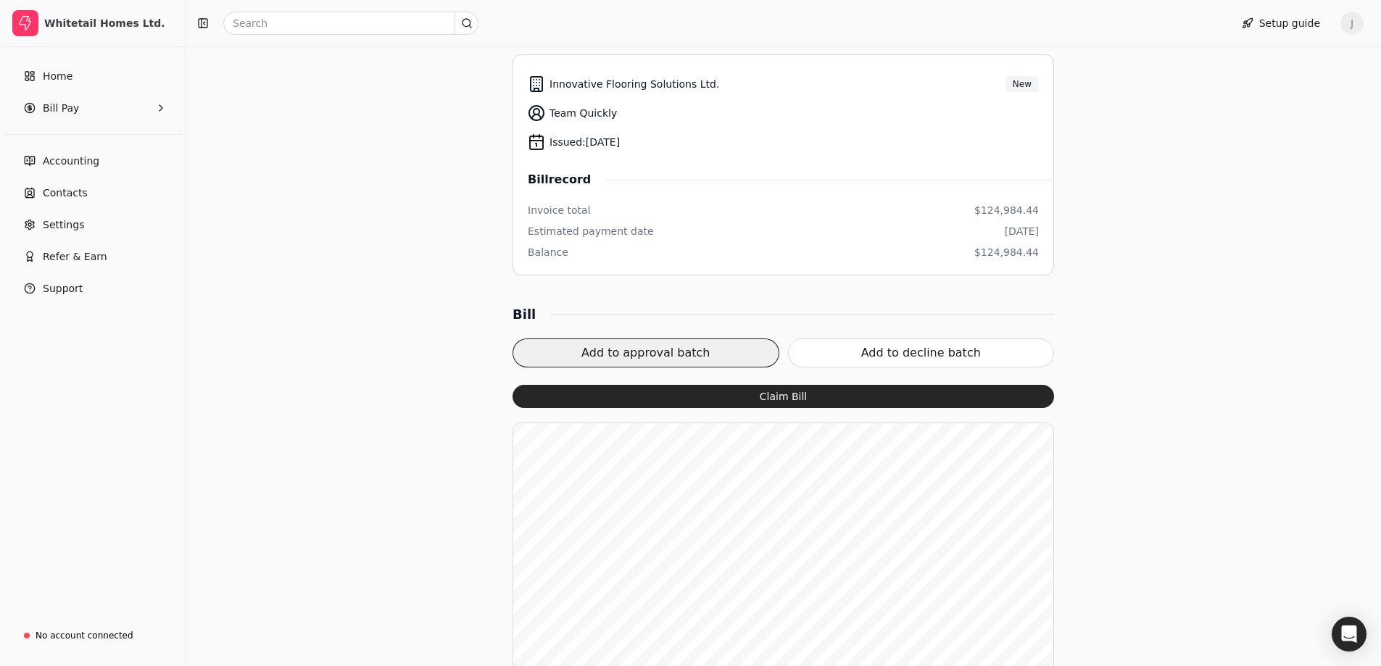
click at [700, 351] on button "Add to approval batch" at bounding box center [645, 353] width 267 height 29
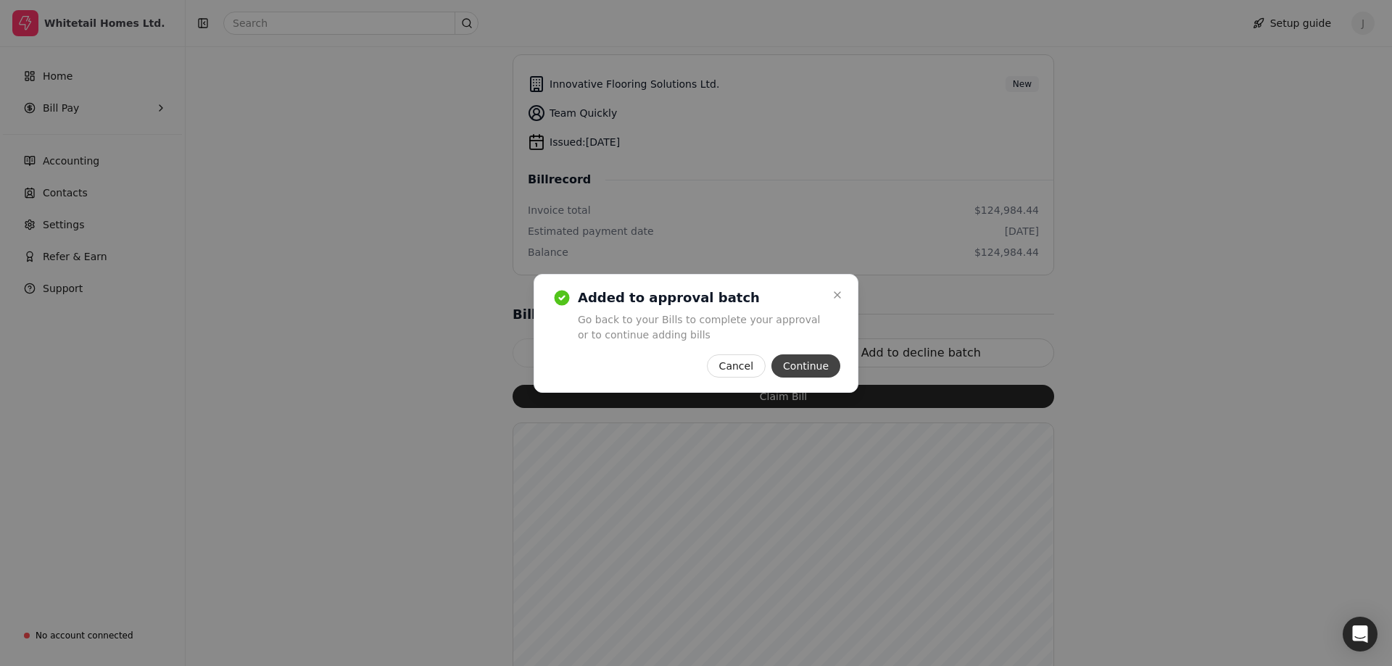
click at [818, 358] on button "Continue" at bounding box center [805, 365] width 69 height 23
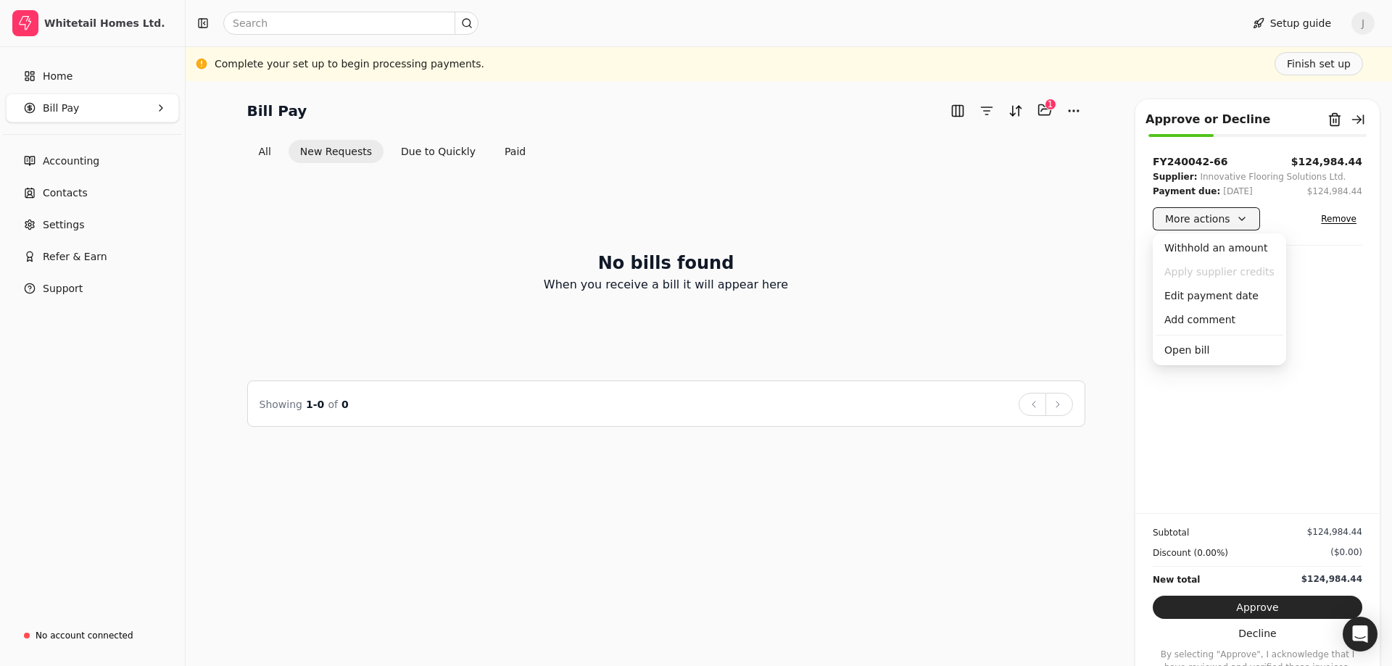
click at [1240, 222] on button "More actions" at bounding box center [1206, 218] width 107 height 23
click at [1200, 296] on div "Edit payment date" at bounding box center [1219, 296] width 128 height 24
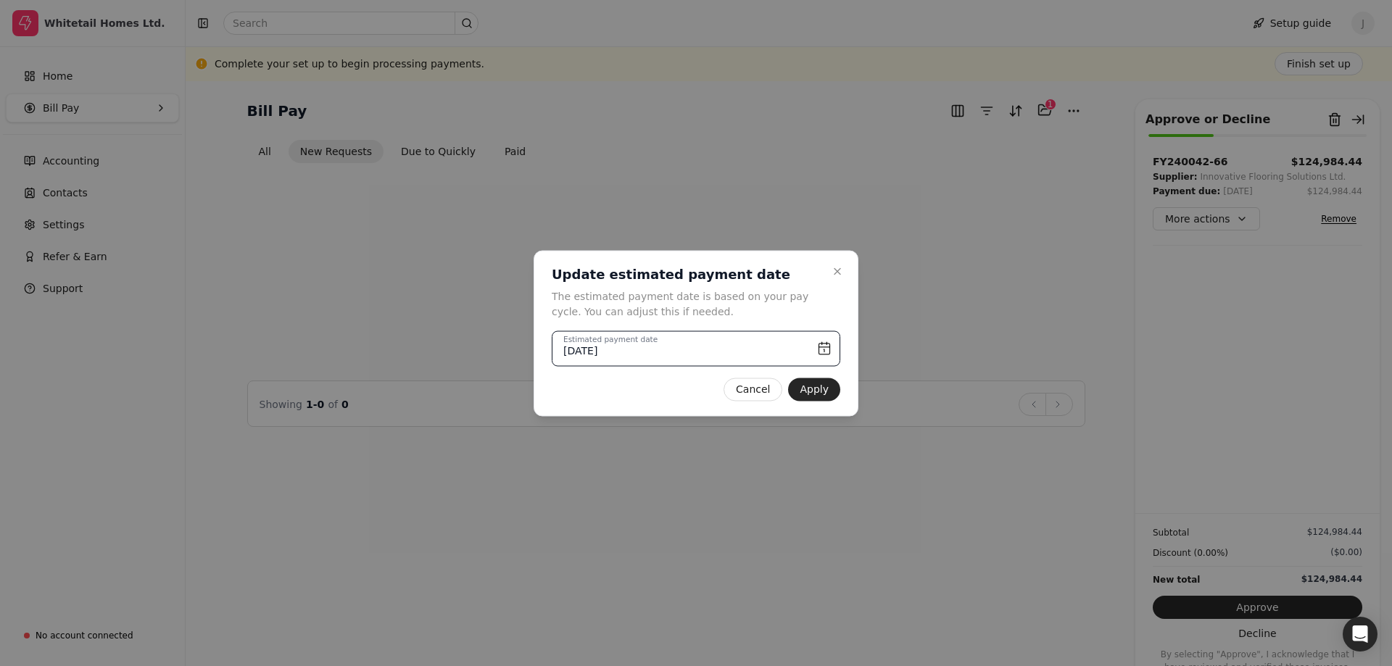
click at [817, 351] on input "[DATE]" at bounding box center [696, 349] width 288 height 36
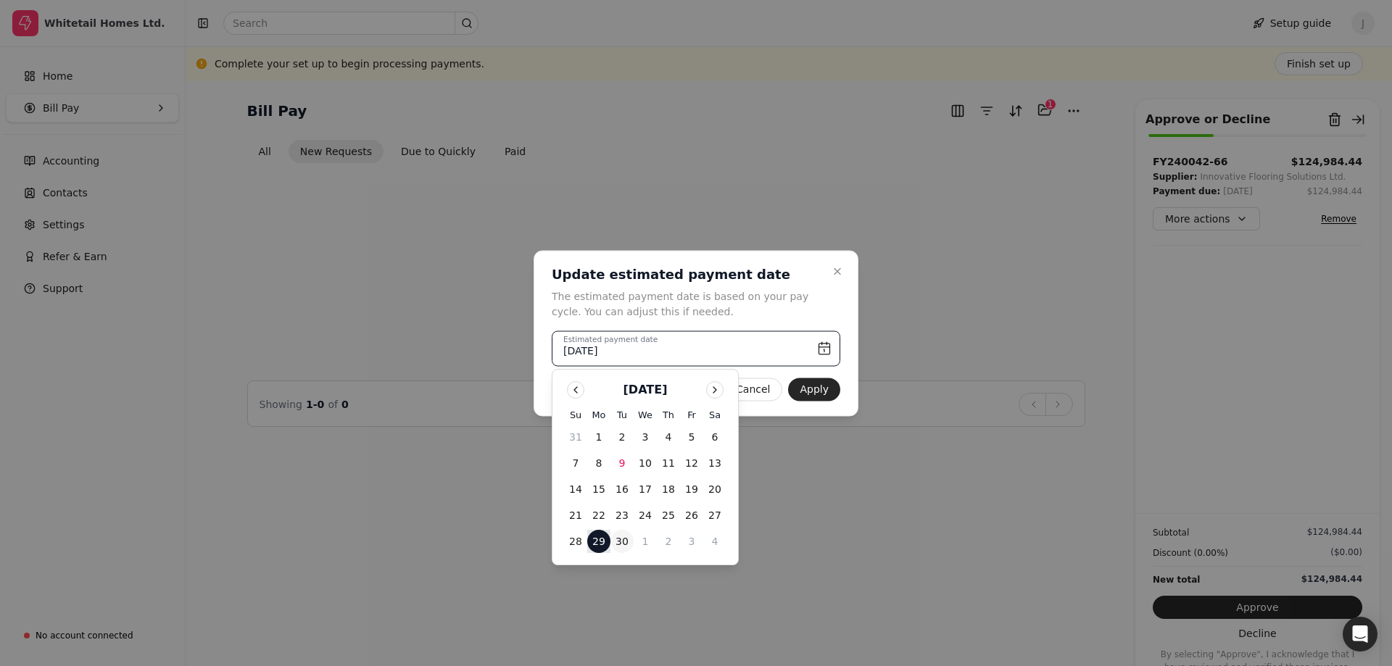
click at [627, 535] on button "30" at bounding box center [621, 541] width 23 height 23
type input "[DATE]"
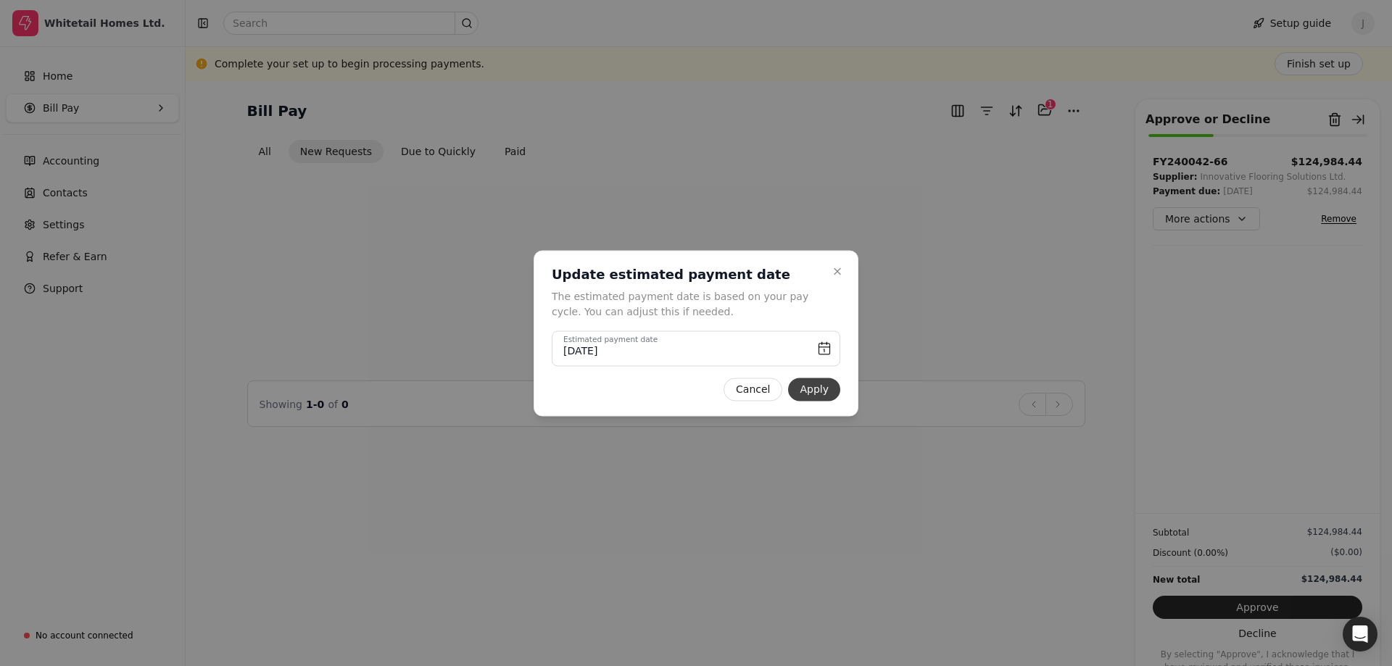
click at [828, 388] on button "Apply" at bounding box center [814, 389] width 52 height 23
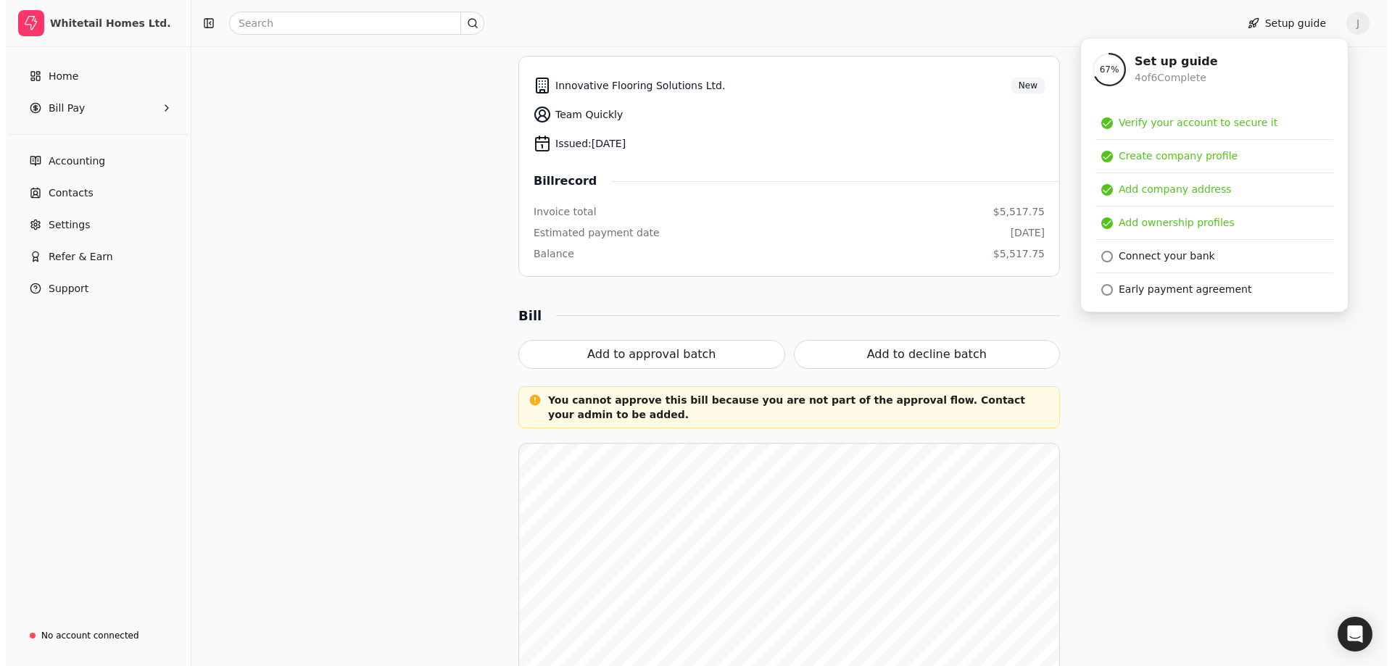
scroll to position [217, 0]
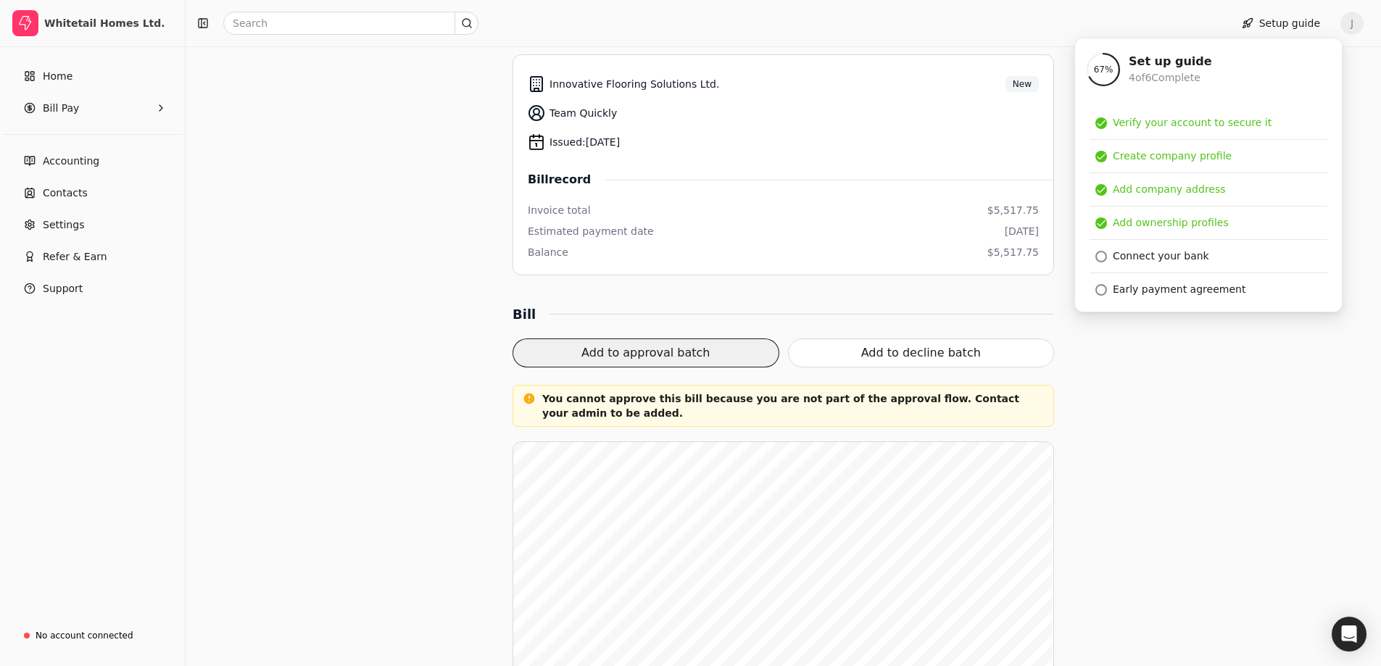
click at [670, 363] on button "Add to approval batch" at bounding box center [645, 353] width 267 height 29
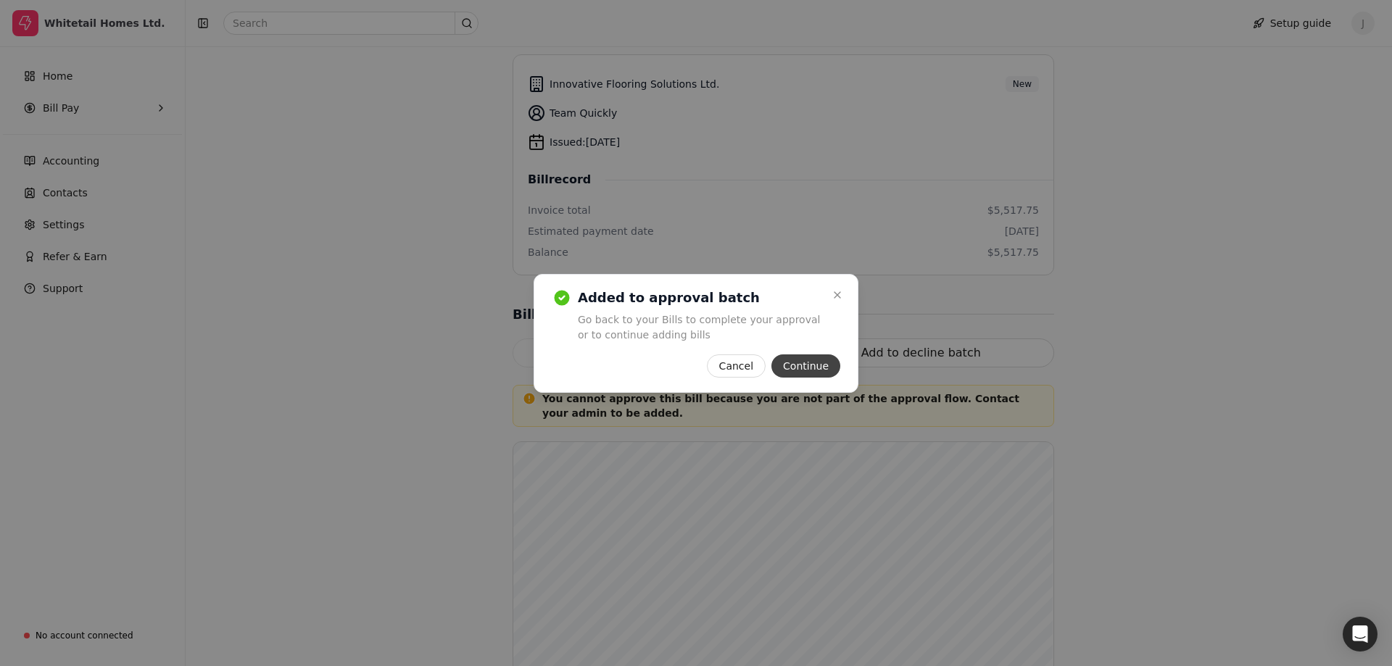
click at [801, 370] on button "Continue" at bounding box center [805, 365] width 69 height 23
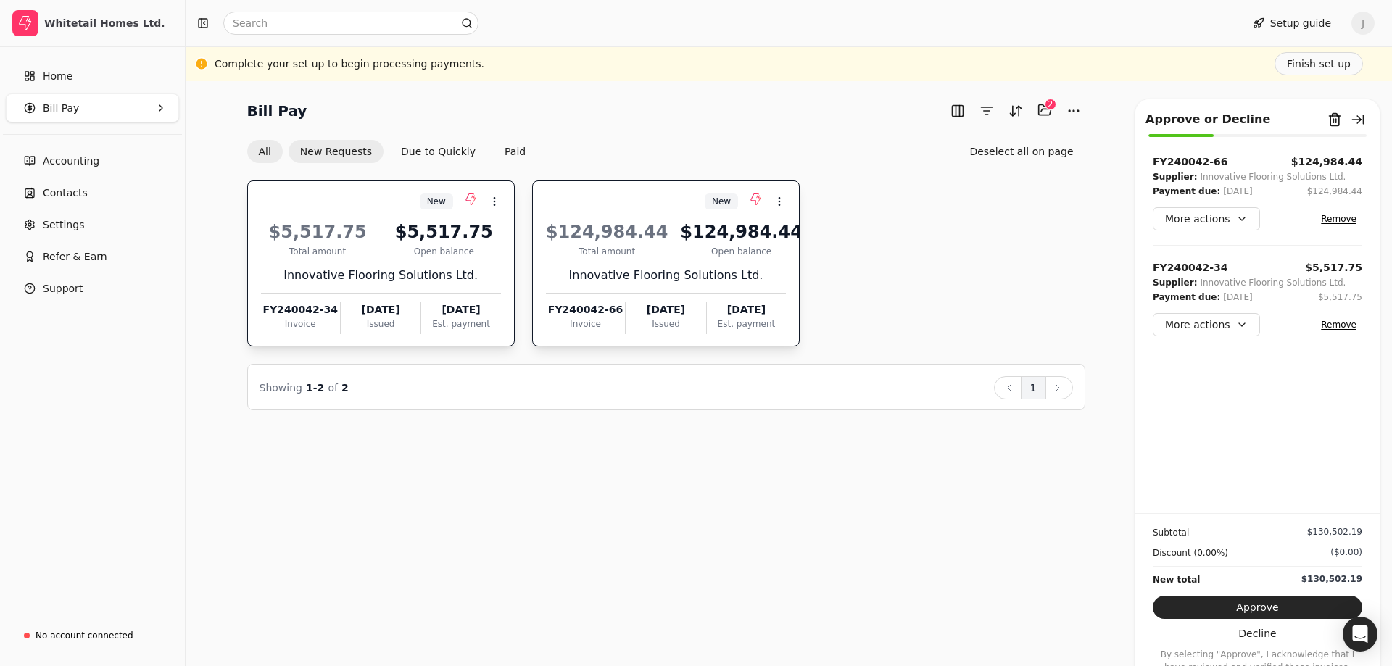
click at [271, 150] on button "All" at bounding box center [265, 151] width 36 height 23
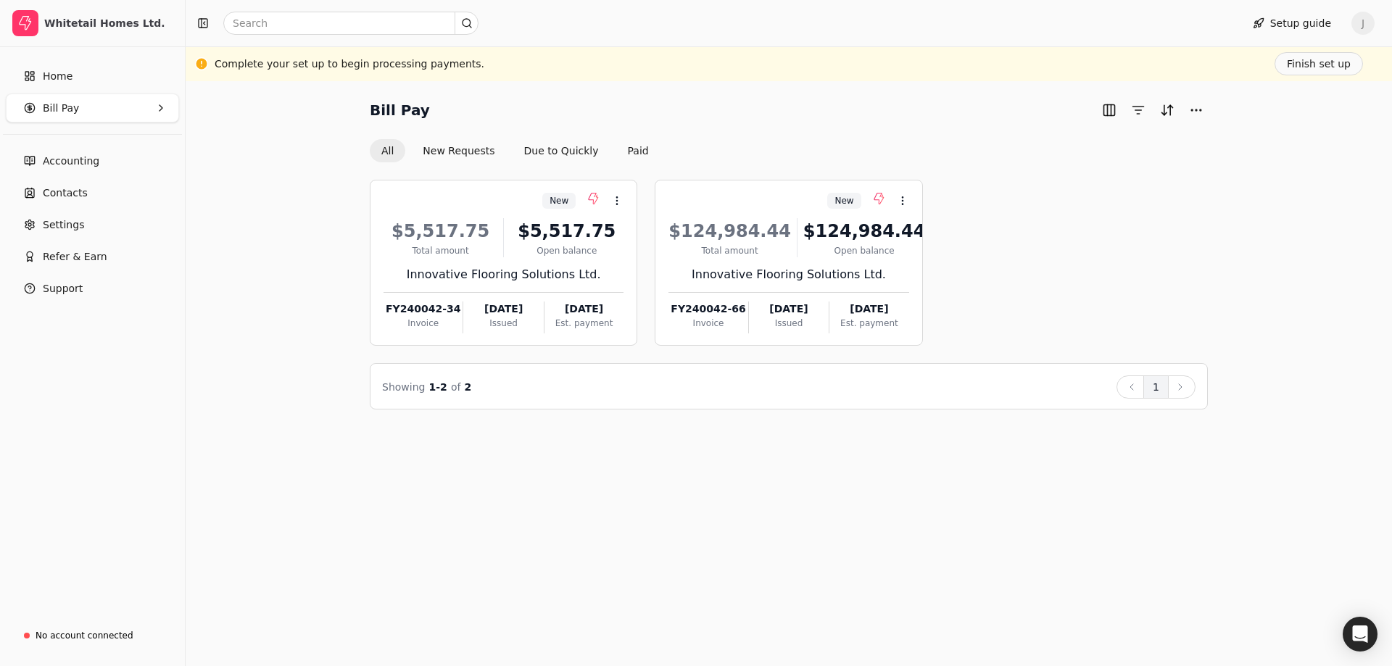
click at [718, 128] on div "Bill Pay All New Requests Due to Quickly Paid" at bounding box center [789, 131] width 838 height 64
click at [720, 101] on div "Bill Pay" at bounding box center [789, 110] width 838 height 23
click at [481, 146] on button "New Requests" at bounding box center [458, 150] width 95 height 23
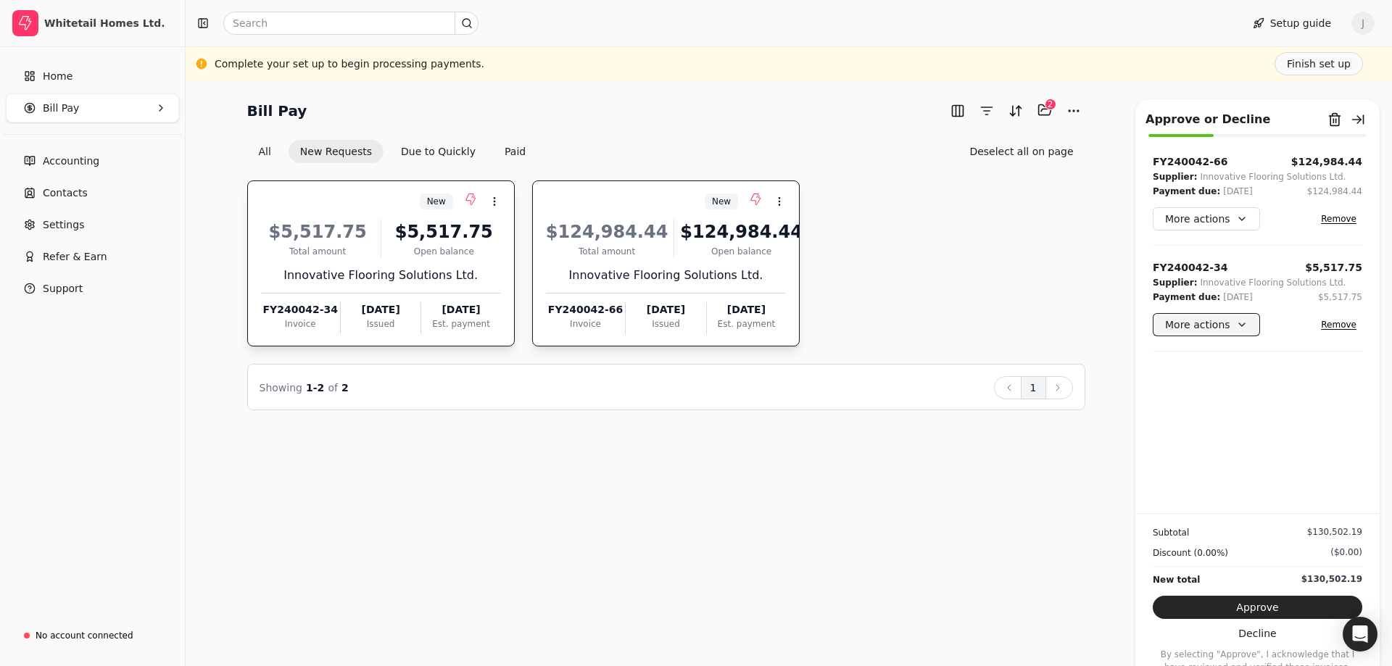
click at [1240, 323] on button "More actions" at bounding box center [1206, 324] width 107 height 23
click at [1248, 405] on div "Edit payment date" at bounding box center [1219, 402] width 128 height 24
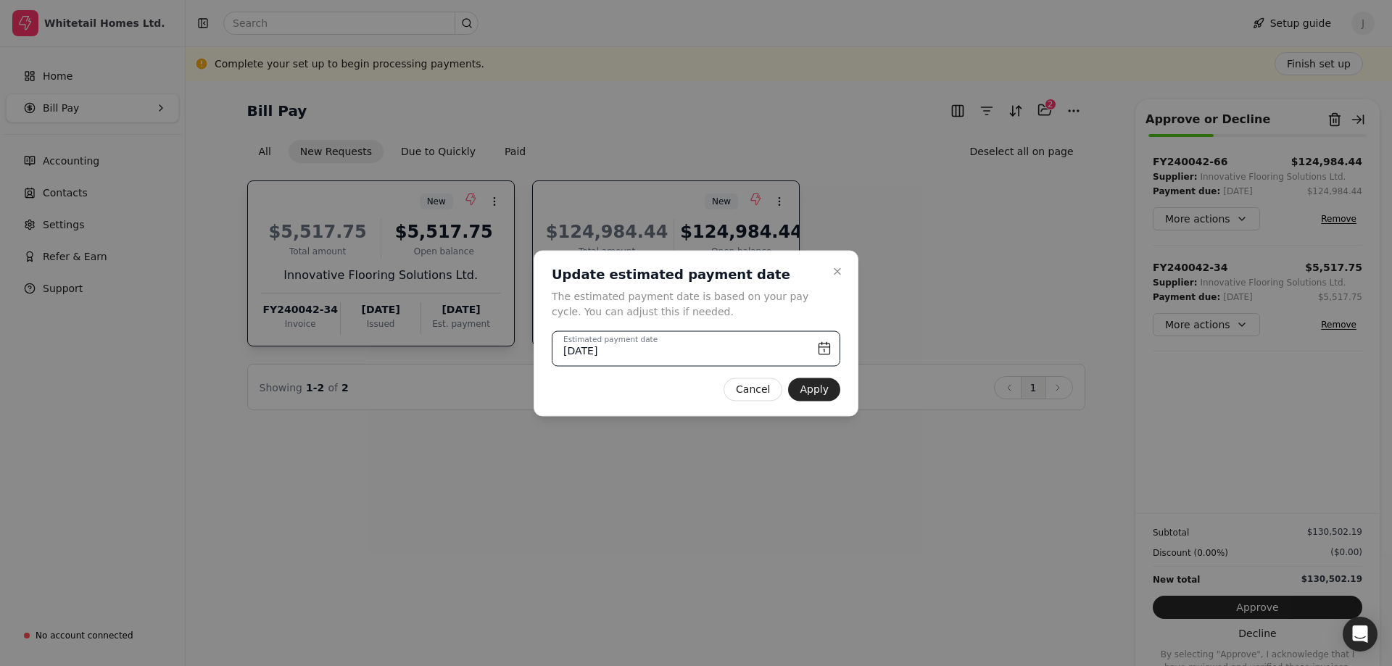
click at [823, 348] on input "[DATE]" at bounding box center [696, 349] width 288 height 36
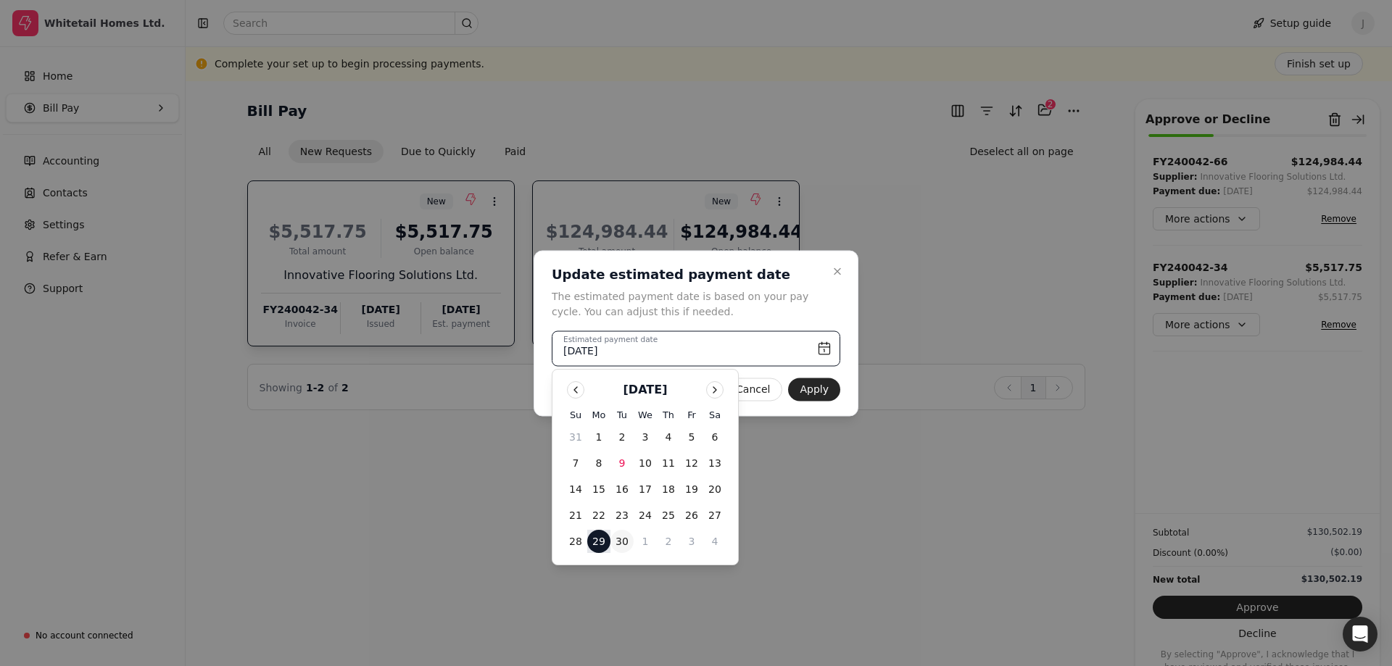
click at [623, 545] on button "30" at bounding box center [621, 541] width 23 height 23
type input "[DATE]"
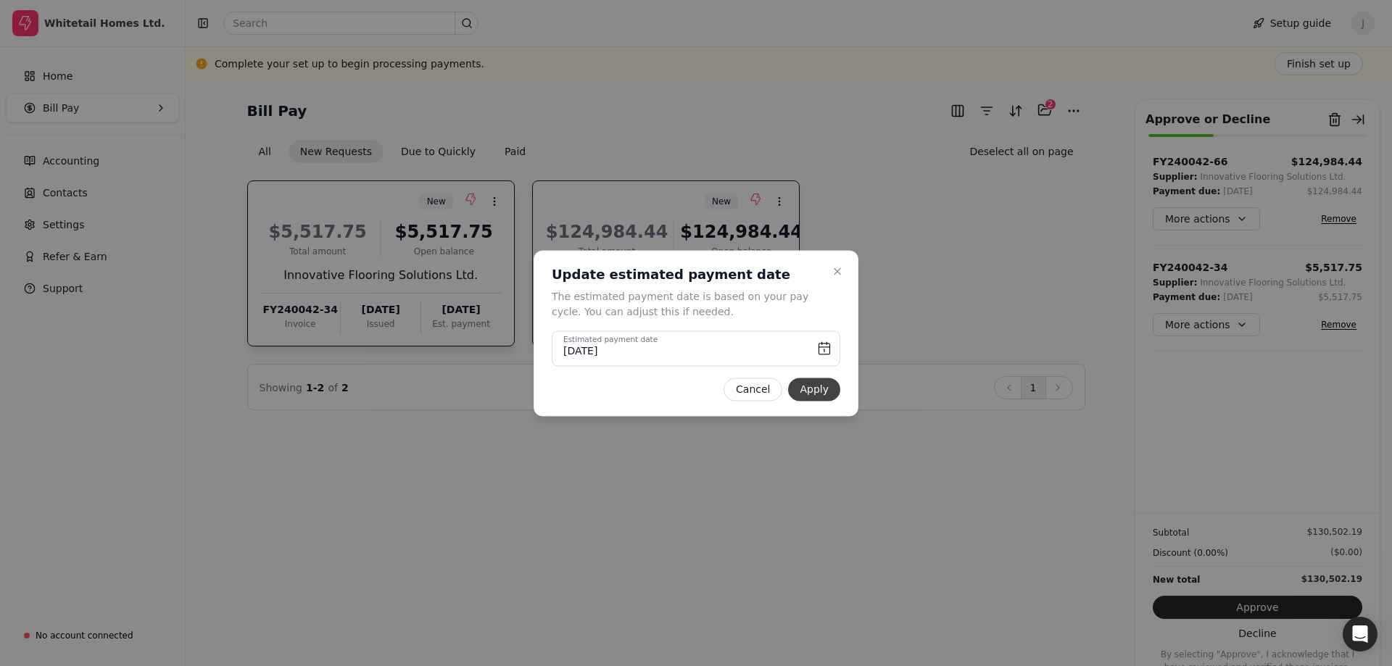
click at [809, 384] on button "Apply" at bounding box center [814, 389] width 52 height 23
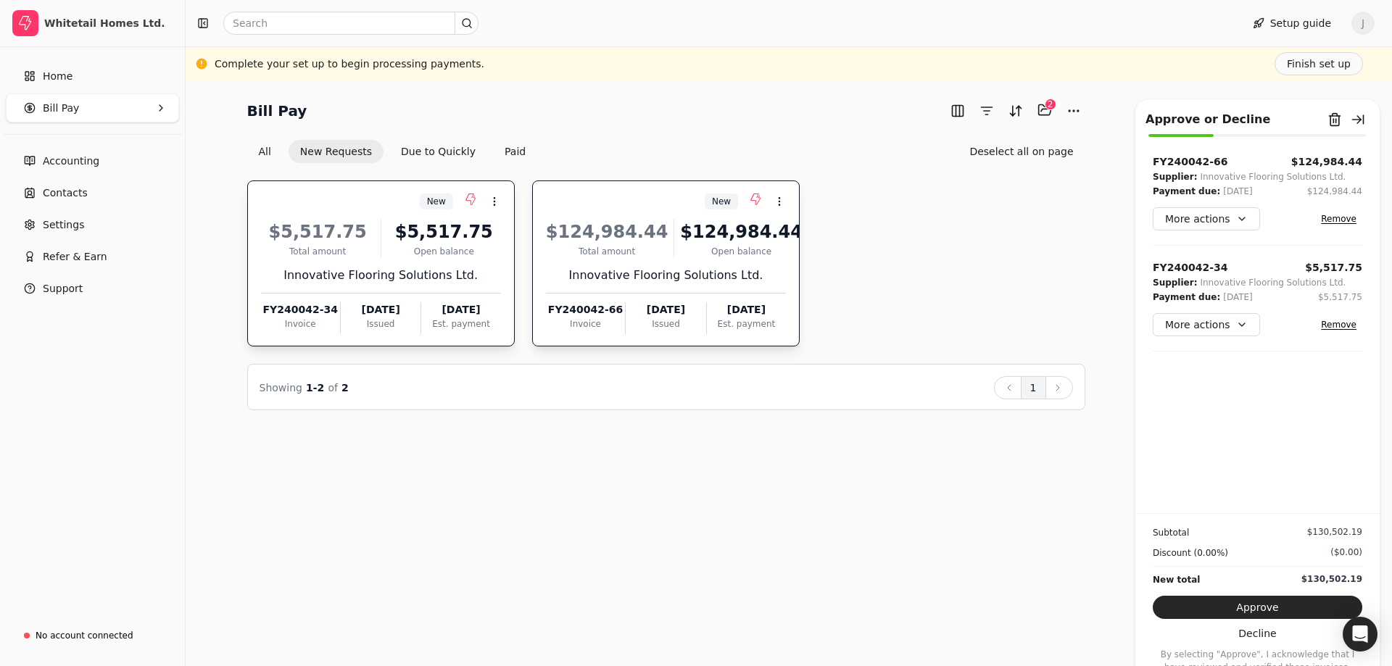
click at [1206, 421] on div "FY240042-66 $124,984.44 Supplier: Innovative Flooring Solutions Ltd. Payment du…" at bounding box center [1257, 333] width 244 height 359
click at [1004, 554] on div "Bill Pay Selected items: 2 2 All New Requests Due to Quickly Paid Deselect all …" at bounding box center [789, 373] width 1206 height 585
click at [1055, 109] on button "Selected items: 2" at bounding box center [1044, 110] width 23 height 23
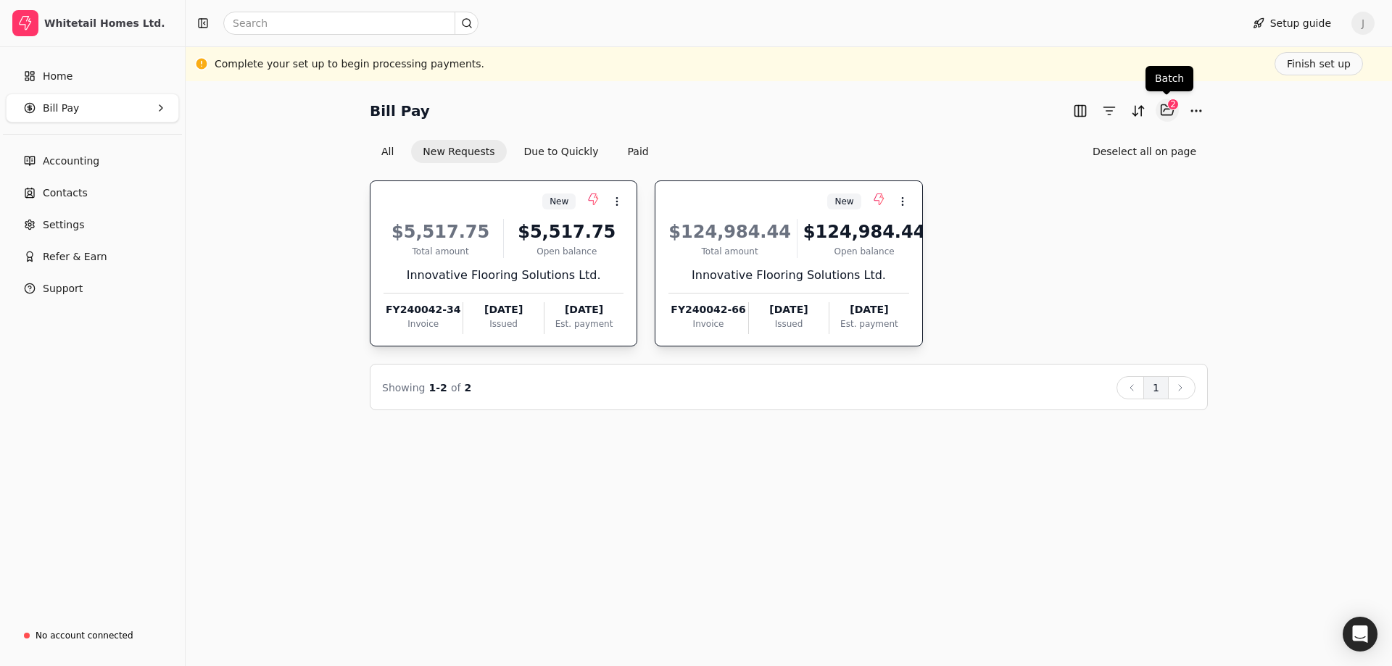
click at [1162, 110] on button "Selected items: 2" at bounding box center [1166, 110] width 23 height 23
